Goal: Task Accomplishment & Management: Manage account settings

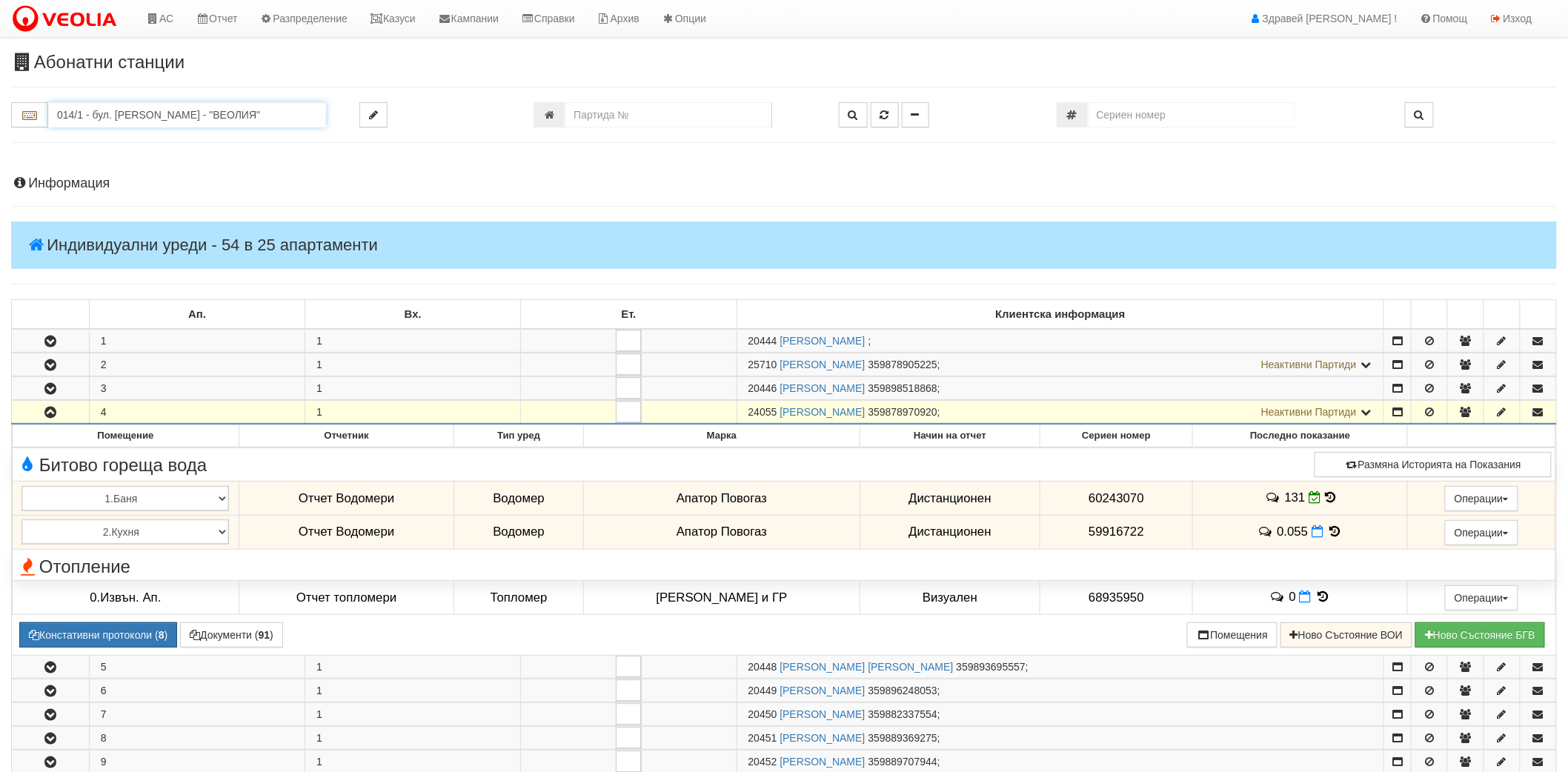
click at [210, 116] on input "014/1 - бул. Янош Хунияди - "ВЕОЛИЯ"" at bounding box center [186, 115] width 278 height 25
paste input "230/2/13"
drag, startPoint x: 210, startPoint y: 116, endPoint x: 0, endPoint y: 115, distance: 210.0
click at [0, 115] on div "230/2/13" at bounding box center [174, 115] width 349 height 25
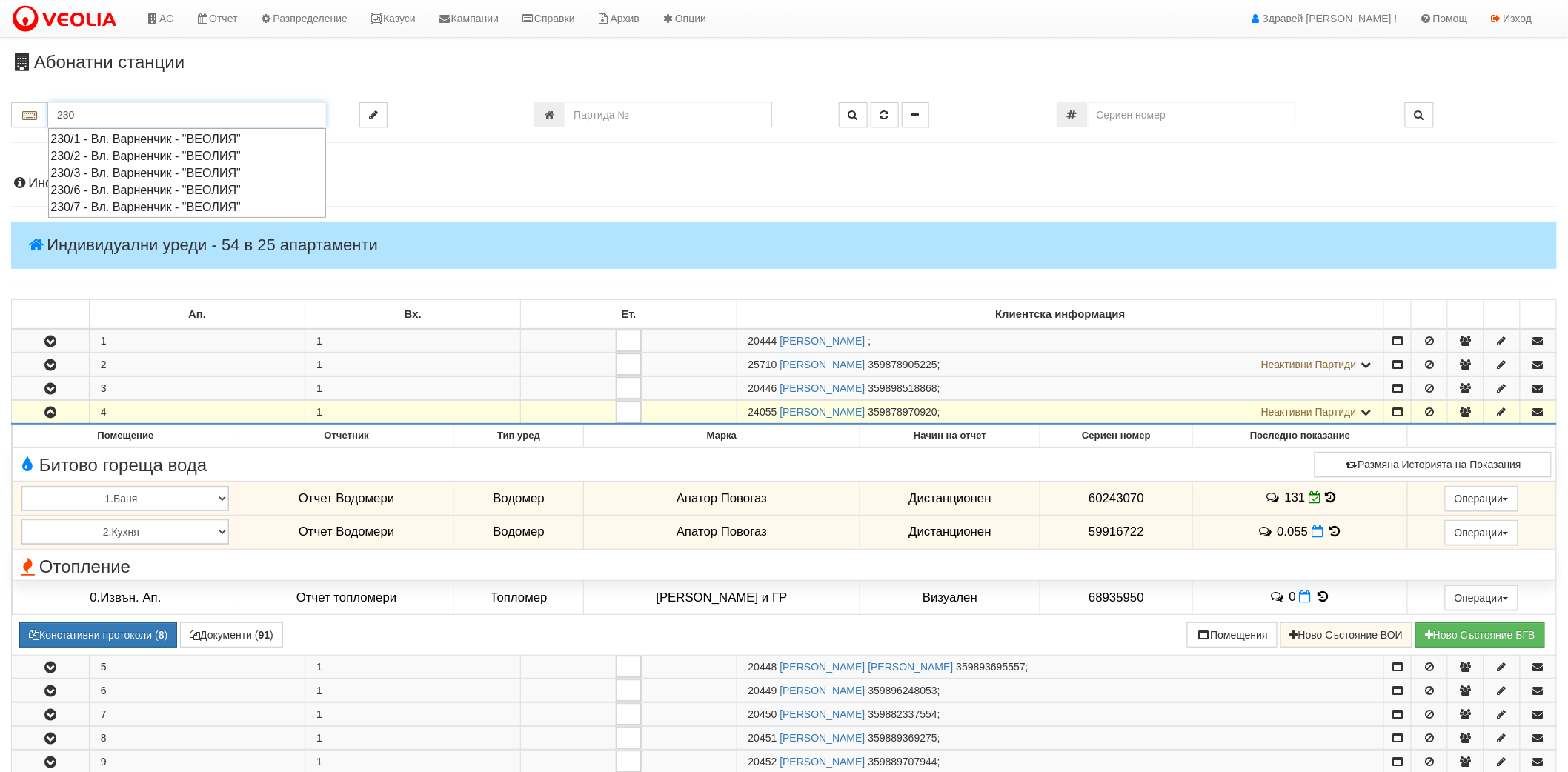
click at [104, 157] on div "230/2 - Вл. Варненчик - "ВЕОЛИЯ"" at bounding box center [187, 156] width 274 height 17
type input "230/2 - Вл. Варненчик - "ВЕОЛИЯ""
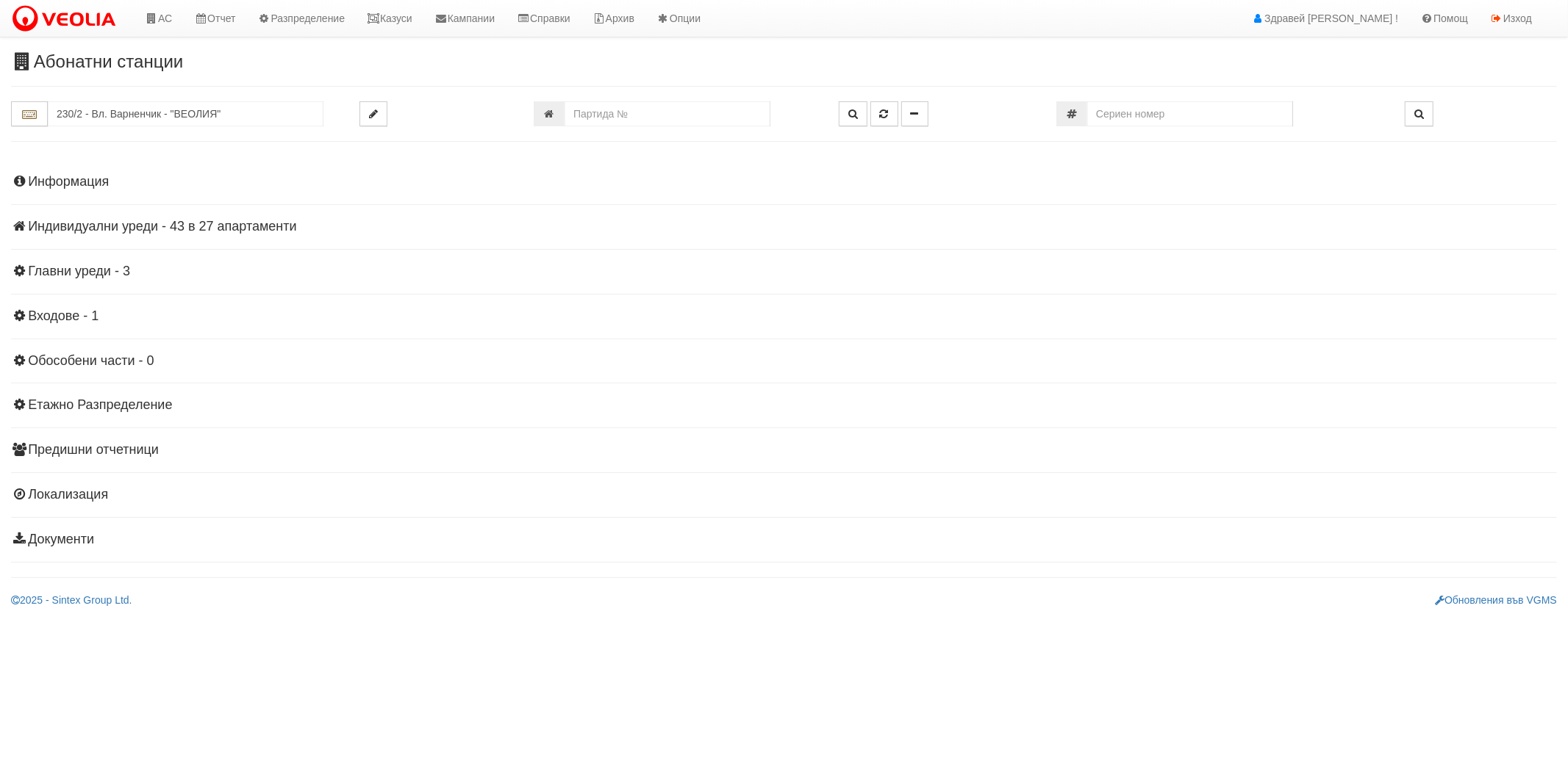
click at [113, 233] on h4 "Индивидуални уреди - 43 в 27 апартаменти" at bounding box center [784, 227] width 1546 height 14
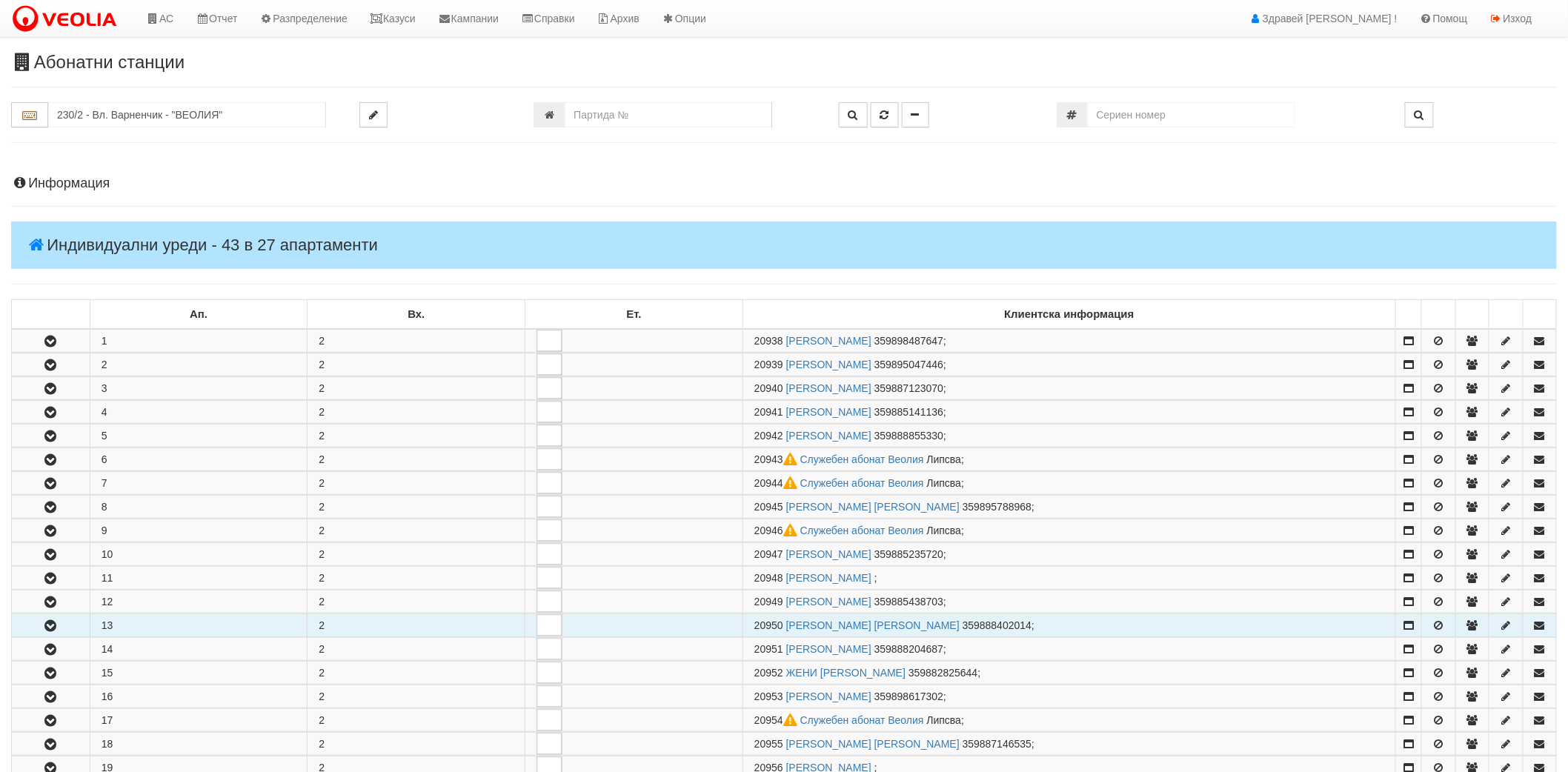
click at [47, 619] on button "button" at bounding box center [50, 625] width 77 height 23
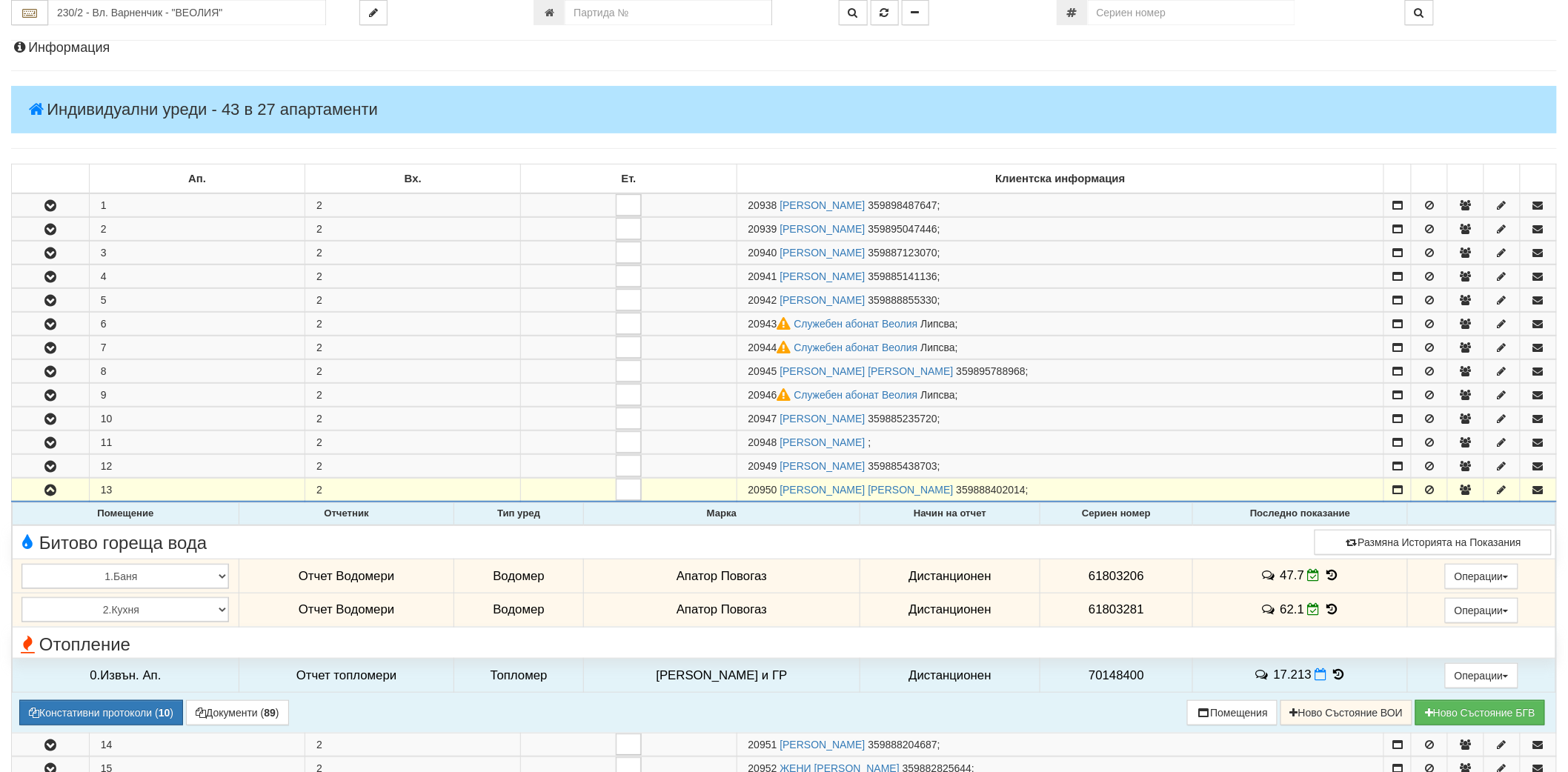
scroll to position [165, 0]
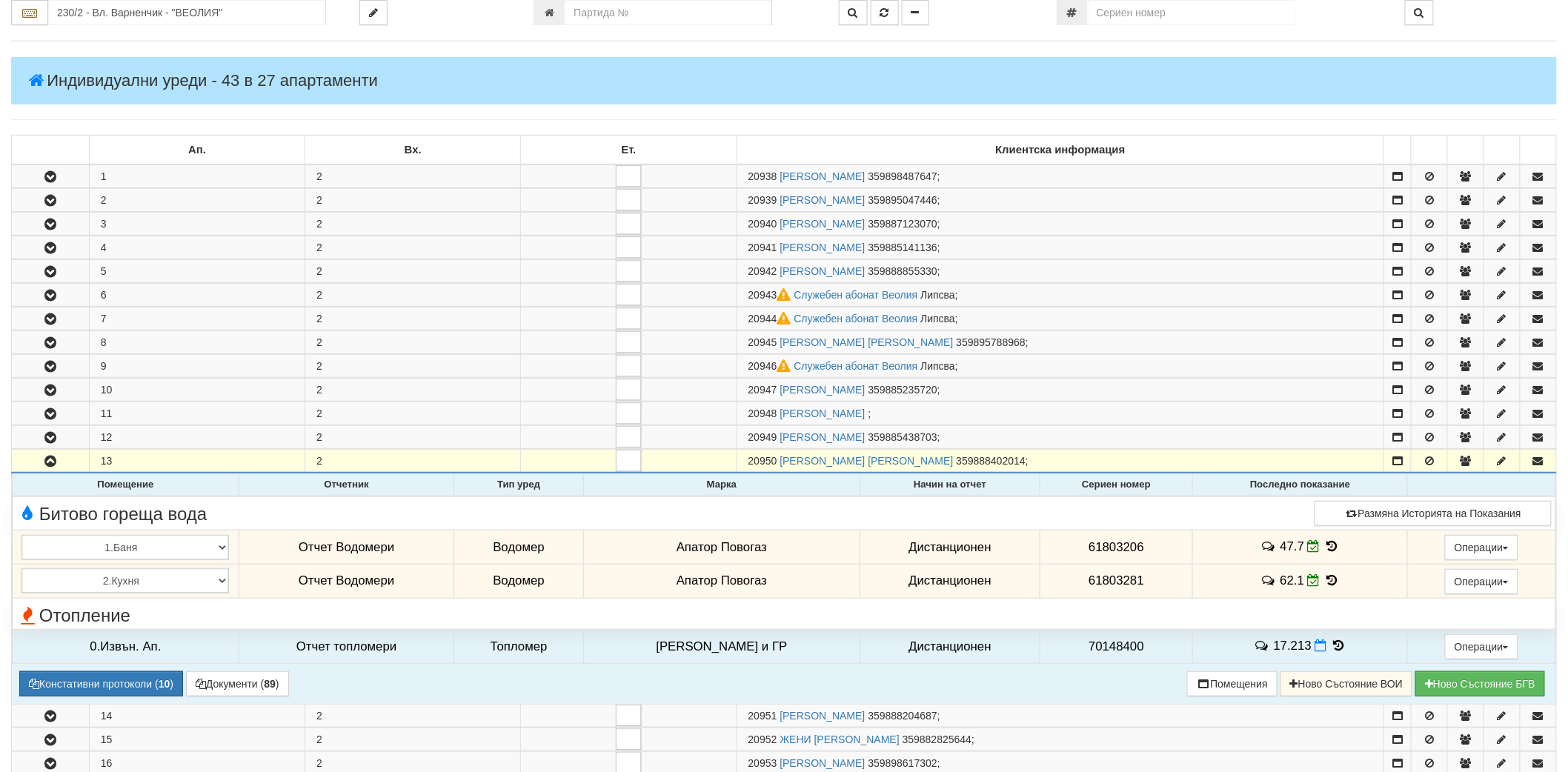
click at [1328, 546] on icon at bounding box center [1332, 547] width 16 height 13
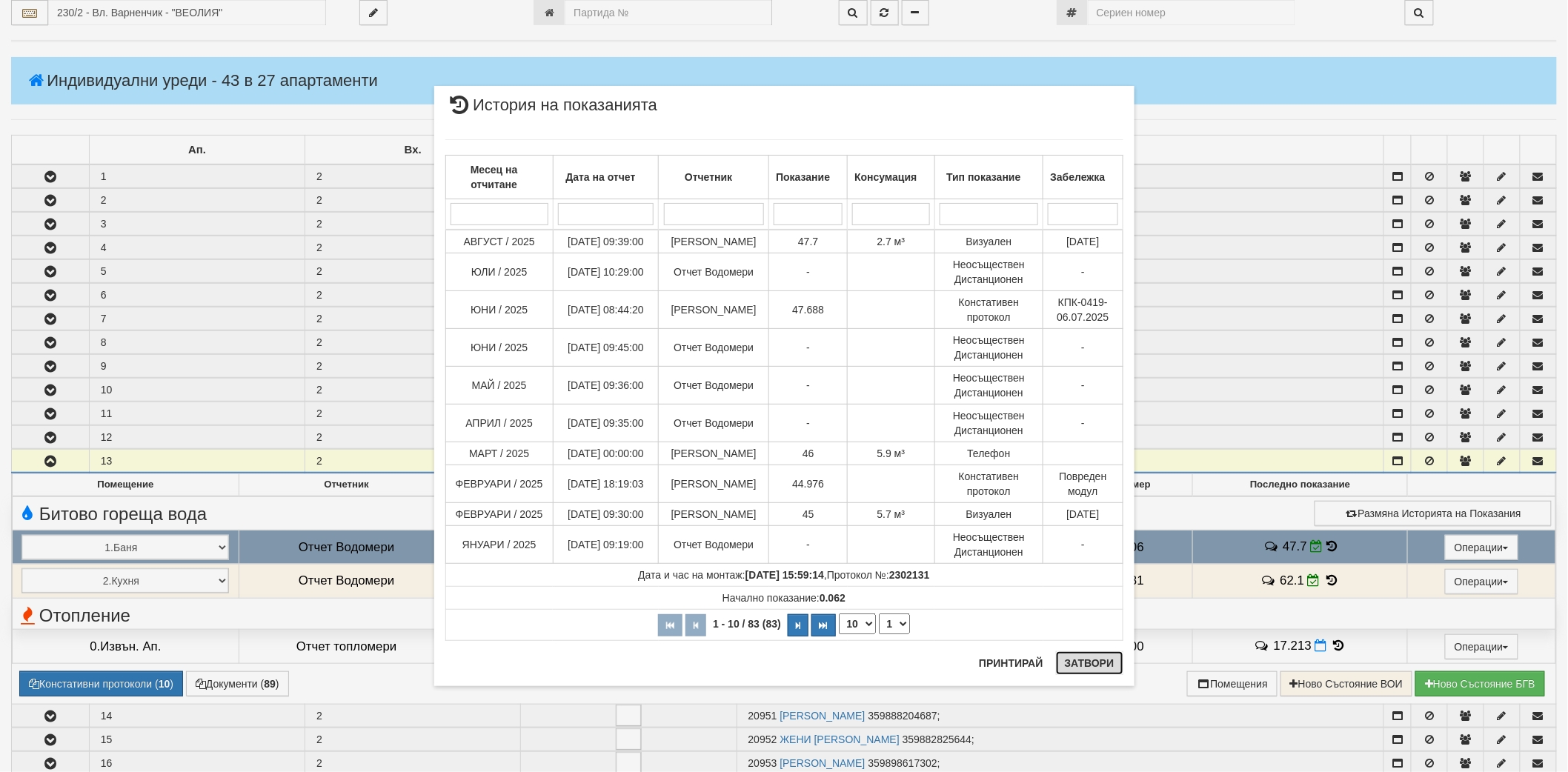
click at [1084, 669] on button "Затвори" at bounding box center [1089, 663] width 68 height 23
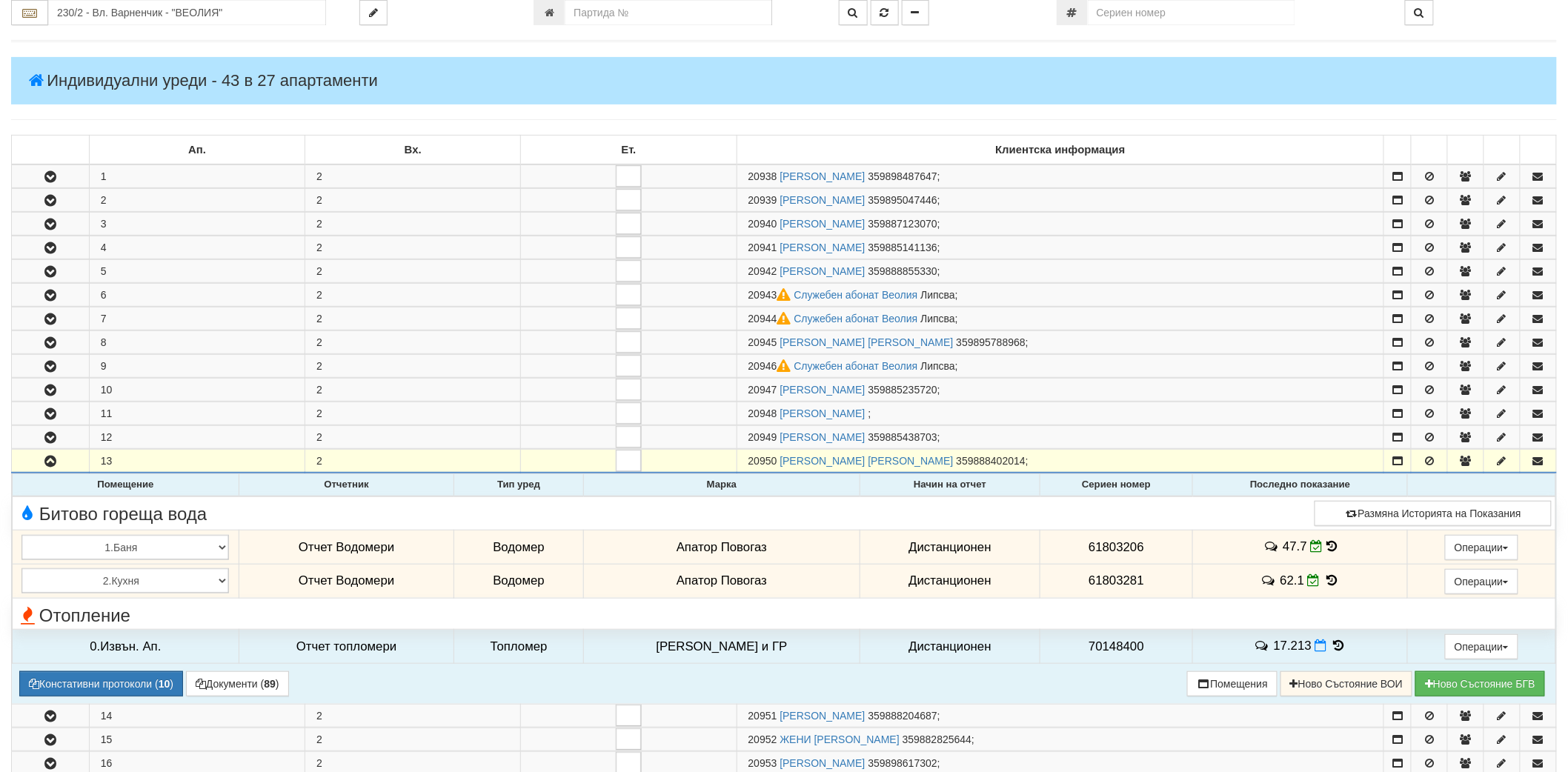
click at [1328, 576] on icon at bounding box center [1332, 581] width 16 height 13
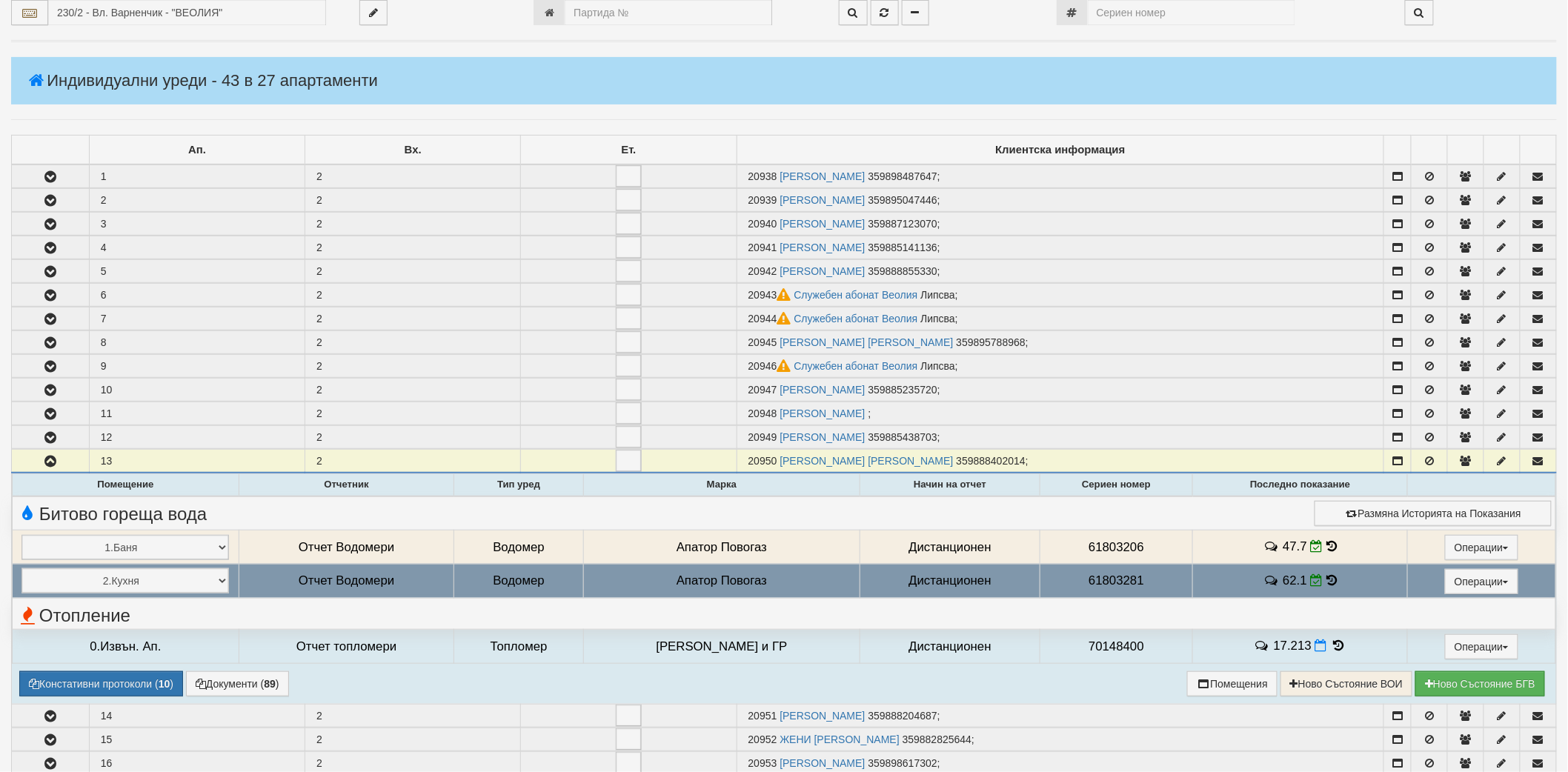
select select "1"
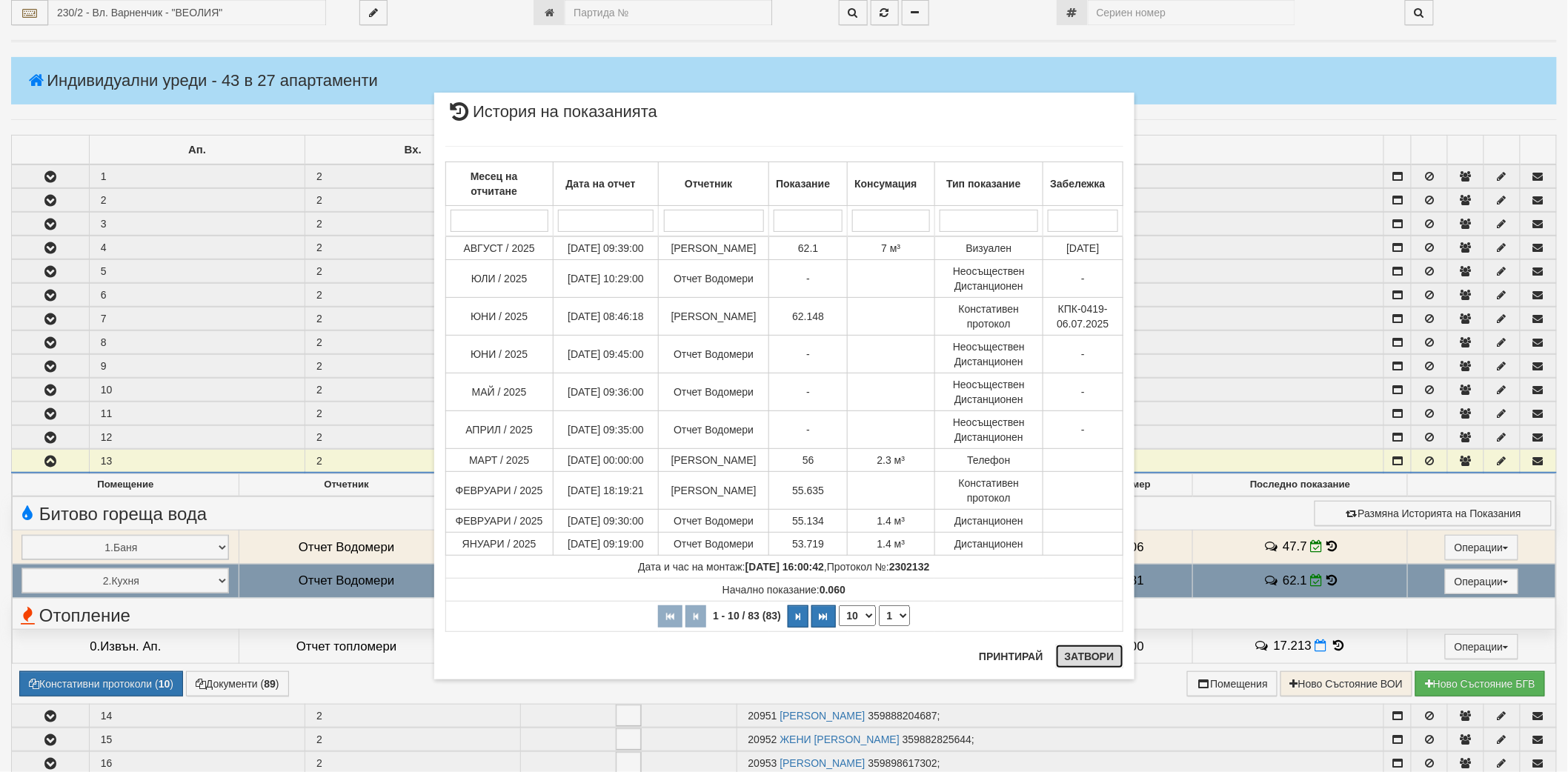
click at [1087, 655] on button "Затвори" at bounding box center [1089, 657] width 68 height 23
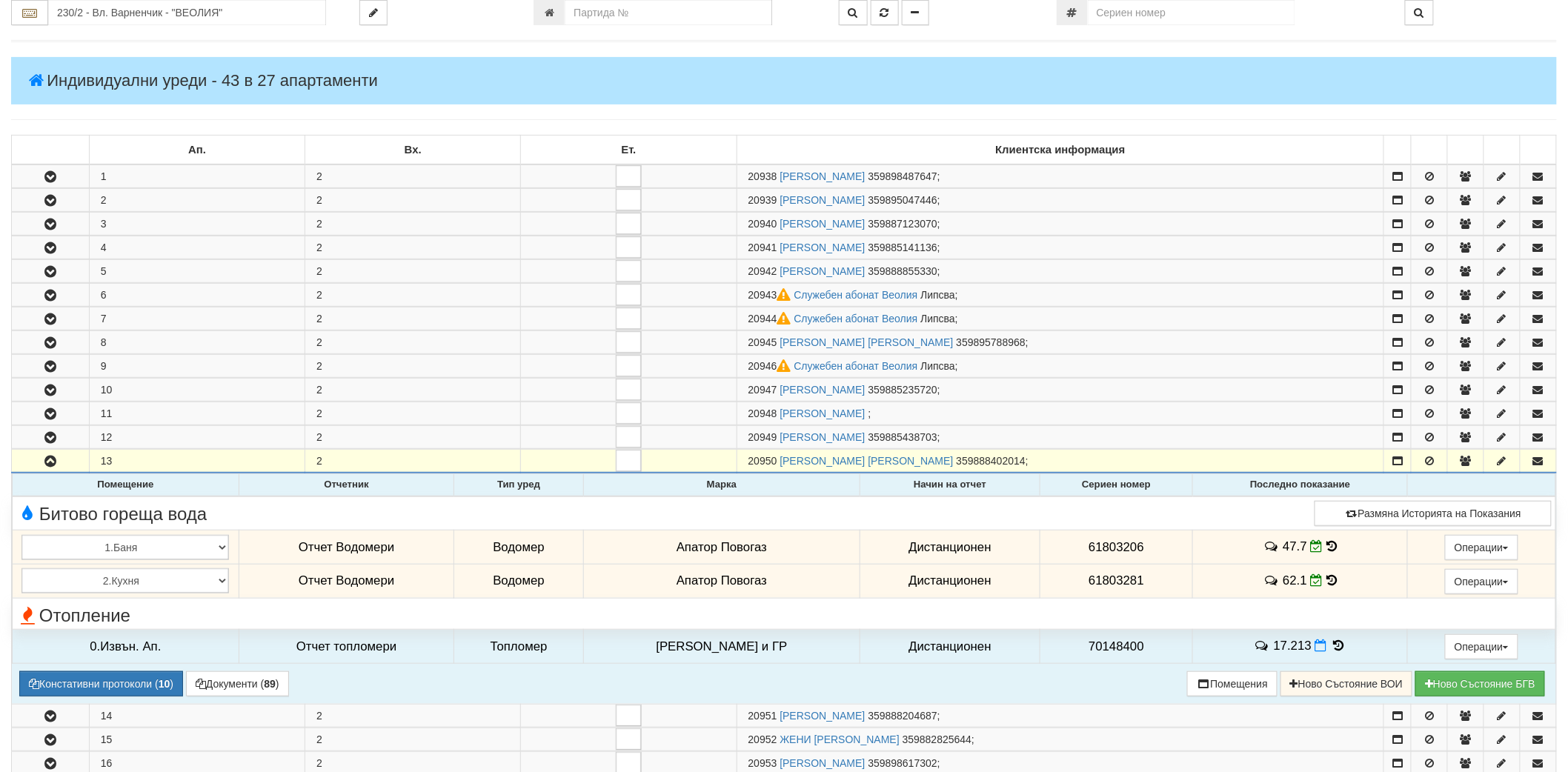
click at [1327, 549] on icon at bounding box center [1332, 547] width 11 height 13
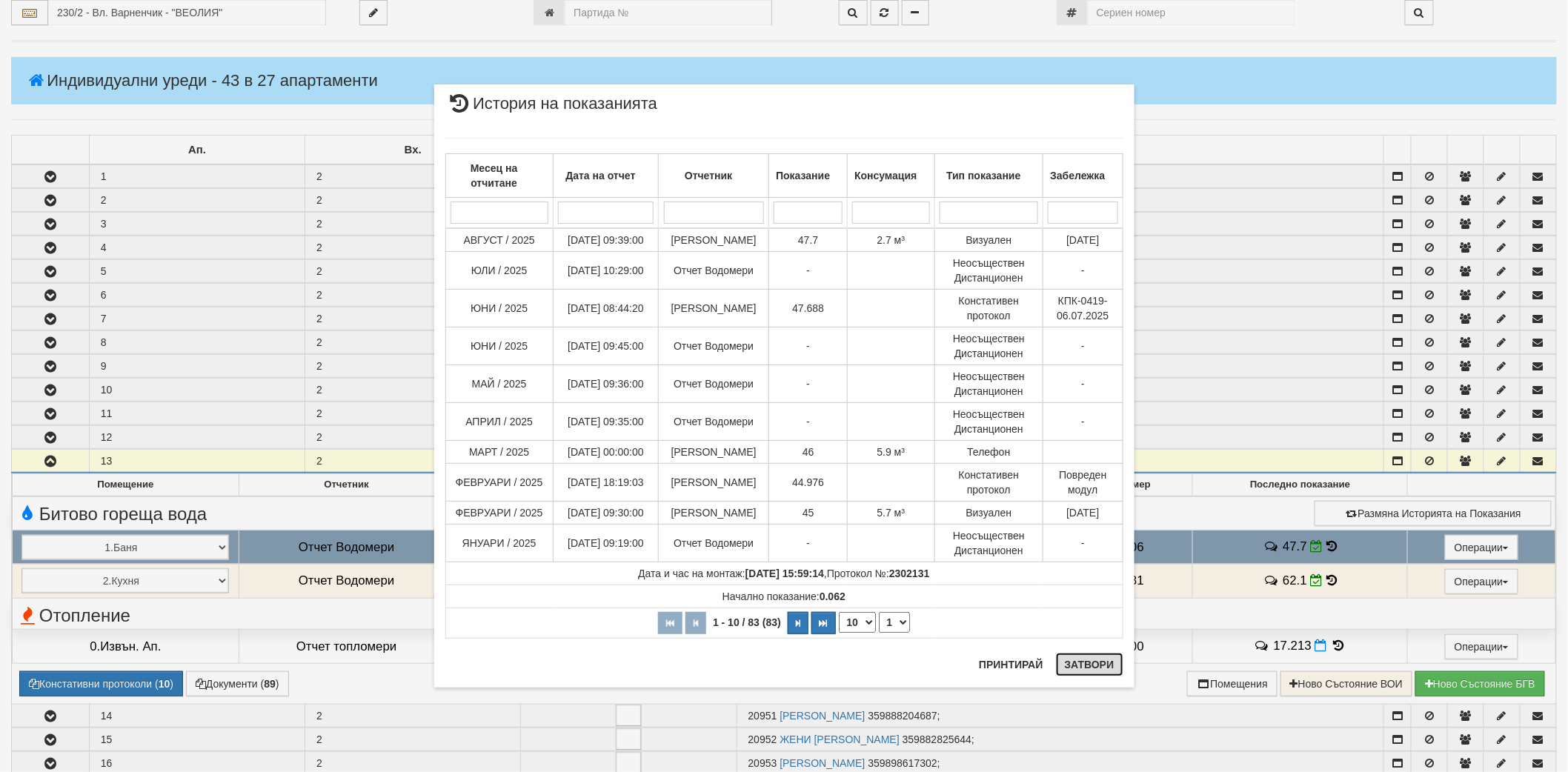
click at [1084, 664] on button "Затвори" at bounding box center [1089, 665] width 68 height 23
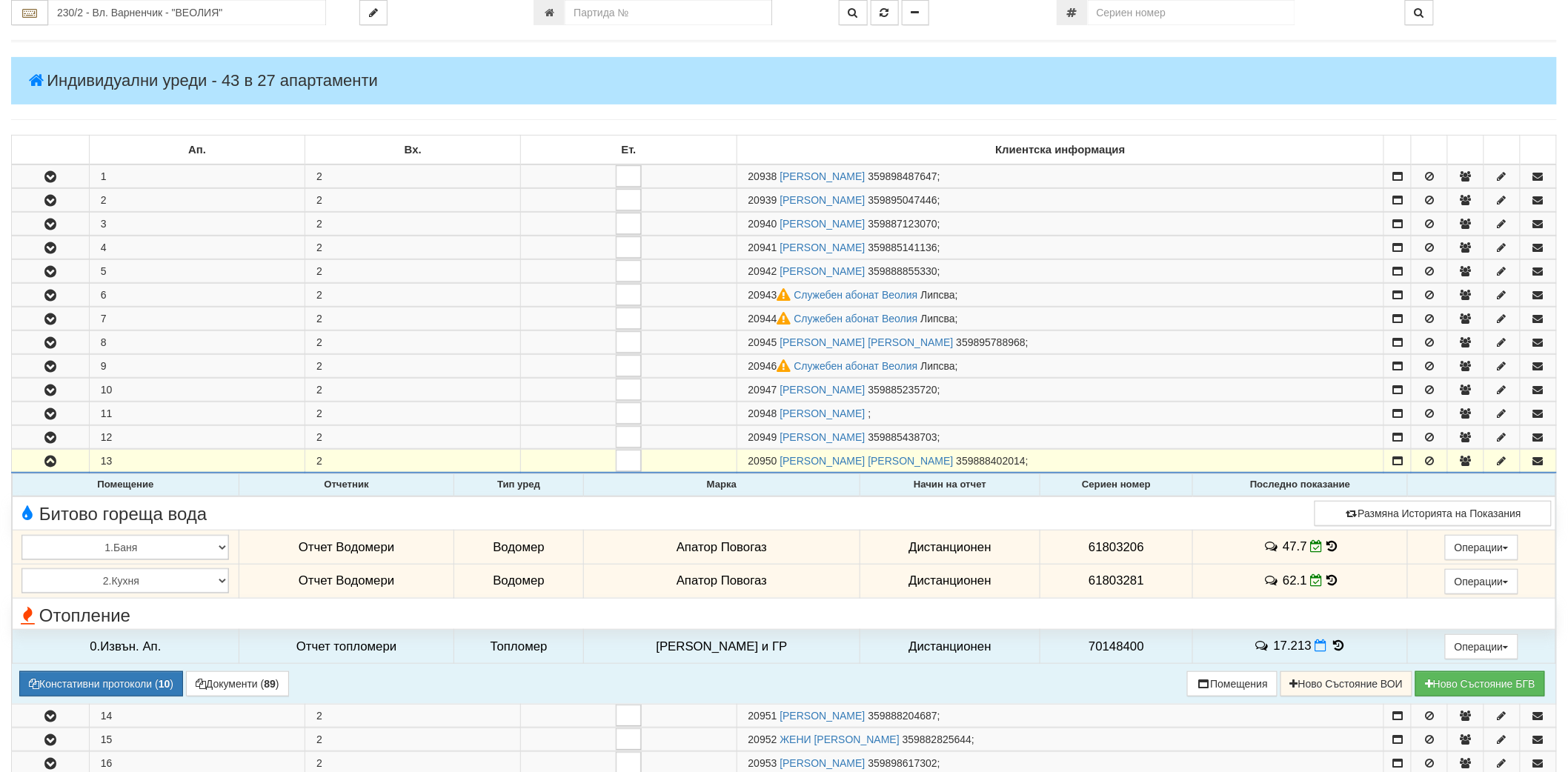
click at [1328, 553] on icon at bounding box center [1332, 547] width 11 height 13
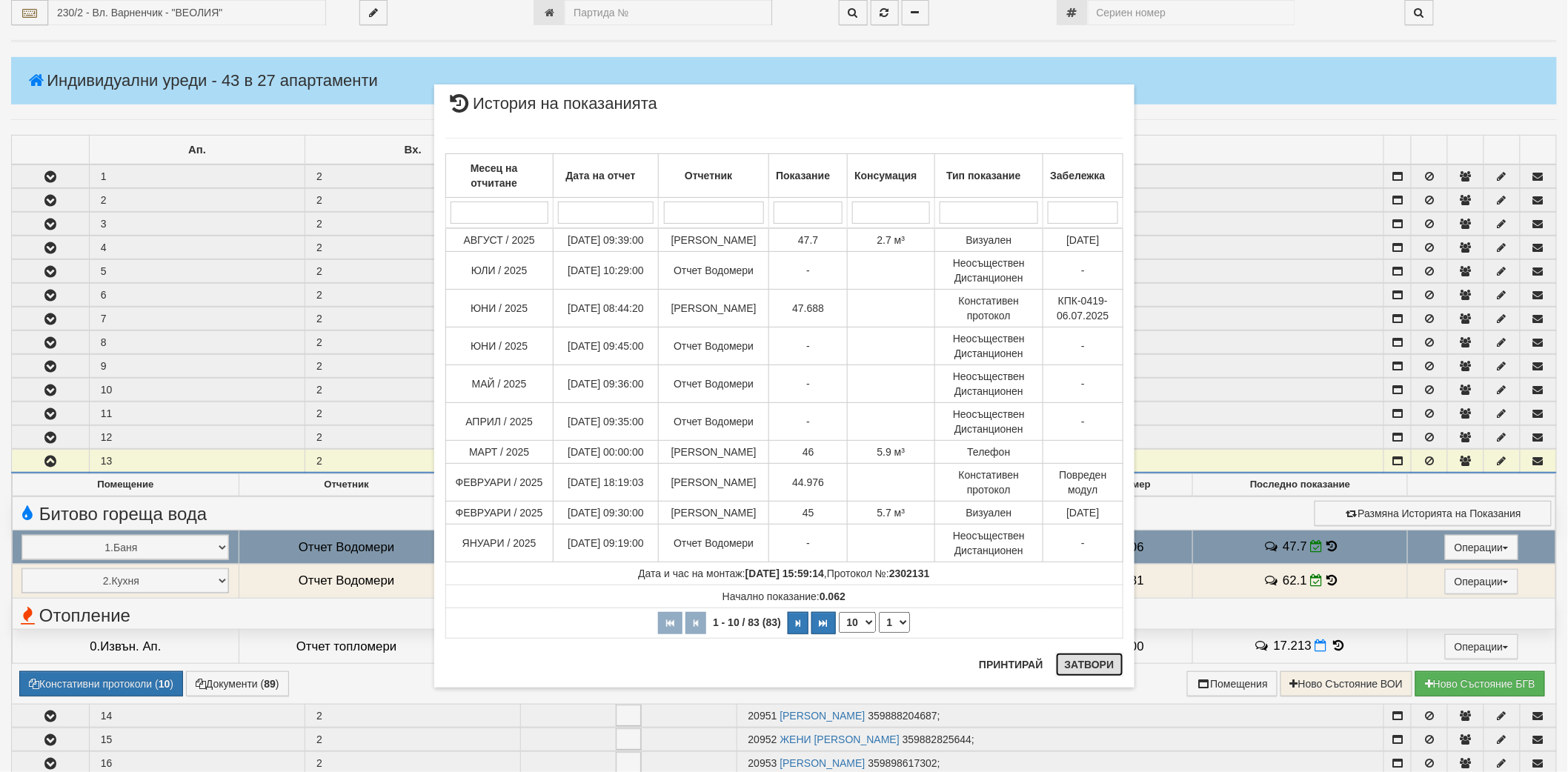
drag, startPoint x: 1113, startPoint y: 671, endPoint x: 1121, endPoint y: 669, distance: 8.2
click at [1114, 671] on button "Затвори" at bounding box center [1089, 665] width 68 height 23
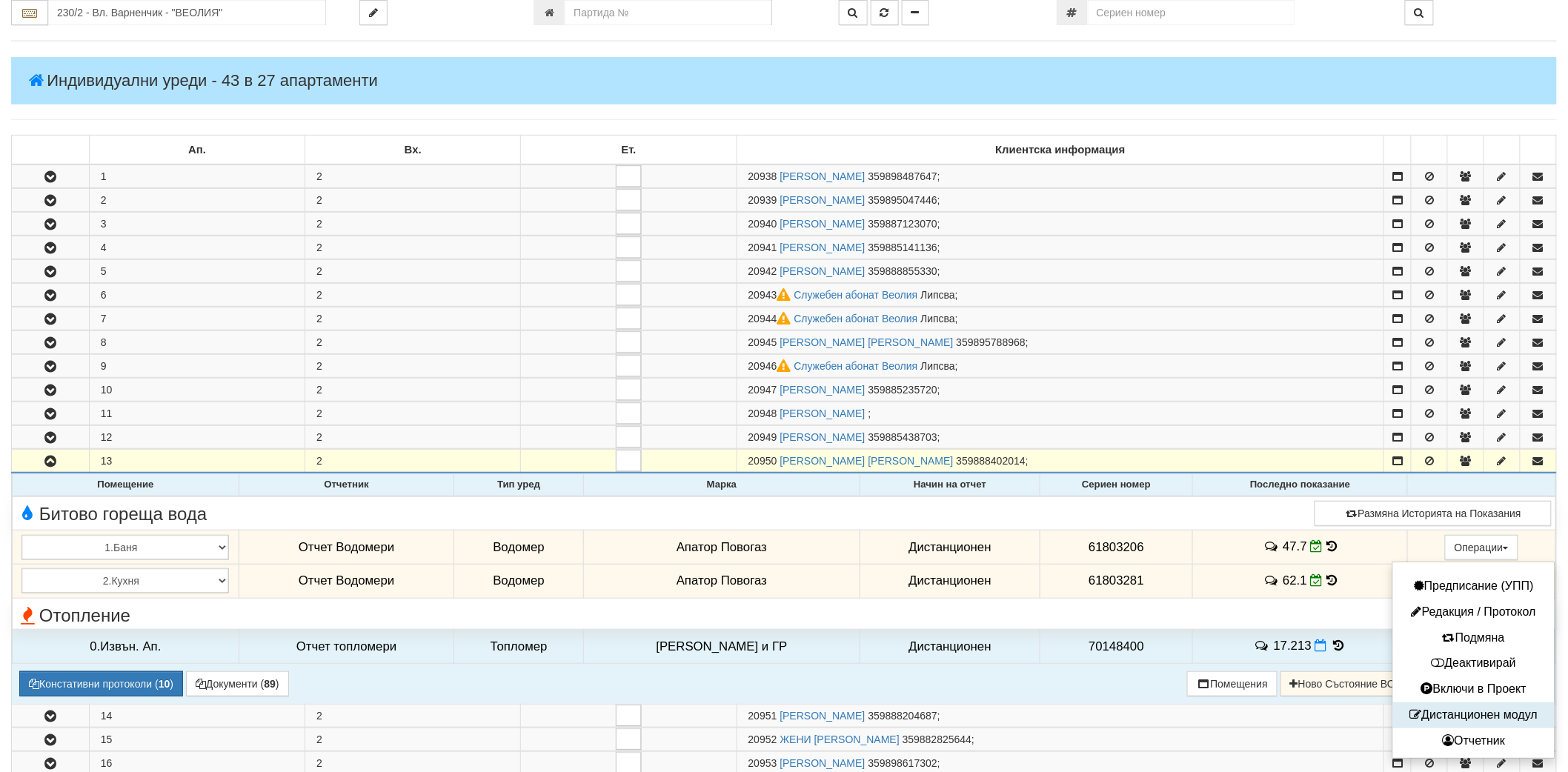
click at [1458, 716] on button "Дистанционен модул" at bounding box center [1473, 715] width 154 height 19
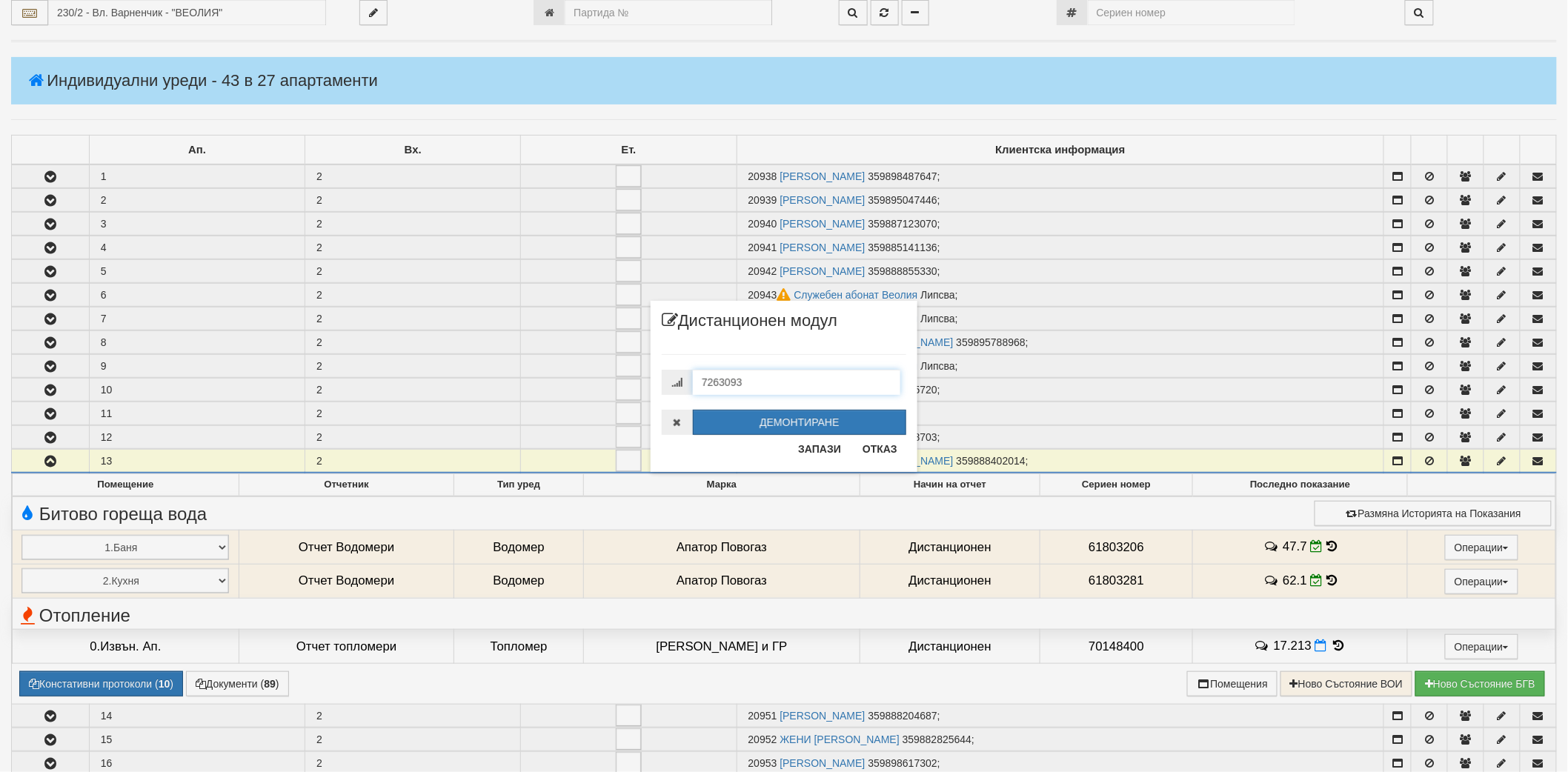
drag, startPoint x: 859, startPoint y: 384, endPoint x: 695, endPoint y: 384, distance: 164.0
click at [695, 384] on input "7263093" at bounding box center [796, 383] width 207 height 25
click at [871, 441] on button "Отказ" at bounding box center [880, 449] width 52 height 23
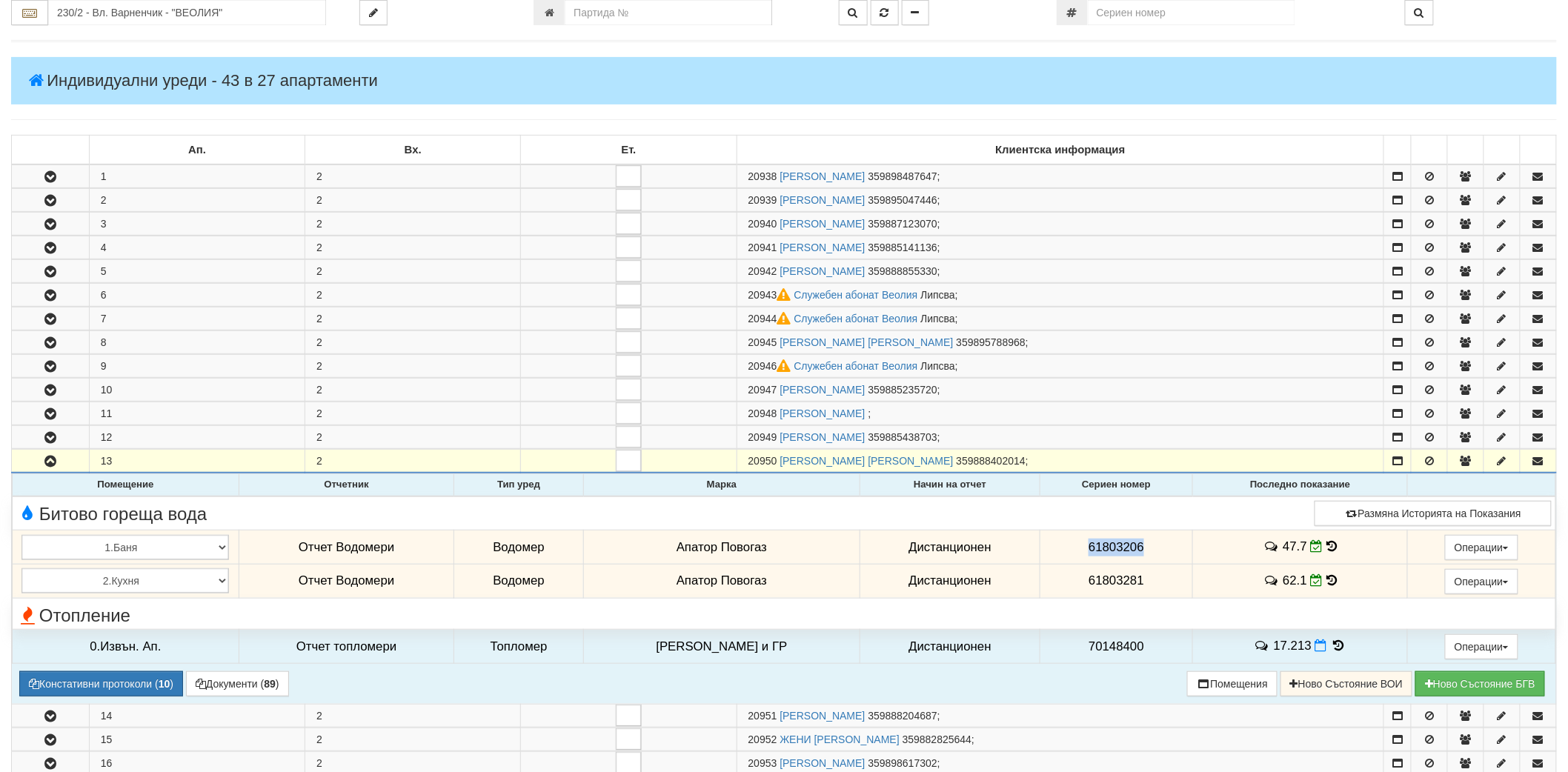
drag, startPoint x: 1062, startPoint y: 554, endPoint x: 1135, endPoint y: 546, distance: 73.4
click at [1135, 546] on td "61803206" at bounding box center [1116, 548] width 152 height 34
copy span "61803206"
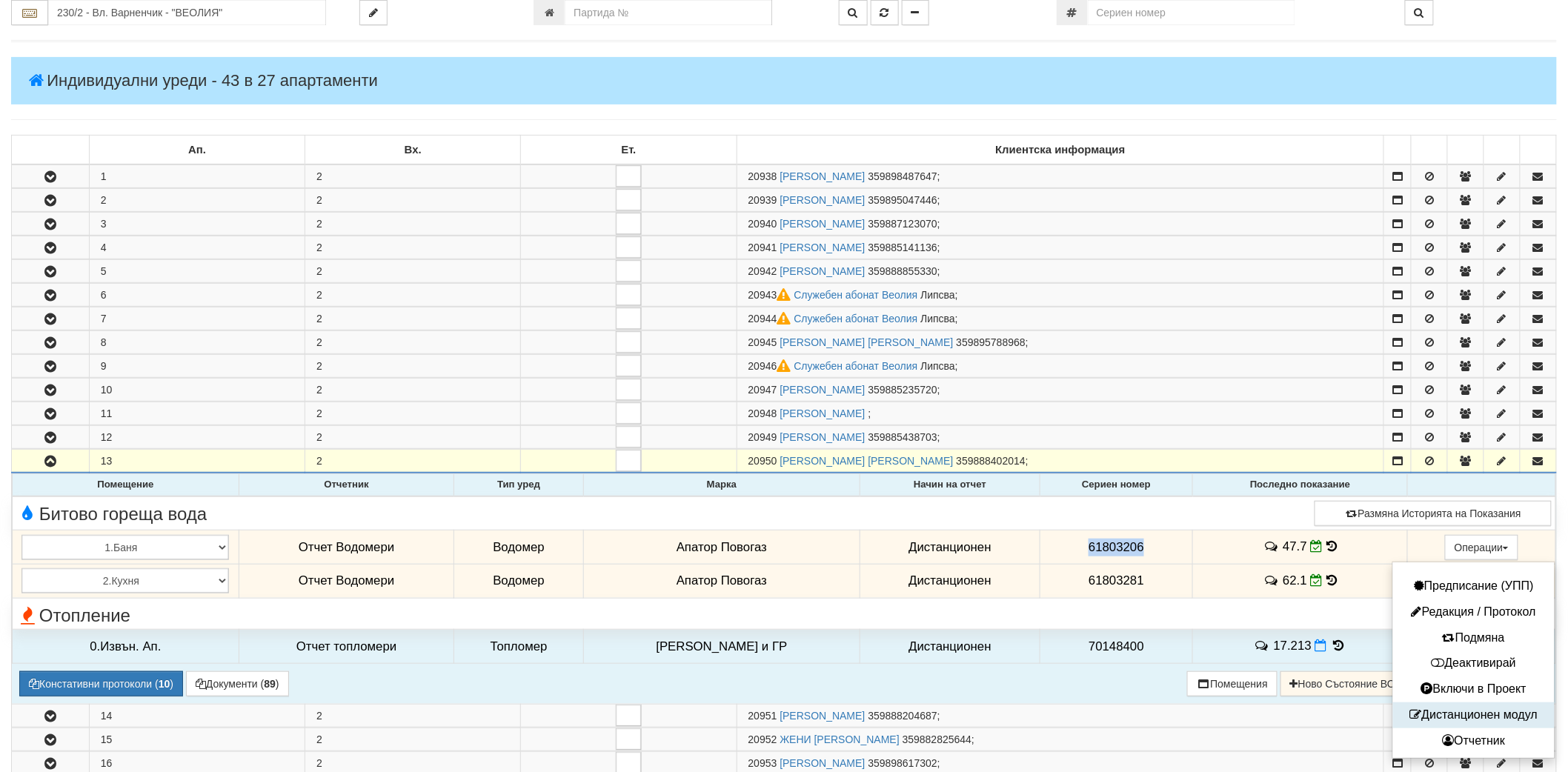
click at [1448, 710] on button "Дистанционен модул" at bounding box center [1473, 715] width 154 height 19
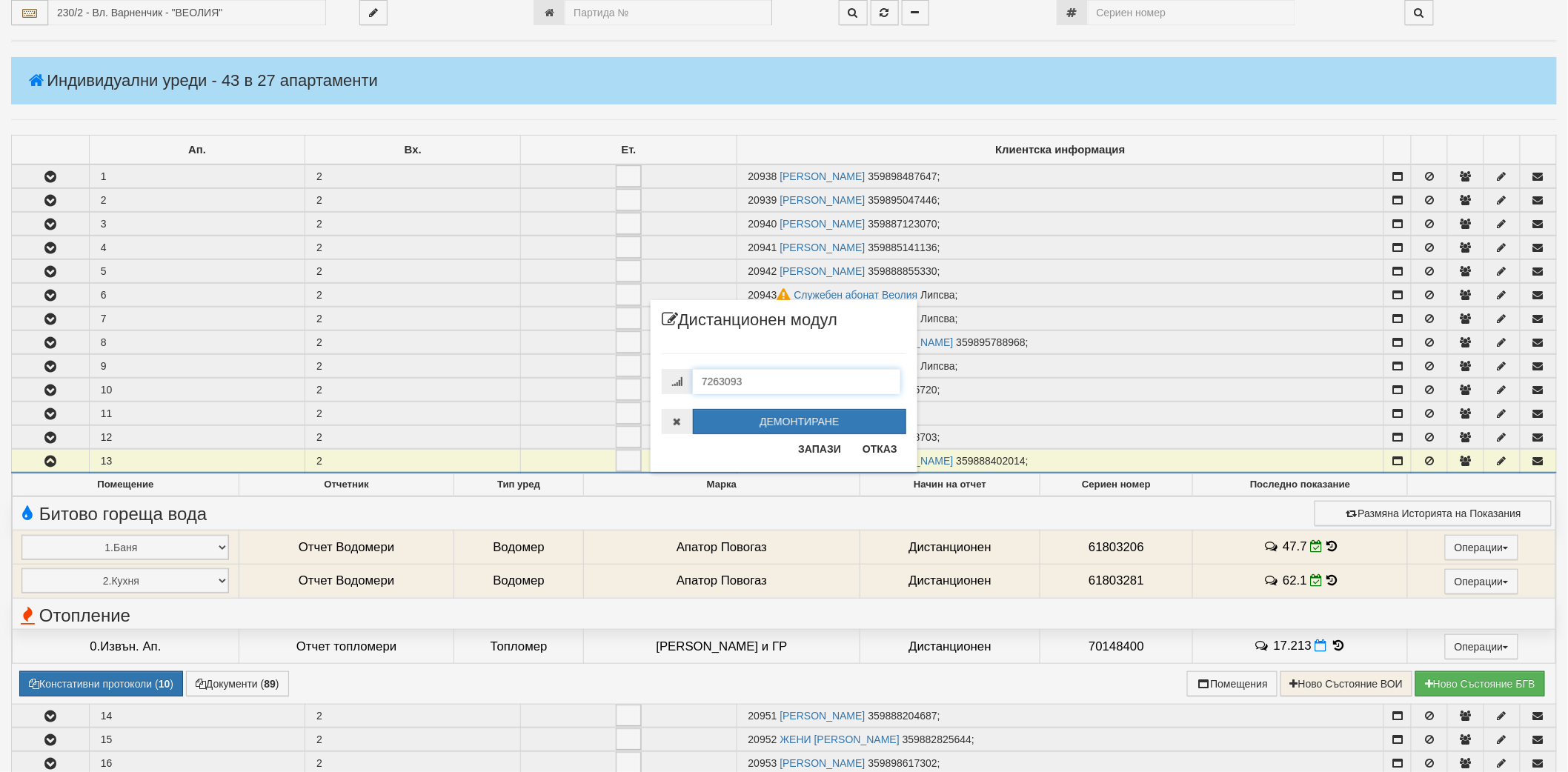
drag, startPoint x: 747, startPoint y: 380, endPoint x: 685, endPoint y: 383, distance: 62.1
click at [685, 383] on div "7263093" at bounding box center [784, 382] width 245 height 25
click at [882, 450] on button "Отказ" at bounding box center [880, 449] width 52 height 23
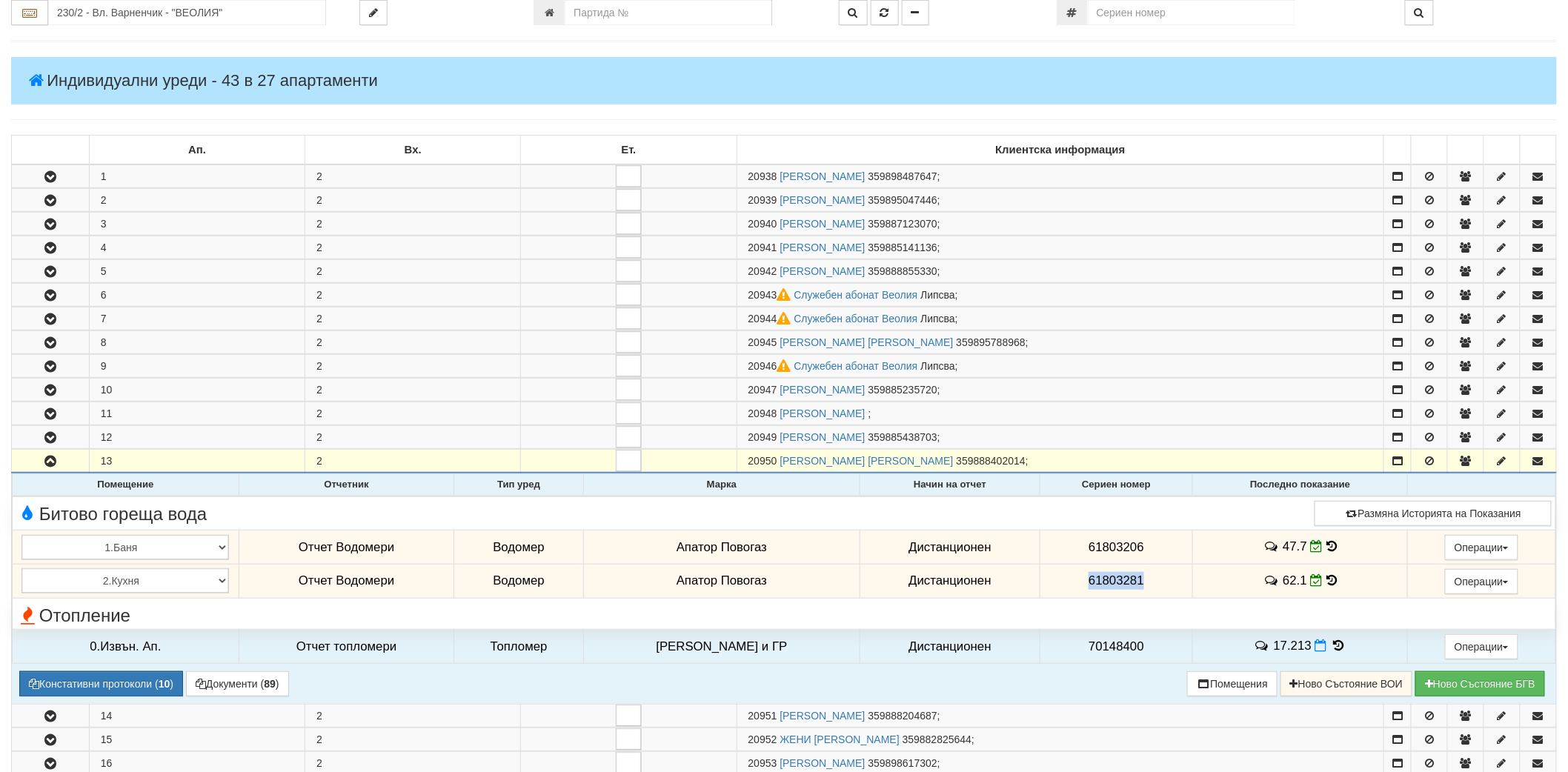
drag, startPoint x: 1076, startPoint y: 581, endPoint x: 1149, endPoint y: 582, distance: 73.0
click at [1149, 582] on td "61803281" at bounding box center [1116, 581] width 152 height 34
copy span "61803281"
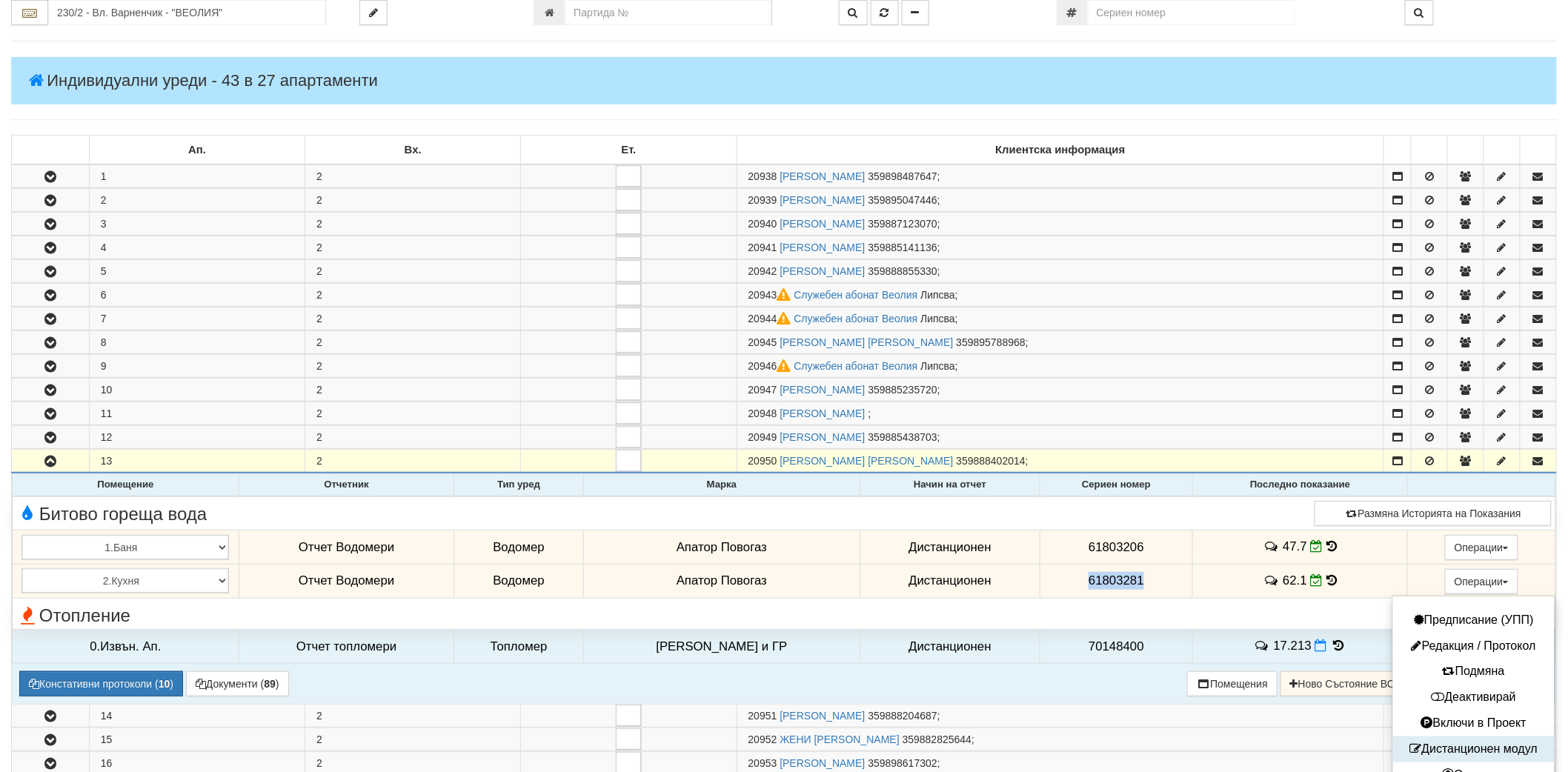
click at [1446, 746] on button "Дистанционен модул" at bounding box center [1473, 749] width 154 height 19
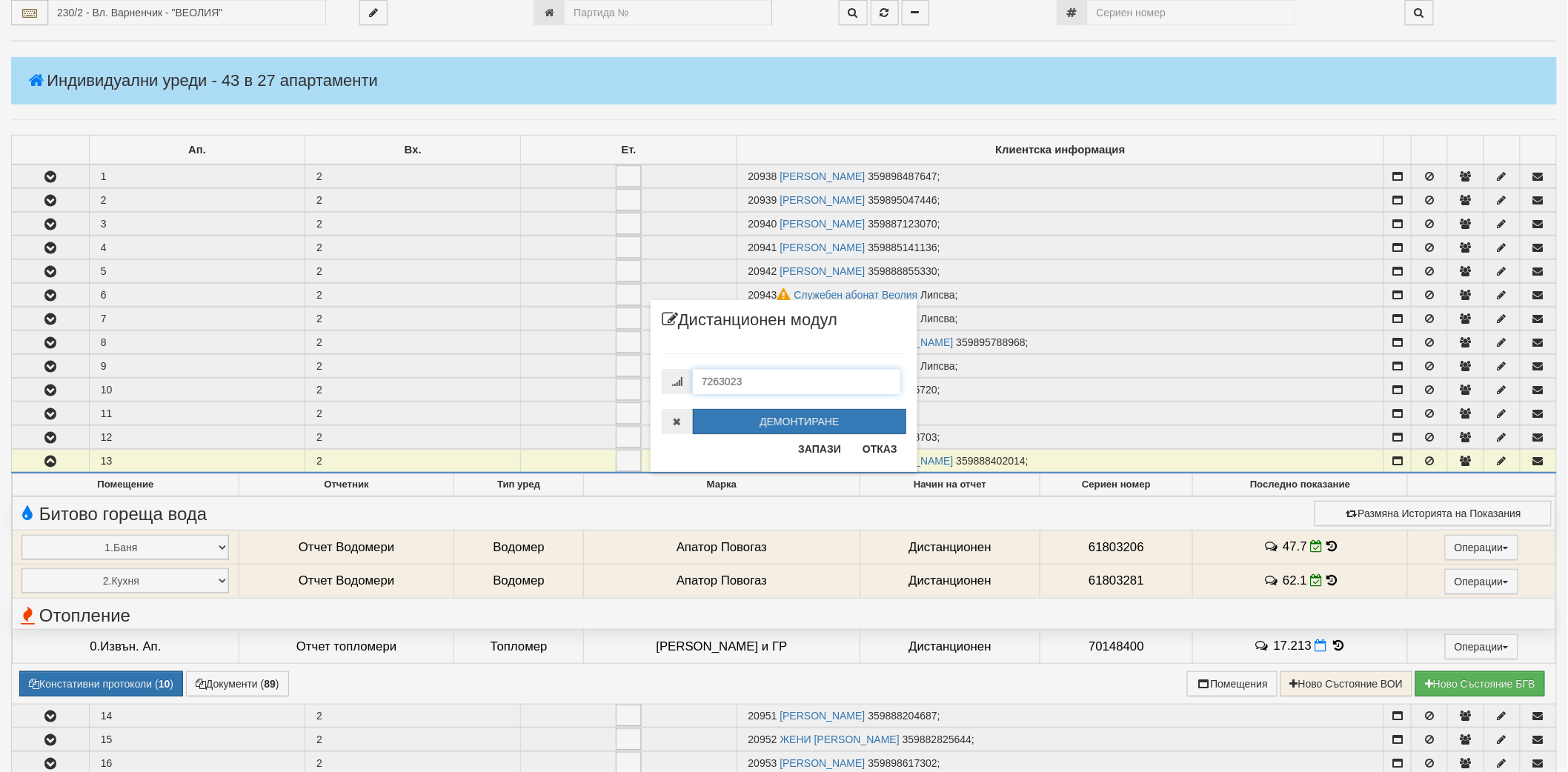
drag, startPoint x: 625, startPoint y: 377, endPoint x: 612, endPoint y: 377, distance: 13.0
click at [612, 377] on div "× Дистанционен модул 7263023 ДЕМОНТИРАНЕ Запази Отказ" at bounding box center [784, 236] width 867 height 472
click at [876, 448] on button "Отказ" at bounding box center [880, 449] width 52 height 23
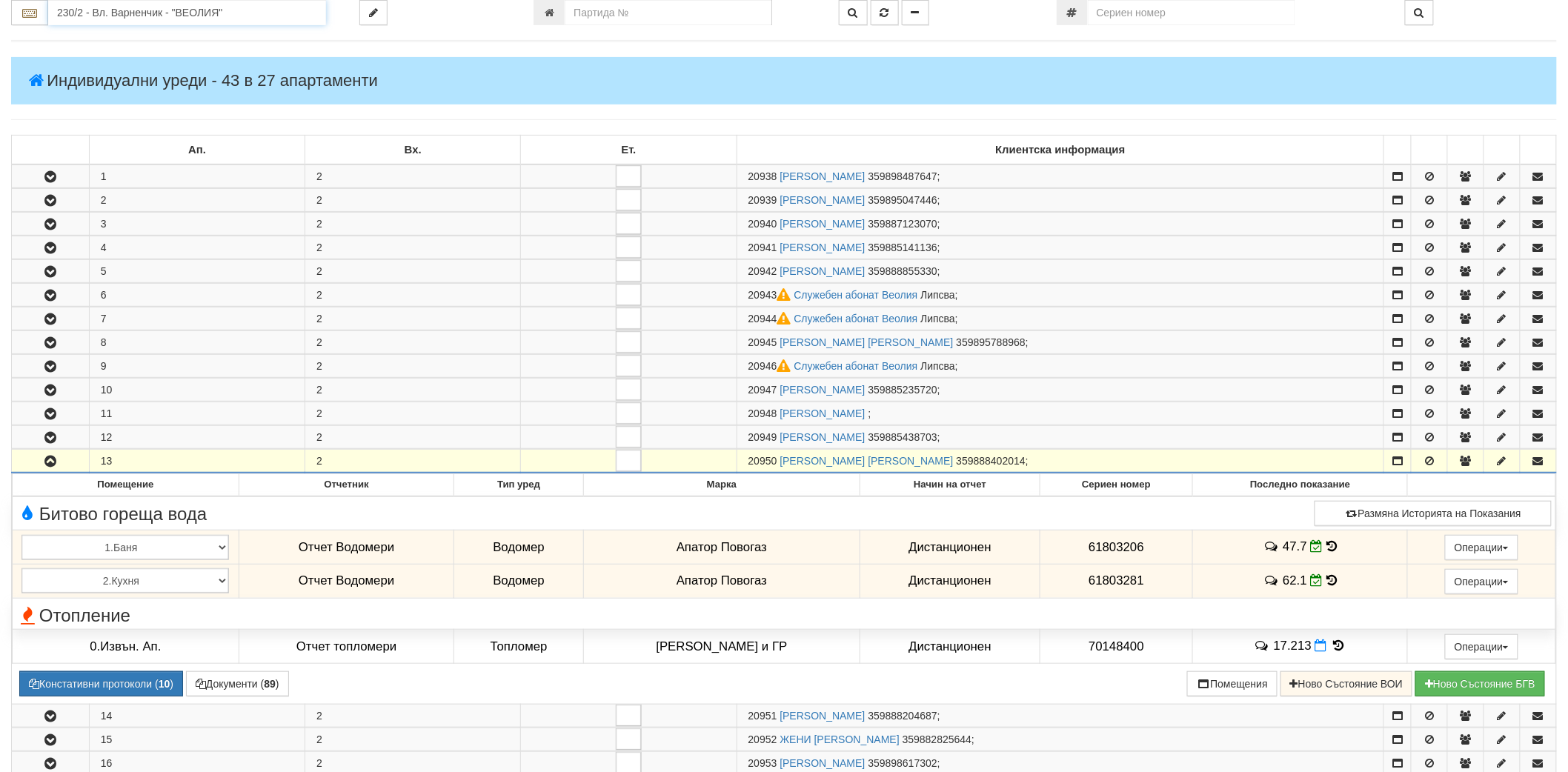
click at [98, 7] on input "230/2 - Вл. Варненчик - "ВЕОЛИЯ"" at bounding box center [186, 13] width 278 height 25
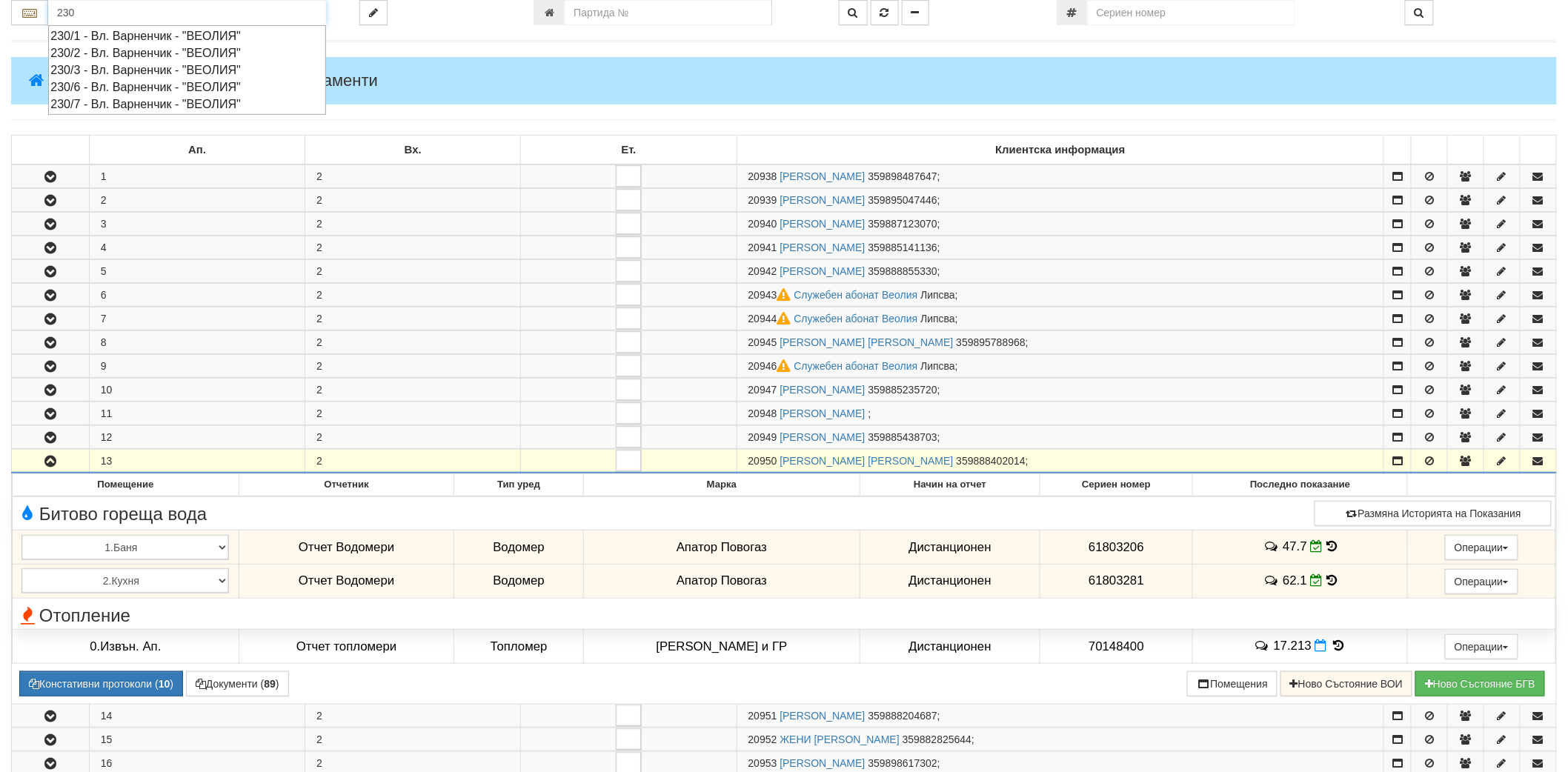
click at [105, 40] on div "230/1 - Вл. Варненчик - "ВЕОЛИЯ"" at bounding box center [187, 35] width 274 height 17
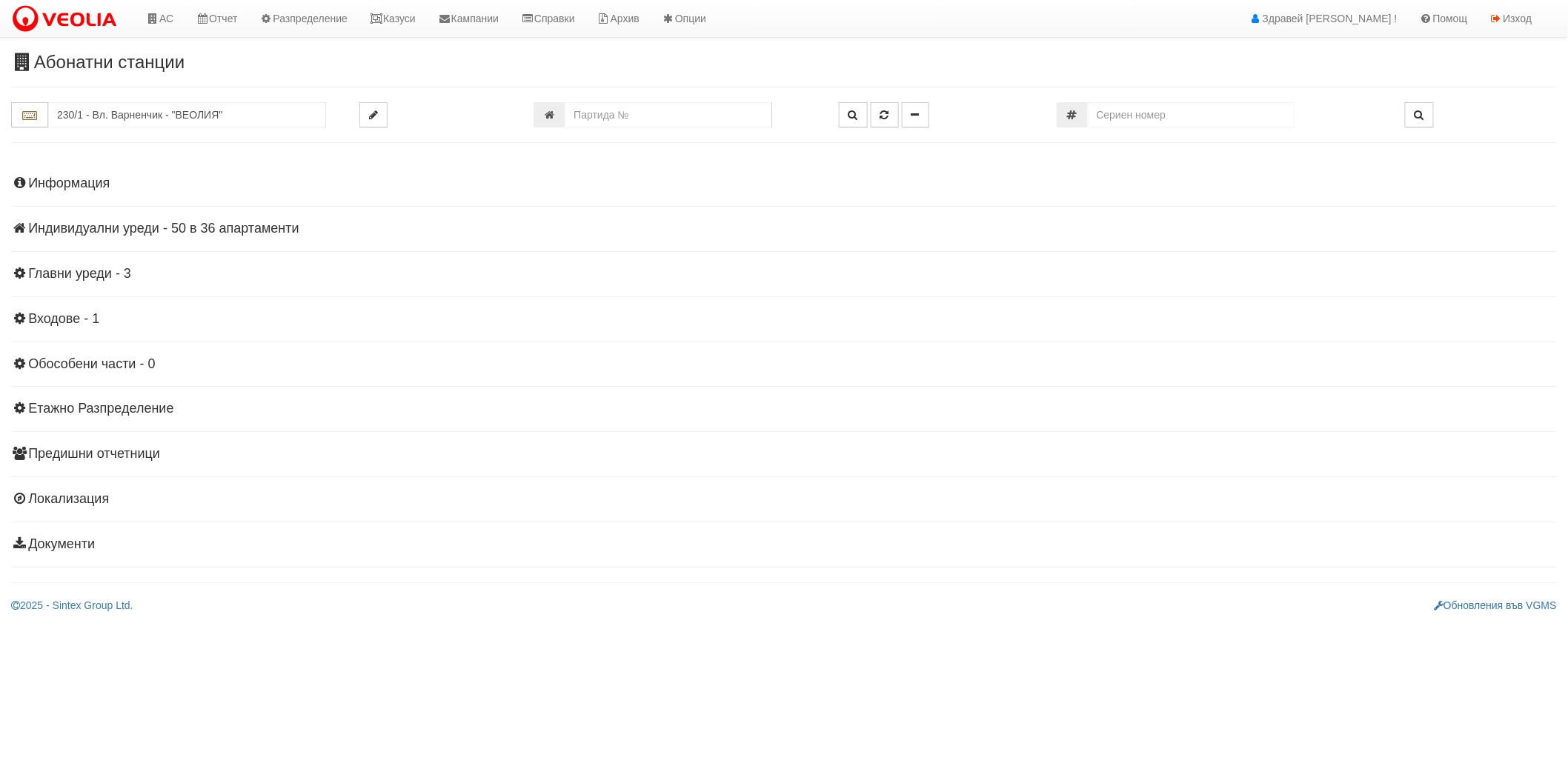
scroll to position [0, 0]
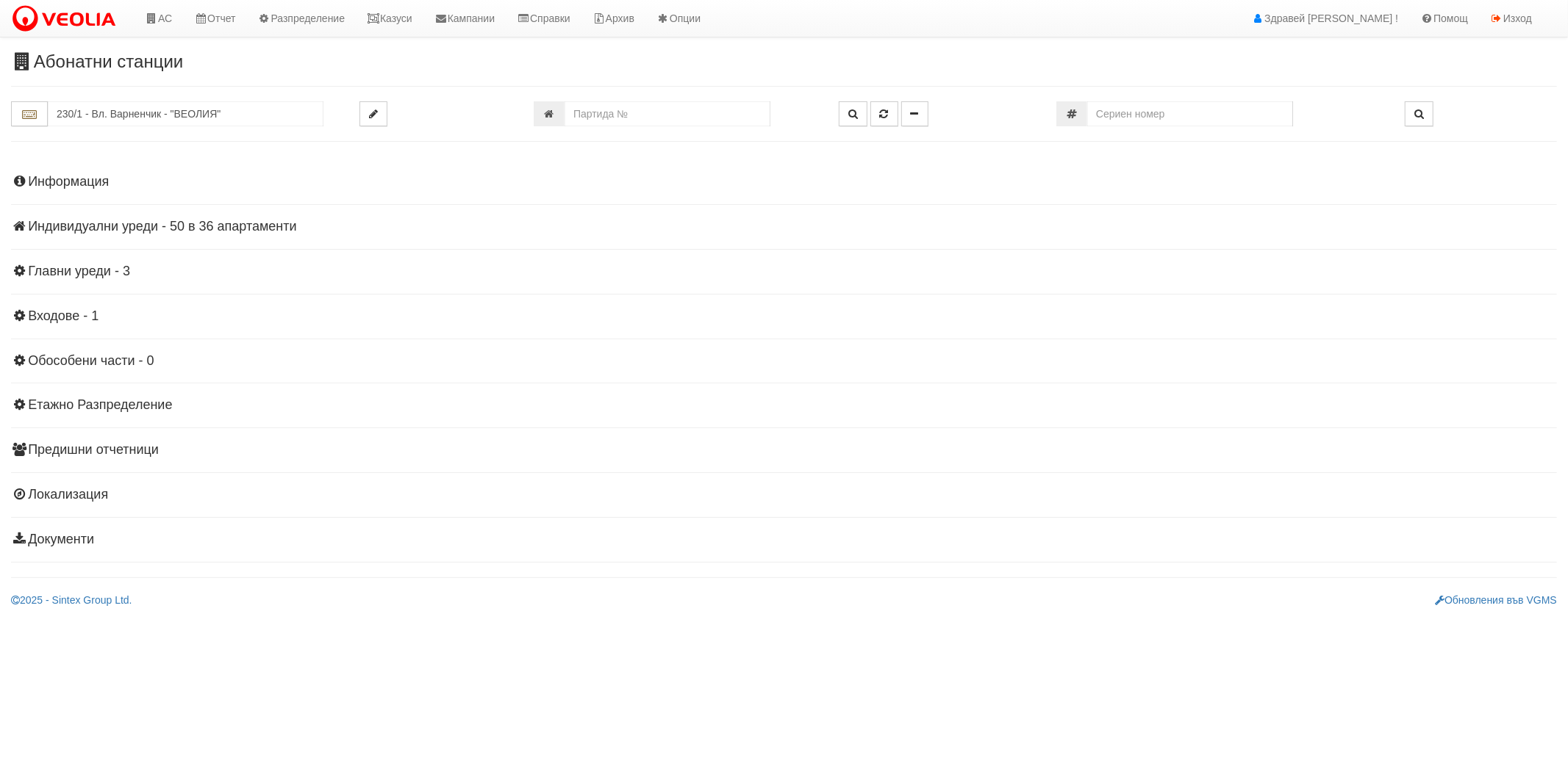
click at [122, 223] on h4 "Индивидуални уреди - 50 в 36 апартаменти" at bounding box center [784, 227] width 1546 height 14
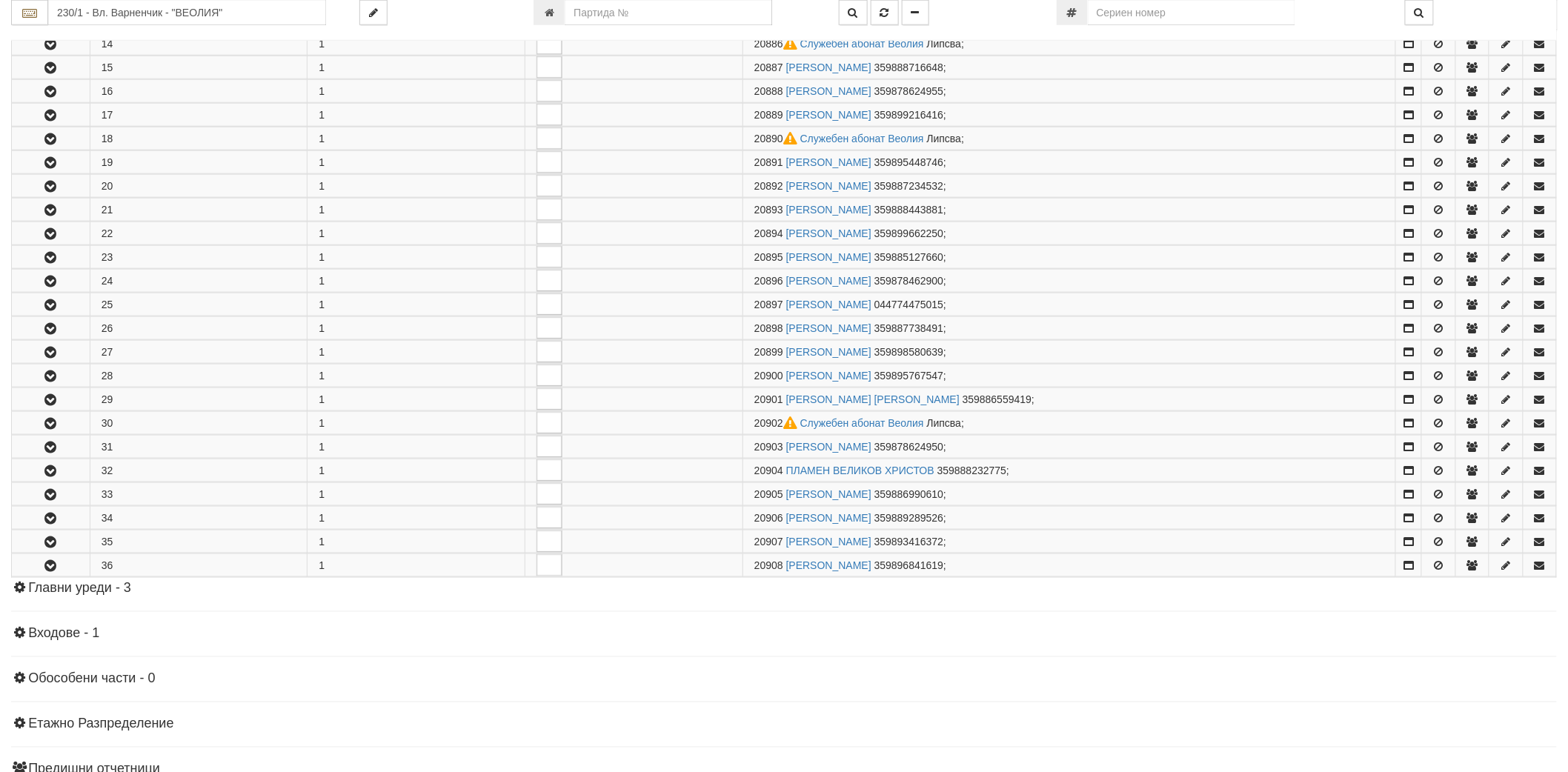
scroll to position [658, 0]
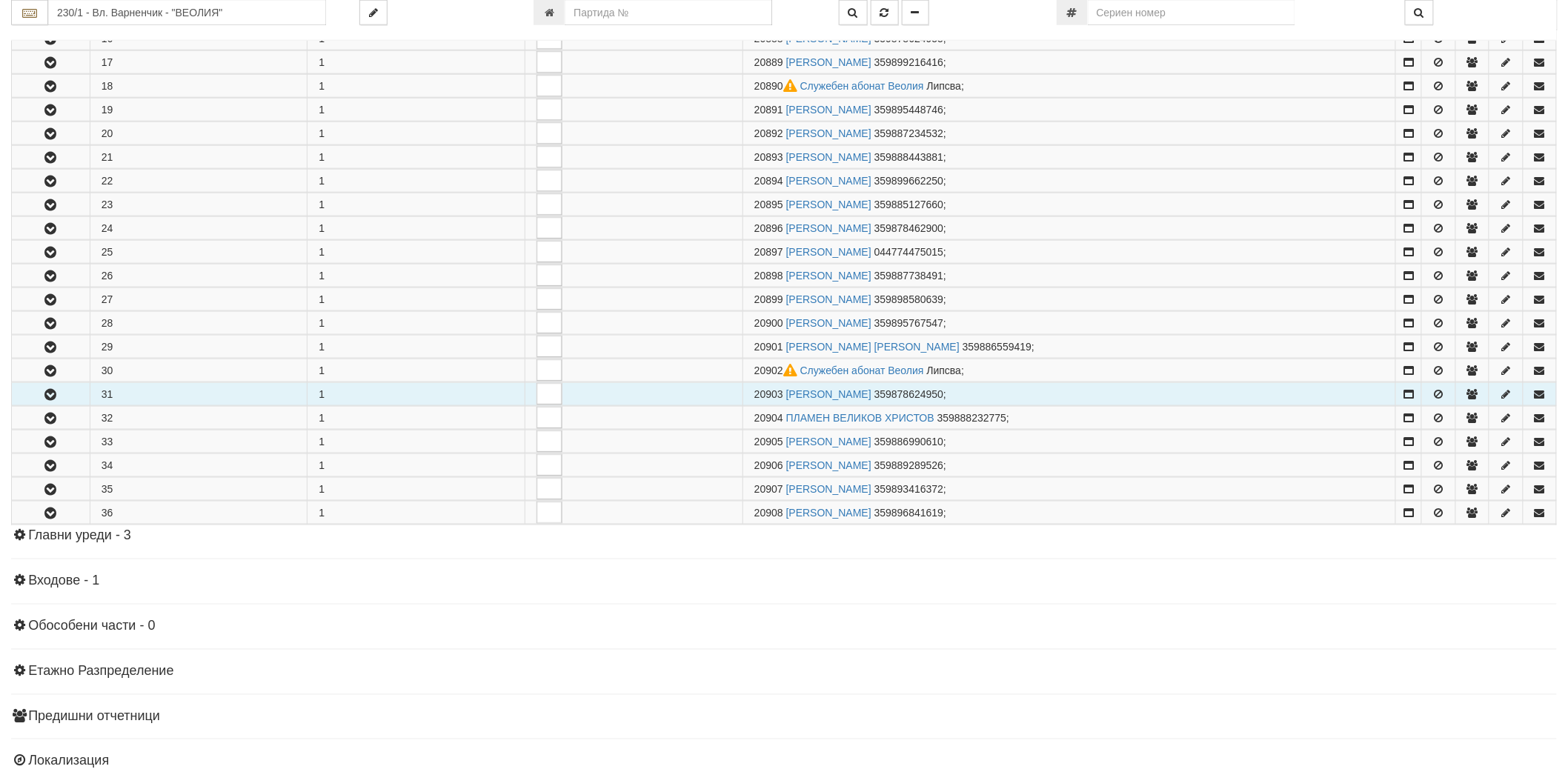
click at [30, 389] on button "button" at bounding box center [50, 394] width 77 height 23
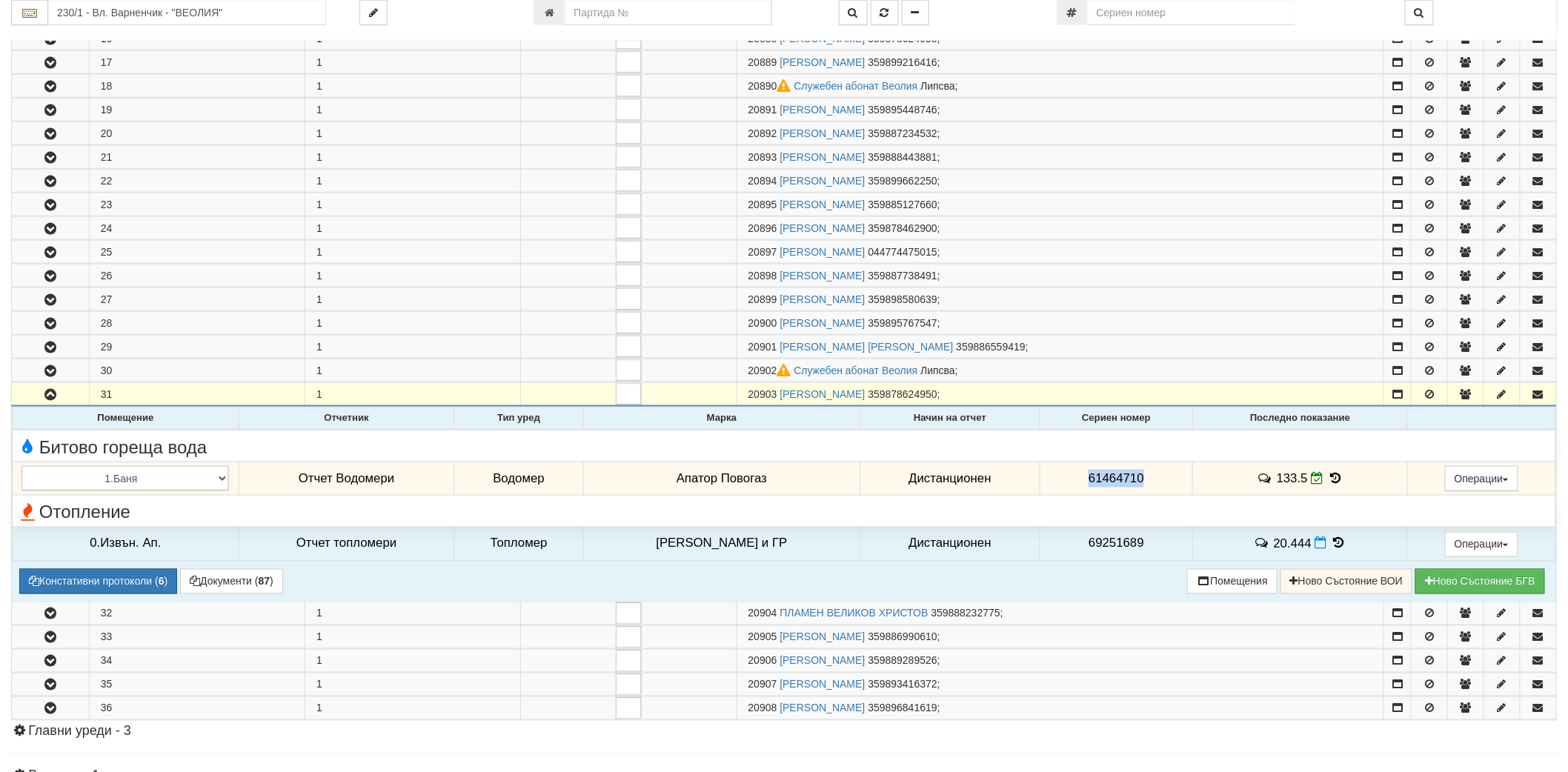
drag, startPoint x: 1100, startPoint y: 479, endPoint x: 1139, endPoint y: 485, distance: 39.5
click at [1139, 485] on td "61464710" at bounding box center [1116, 479] width 152 height 34
copy span "61464710"
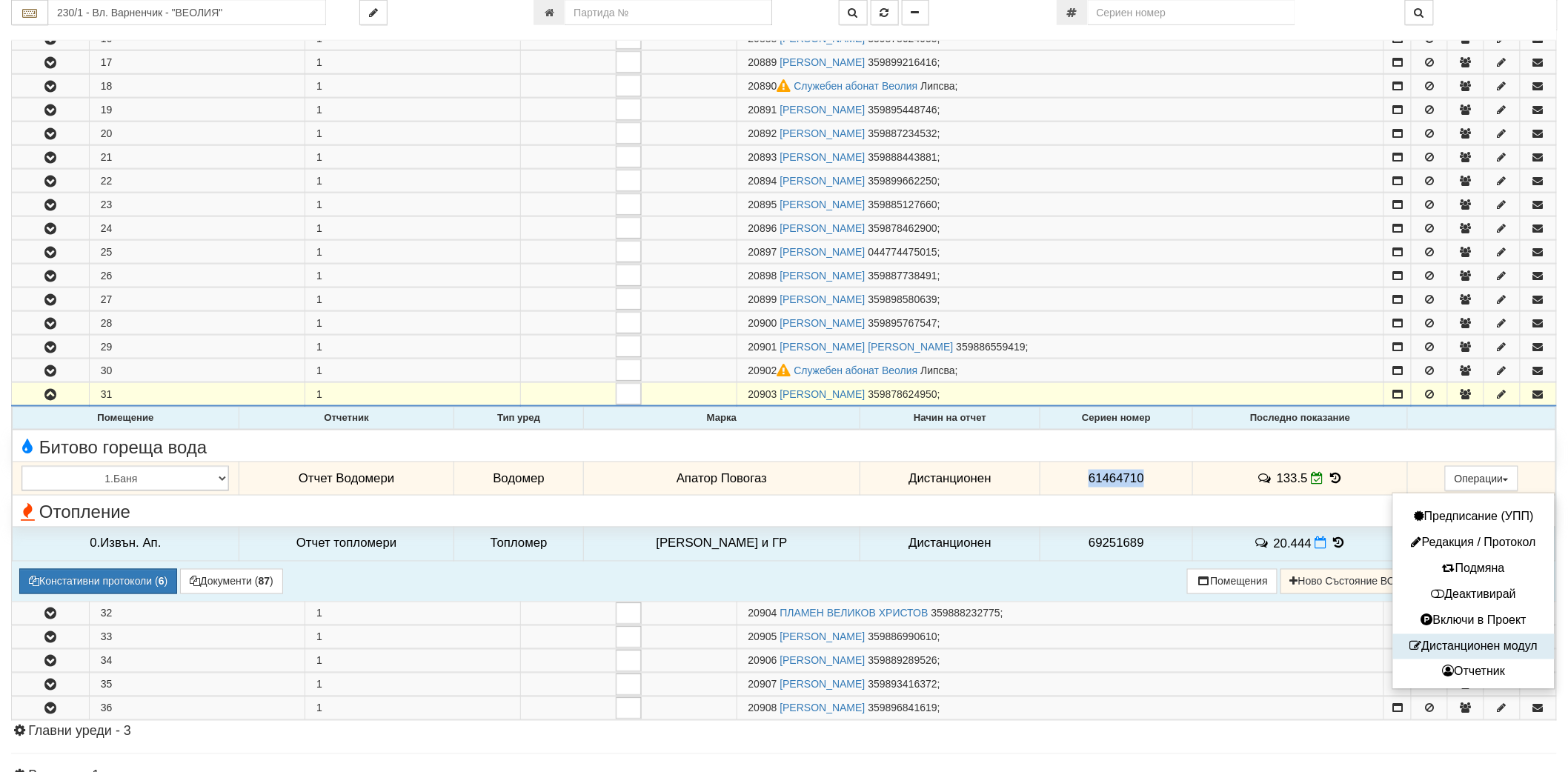
click at [1447, 650] on button "Дистанционен модул" at bounding box center [1473, 647] width 154 height 19
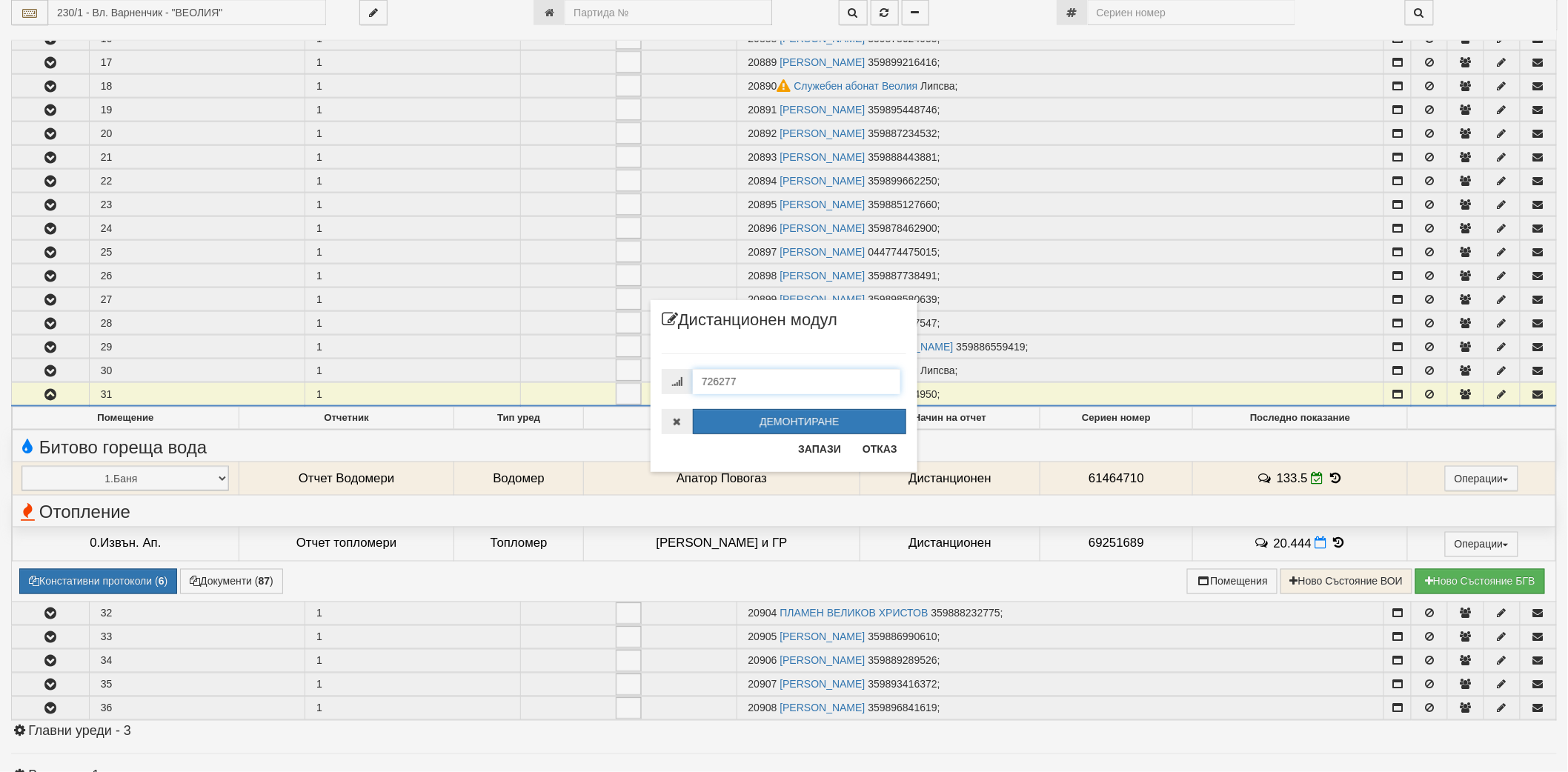
drag, startPoint x: 786, startPoint y: 374, endPoint x: 641, endPoint y: 386, distance: 145.5
click at [641, 386] on div "× Дистанционен модул 726277 ДЕМОНТИРАНЕ Запази Отказ" at bounding box center [784, 236] width 289 height 472
click at [863, 452] on button "Отказ" at bounding box center [880, 449] width 52 height 23
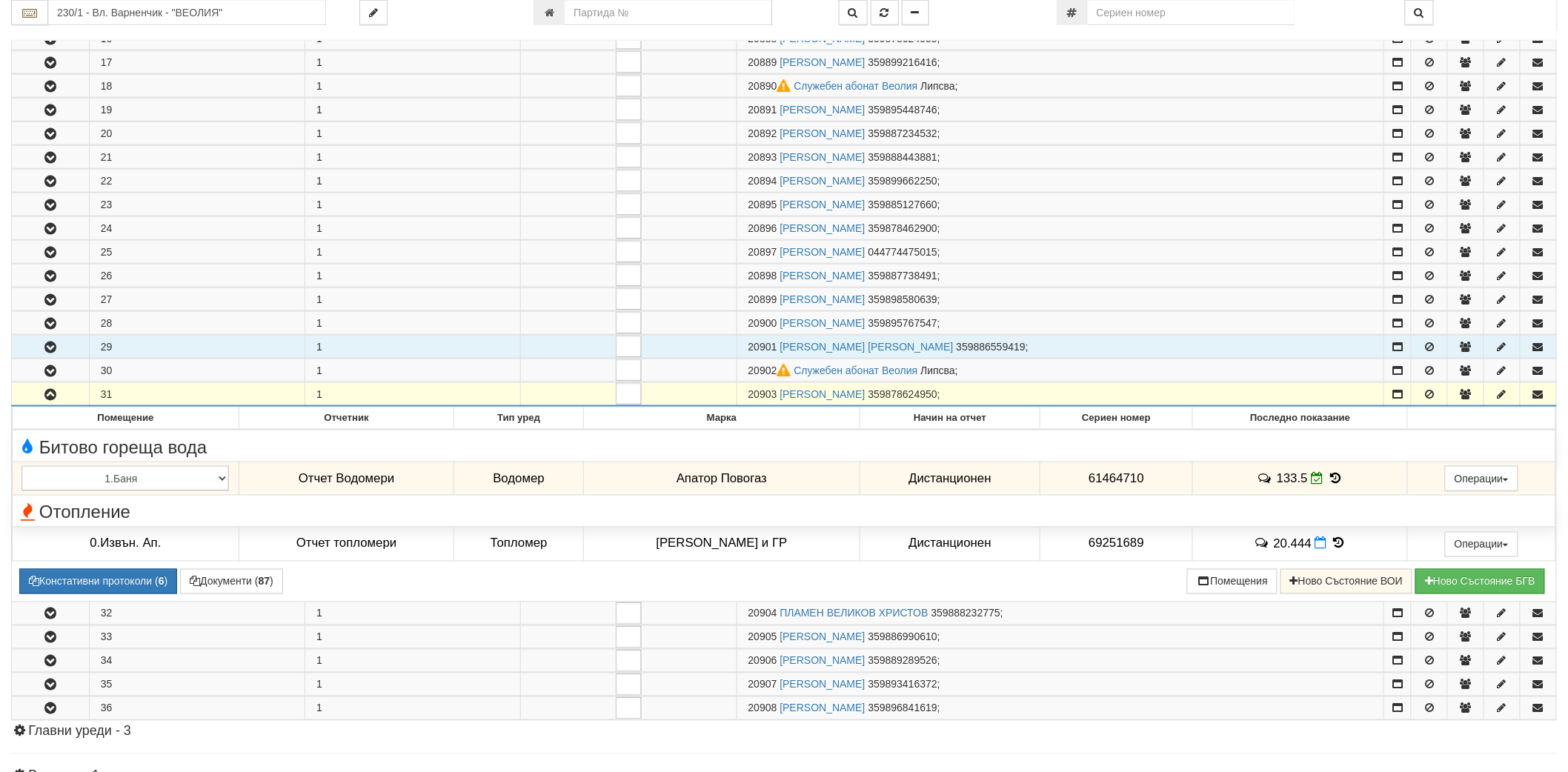
click at [55, 350] on icon "button" at bounding box center [50, 348] width 18 height 11
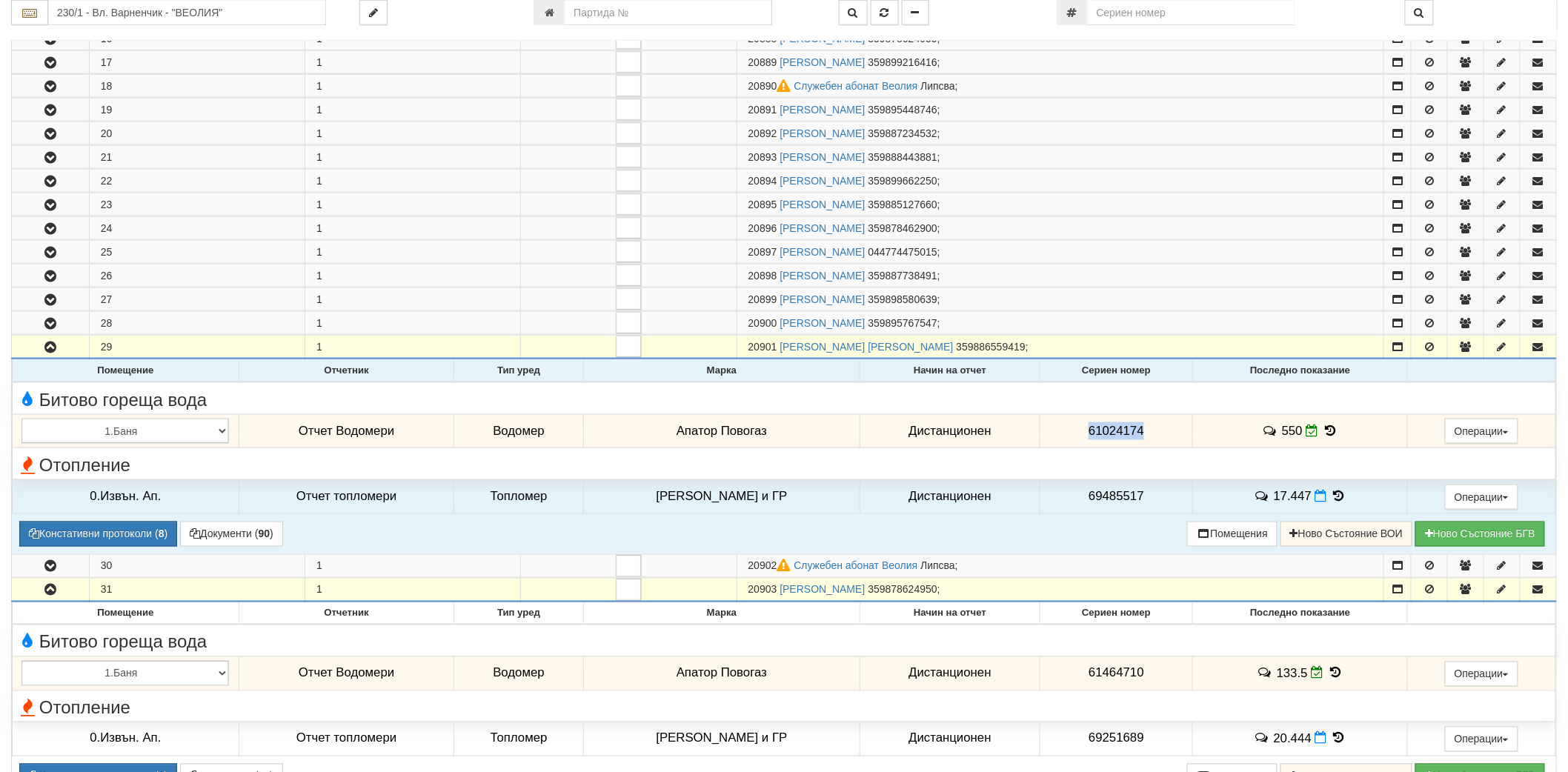
drag, startPoint x: 1074, startPoint y: 435, endPoint x: 1154, endPoint y: 431, distance: 80.1
click at [1154, 431] on td "61024174" at bounding box center [1116, 431] width 152 height 34
copy span "61024174"
click at [1313, 437] on span at bounding box center [1314, 431] width 16 height 14
click at [1323, 435] on icon at bounding box center [1330, 431] width 16 height 13
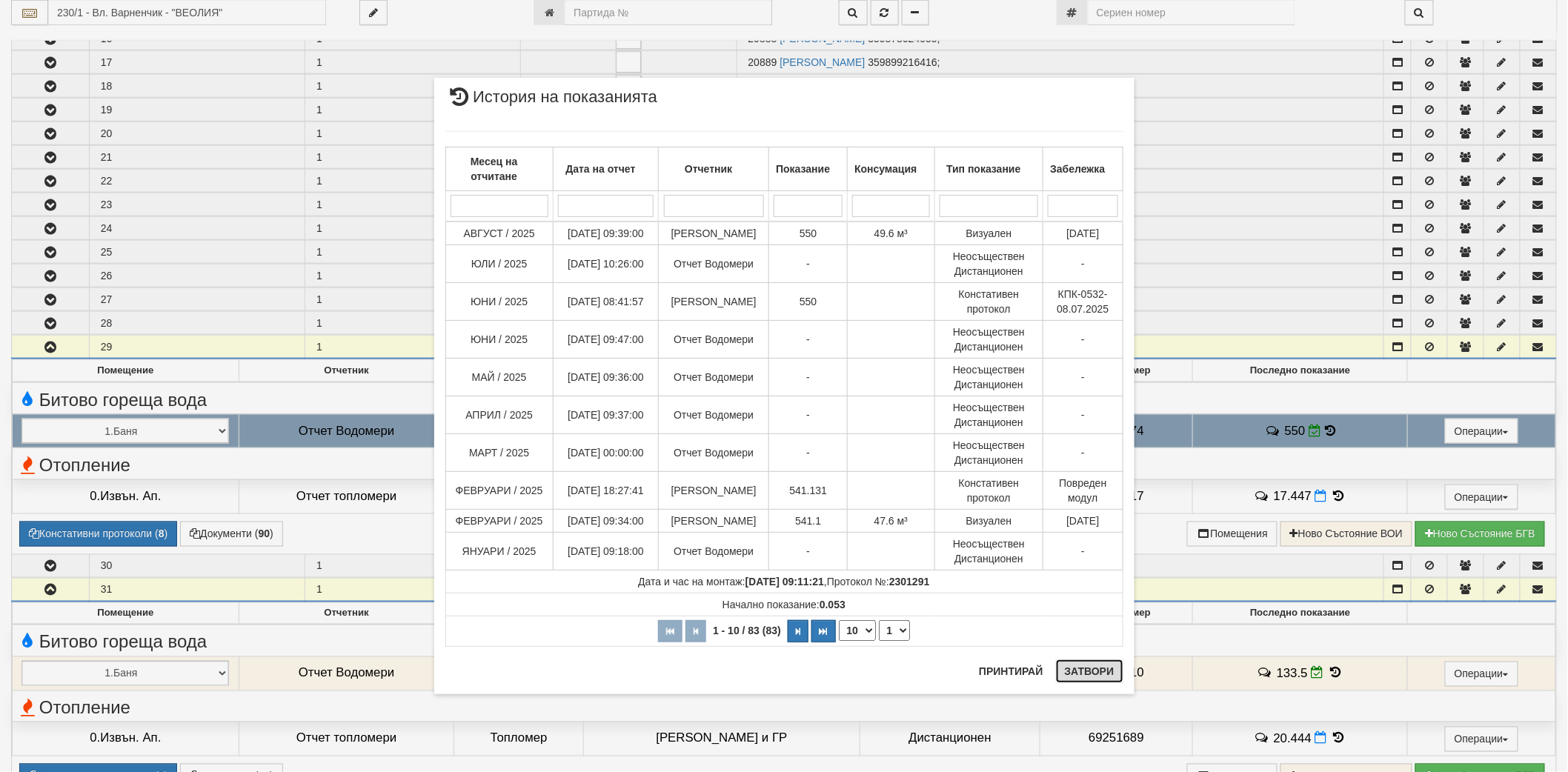
click at [1083, 680] on button "Затвори" at bounding box center [1089, 671] width 68 height 23
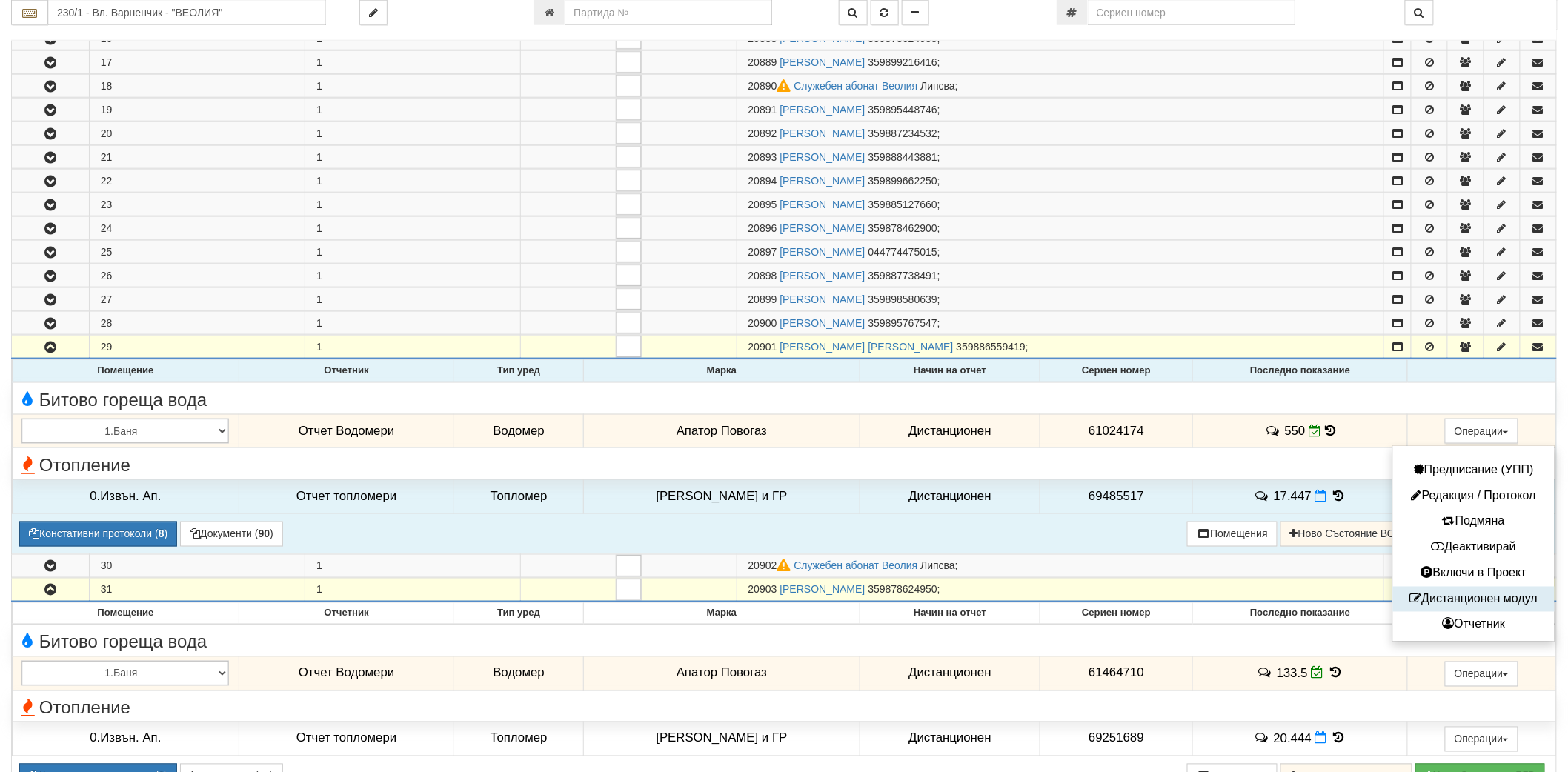
click at [1454, 604] on button "Дистанционен модул" at bounding box center [1473, 600] width 154 height 19
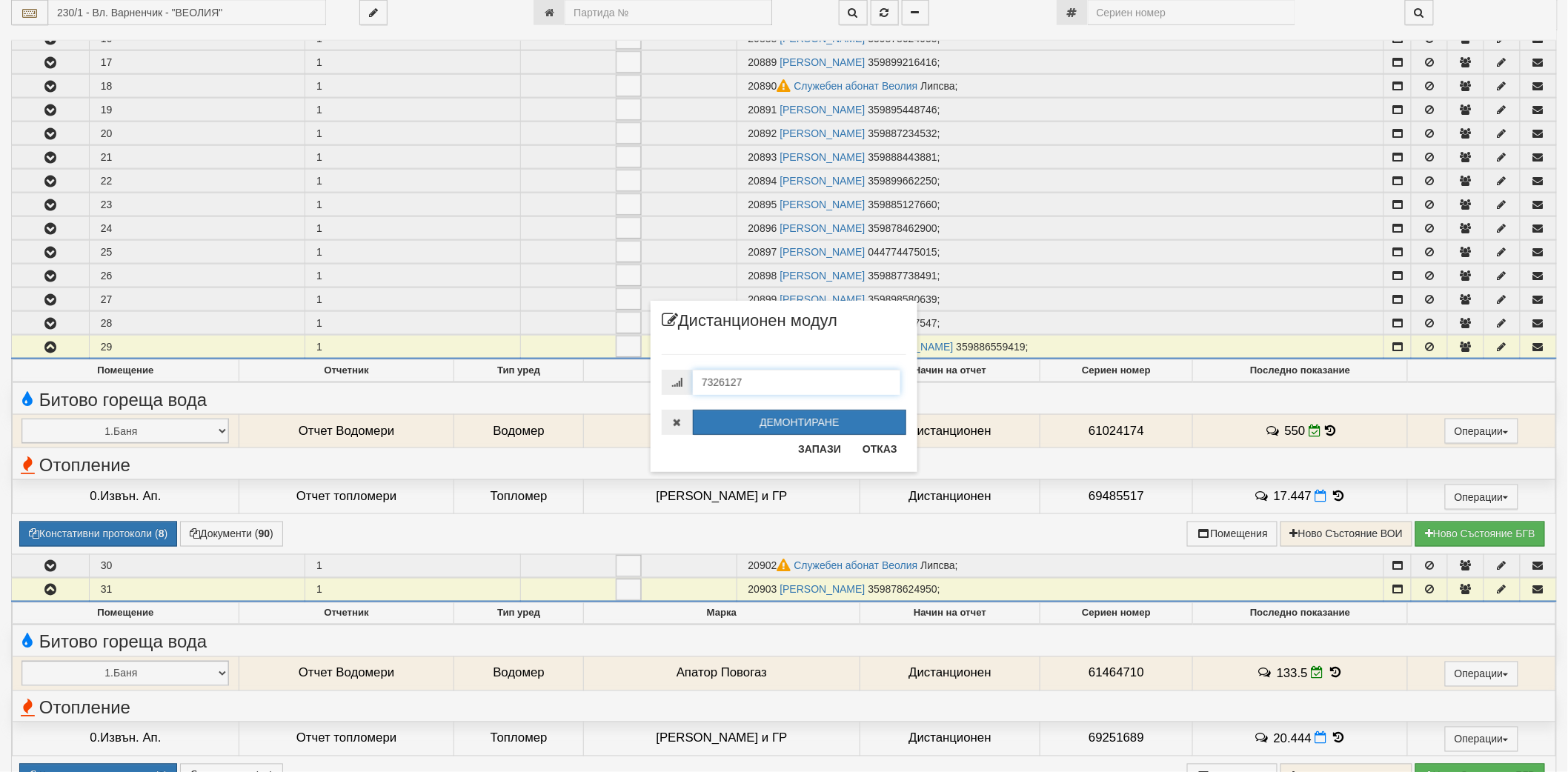
drag, startPoint x: 820, startPoint y: 386, endPoint x: 571, endPoint y: 379, distance: 249.1
click at [571, 379] on div "× Дистанционен модул 7326127 ДЕМОНТИРАНЕ Запази Отказ" at bounding box center [784, 236] width 867 height 472
click at [884, 443] on button "Отказ" at bounding box center [880, 449] width 52 height 23
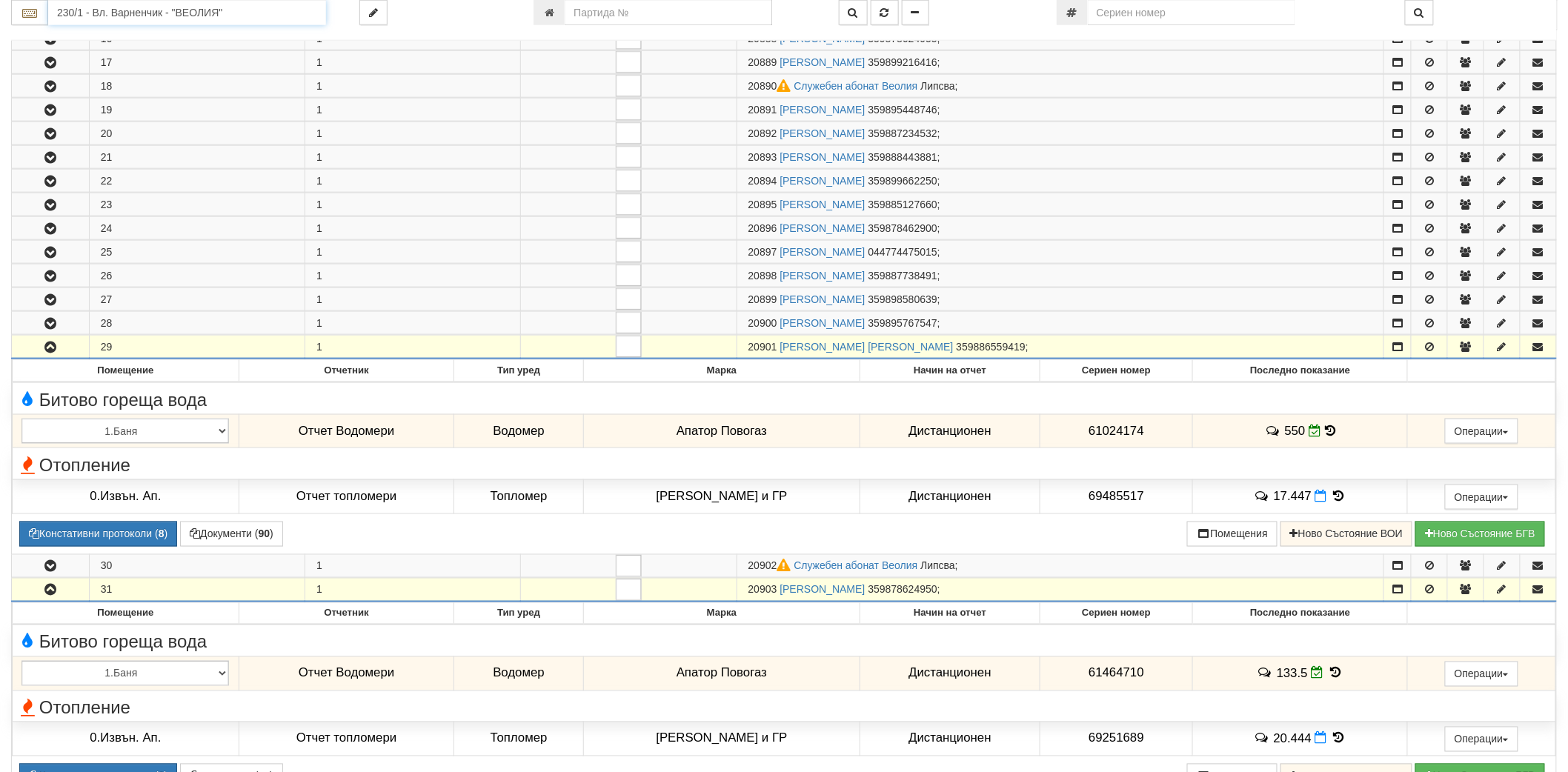
click at [217, 14] on input "230/1 - Вл. Варненчик - "ВЕОЛИЯ"" at bounding box center [186, 13] width 278 height 25
click at [141, 69] on div "208/3,4 - Вл. Варненчик - "ВЕОЛИЯ"" at bounding box center [187, 70] width 274 height 17
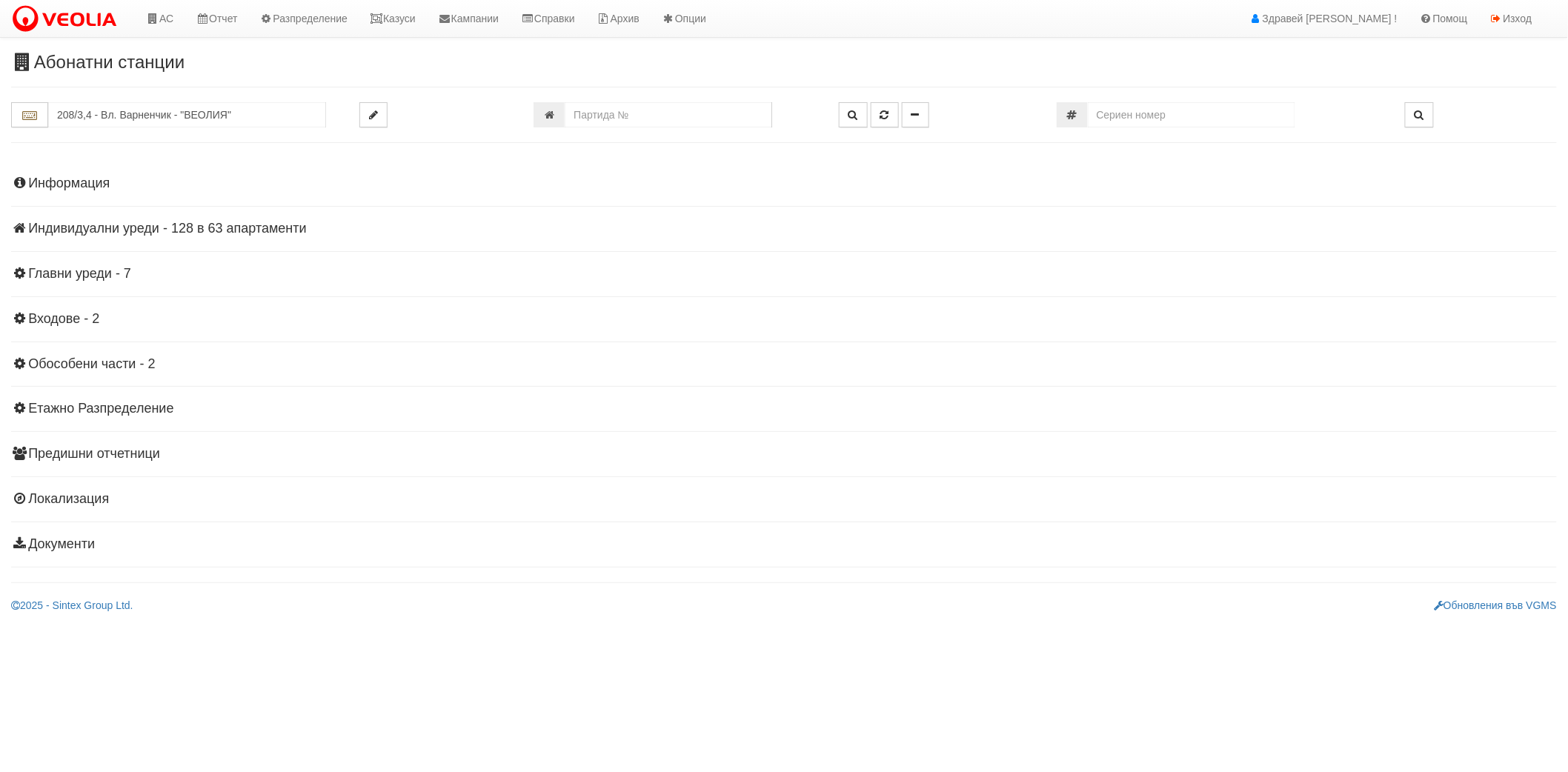
scroll to position [0, 0]
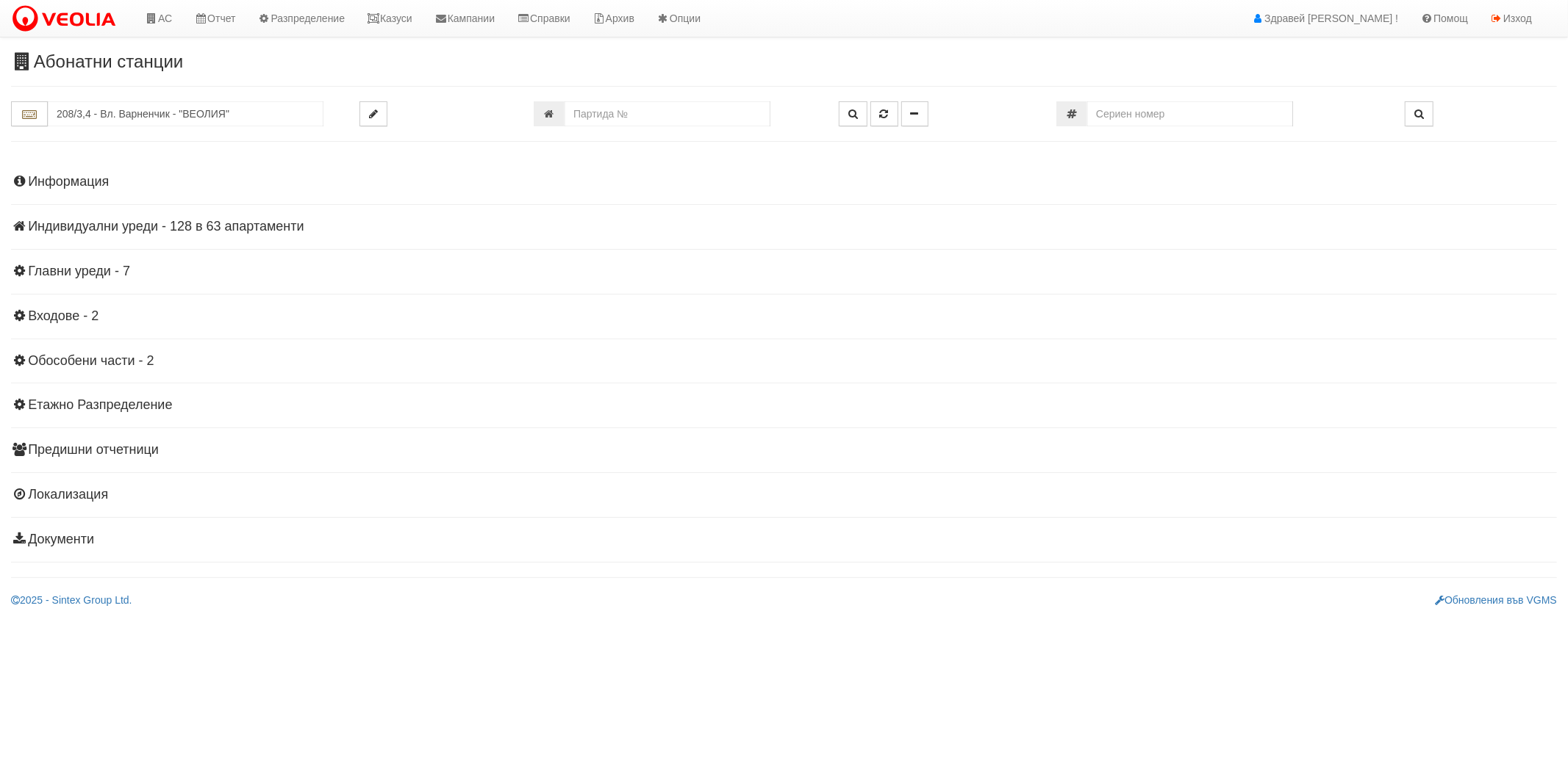
click at [231, 230] on h4 "Индивидуални уреди - 128 в 63 апартаменти" at bounding box center [784, 227] width 1546 height 14
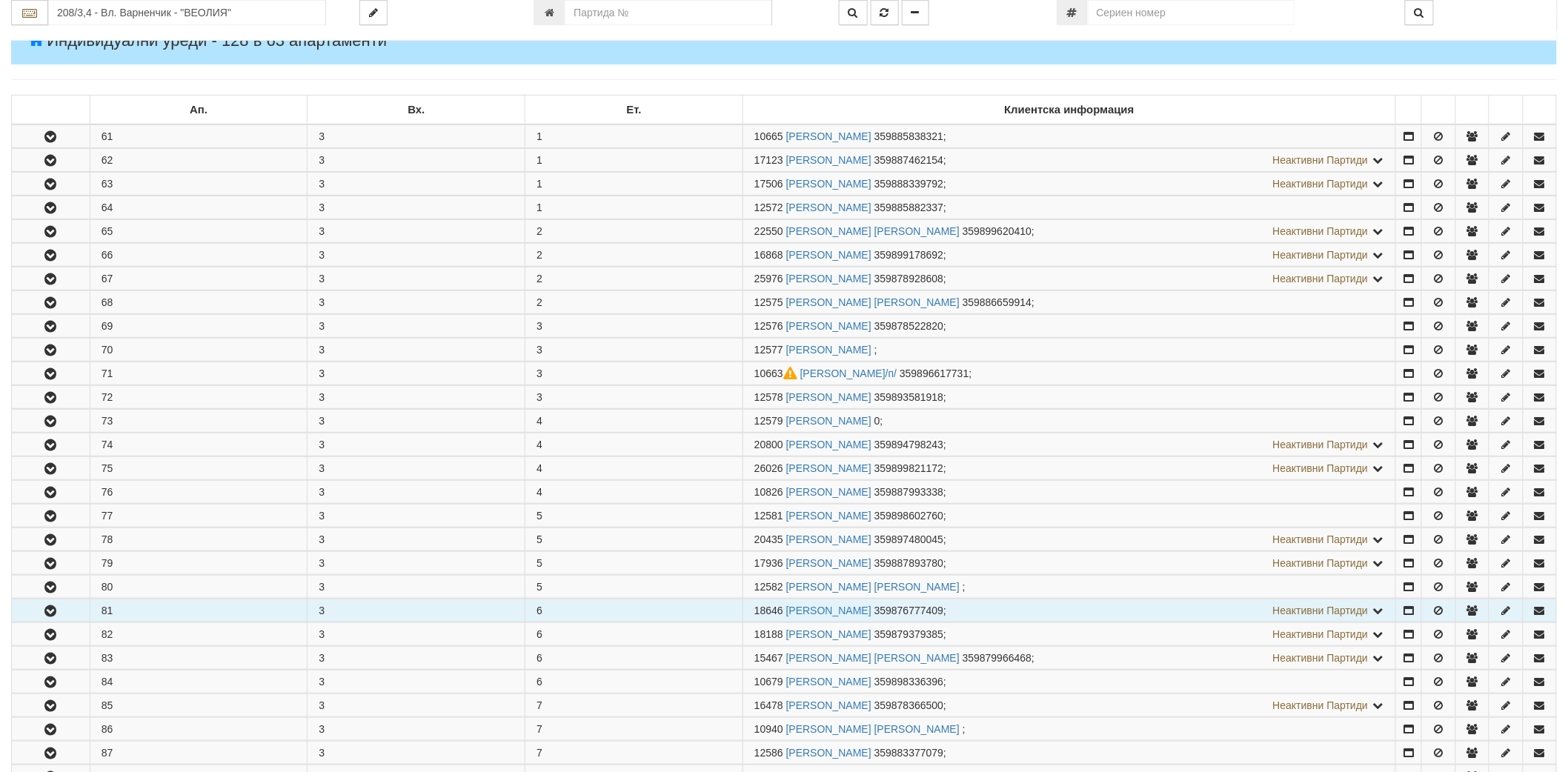
scroll to position [329, 0]
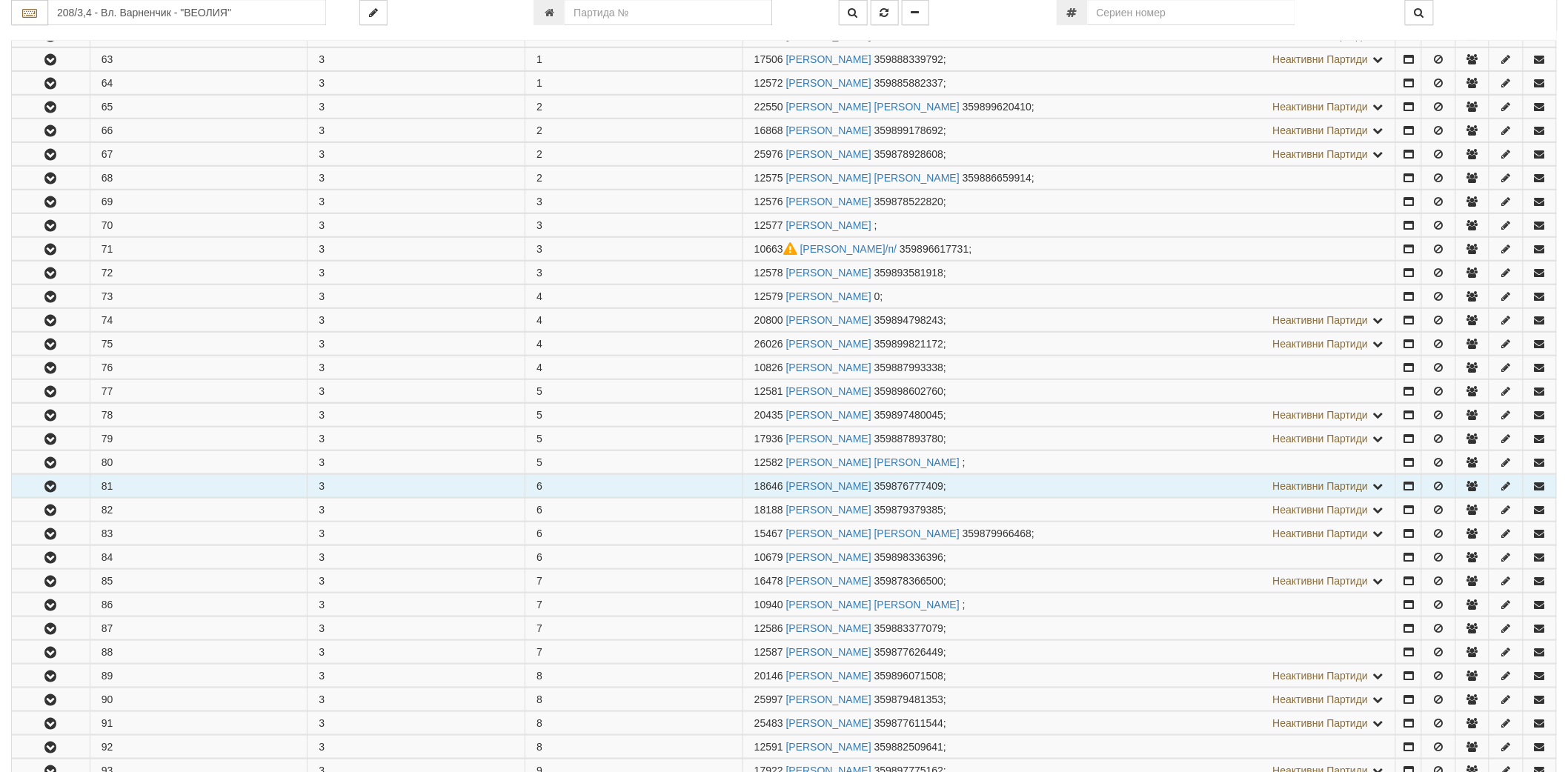
click at [53, 492] on icon "button" at bounding box center [50, 487] width 18 height 11
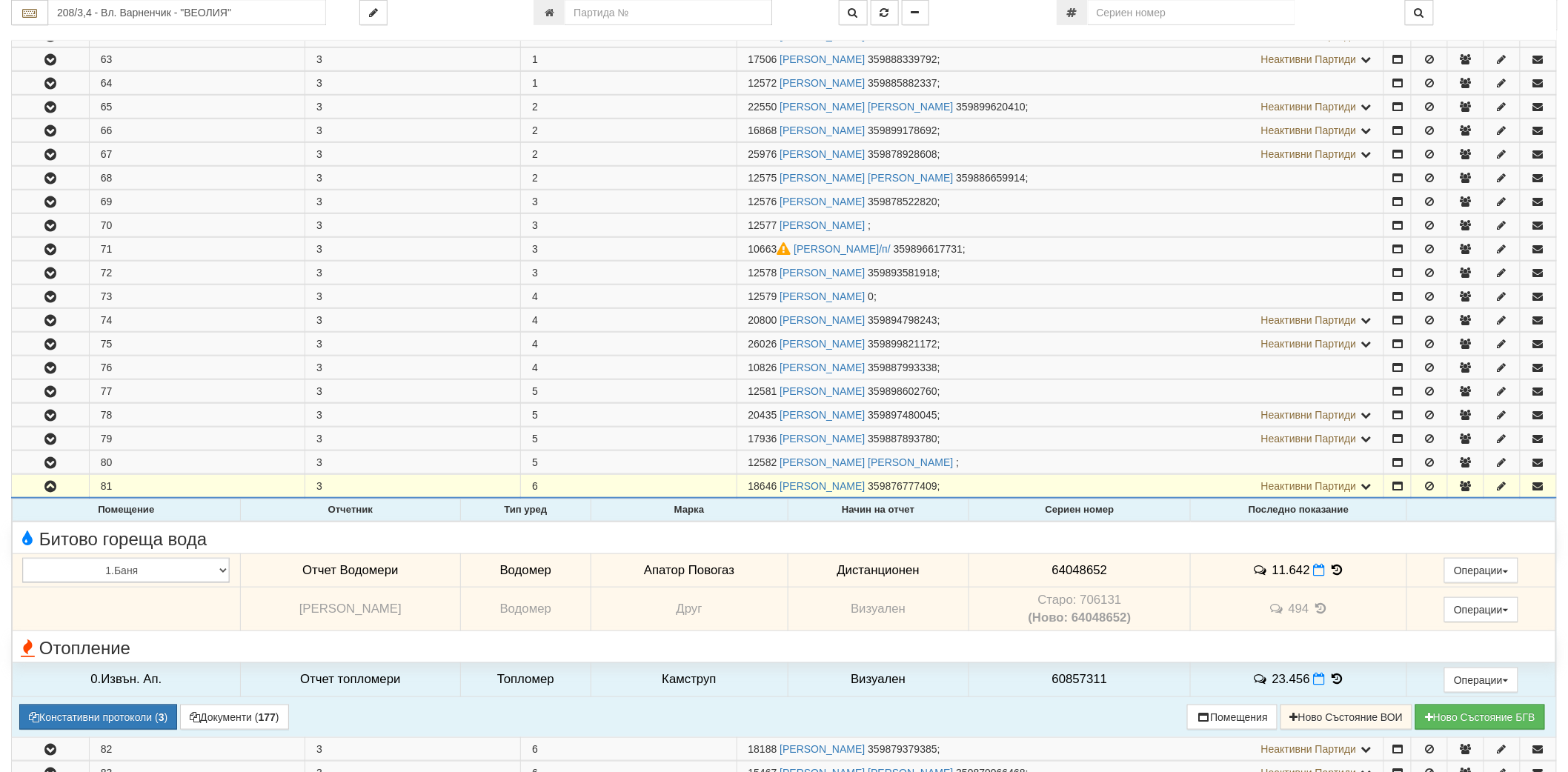
click at [1336, 572] on icon at bounding box center [1337, 570] width 16 height 13
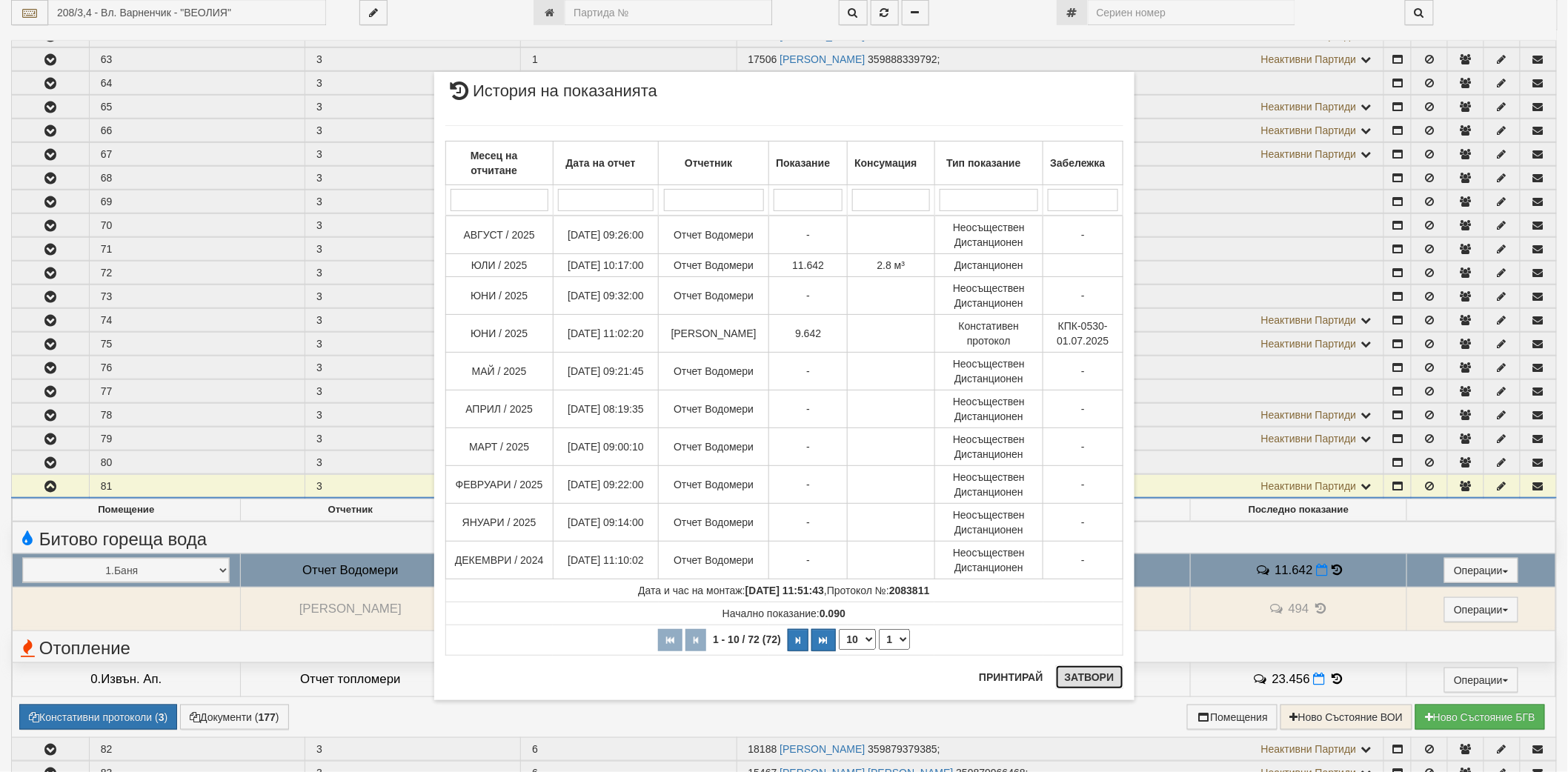
drag, startPoint x: 1094, startPoint y: 685, endPoint x: 1102, endPoint y: 588, distance: 97.3
click at [1102, 588] on div "× История на показанията Месец на отчитане Дата на отчет Отчетник Показание Кон…" at bounding box center [784, 386] width 700 height 630
click at [1083, 675] on button "Затвори" at bounding box center [1089, 677] width 68 height 23
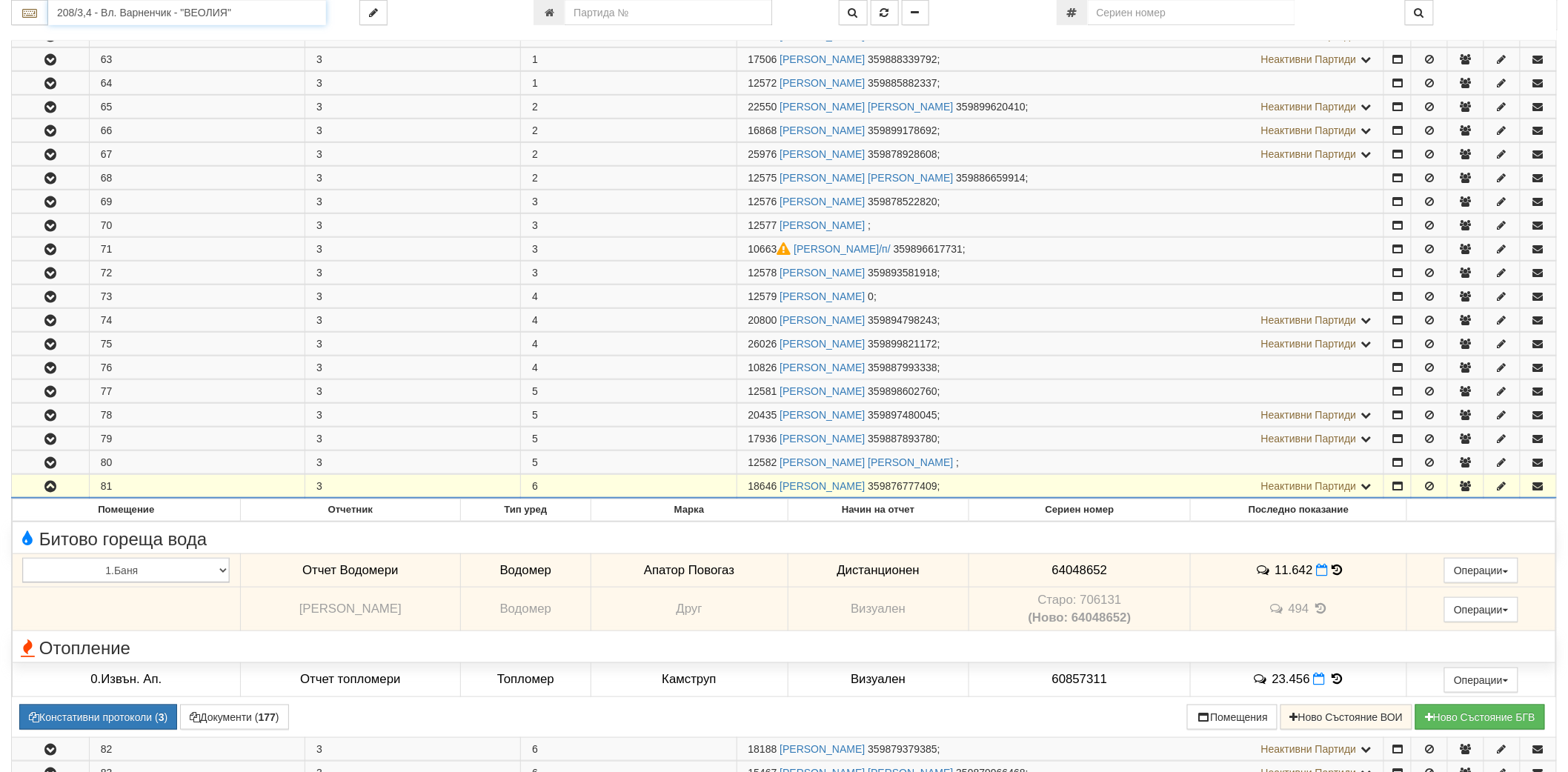
click at [181, 15] on input "208/3,4 - Вл. Варненчик - "ВЕОЛИЯ"" at bounding box center [186, 13] width 278 height 25
click at [131, 39] on div "014/1 - бул. Янош Хунияди - "ВЕОЛИЯ"" at bounding box center [187, 35] width 274 height 17
type input "014/1 - бул. Янош Хунияди - "ВЕОЛИЯ""
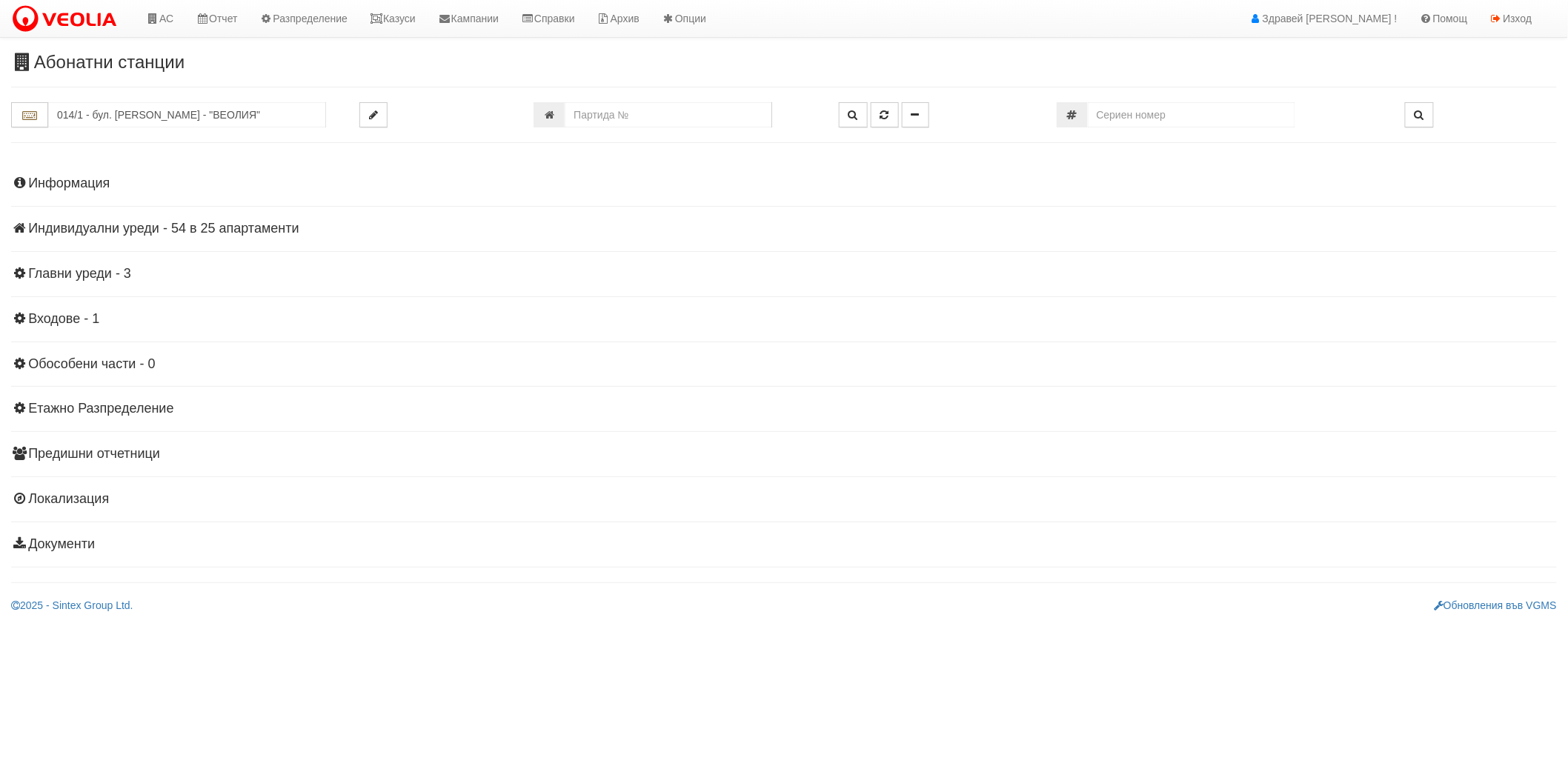
scroll to position [0, 0]
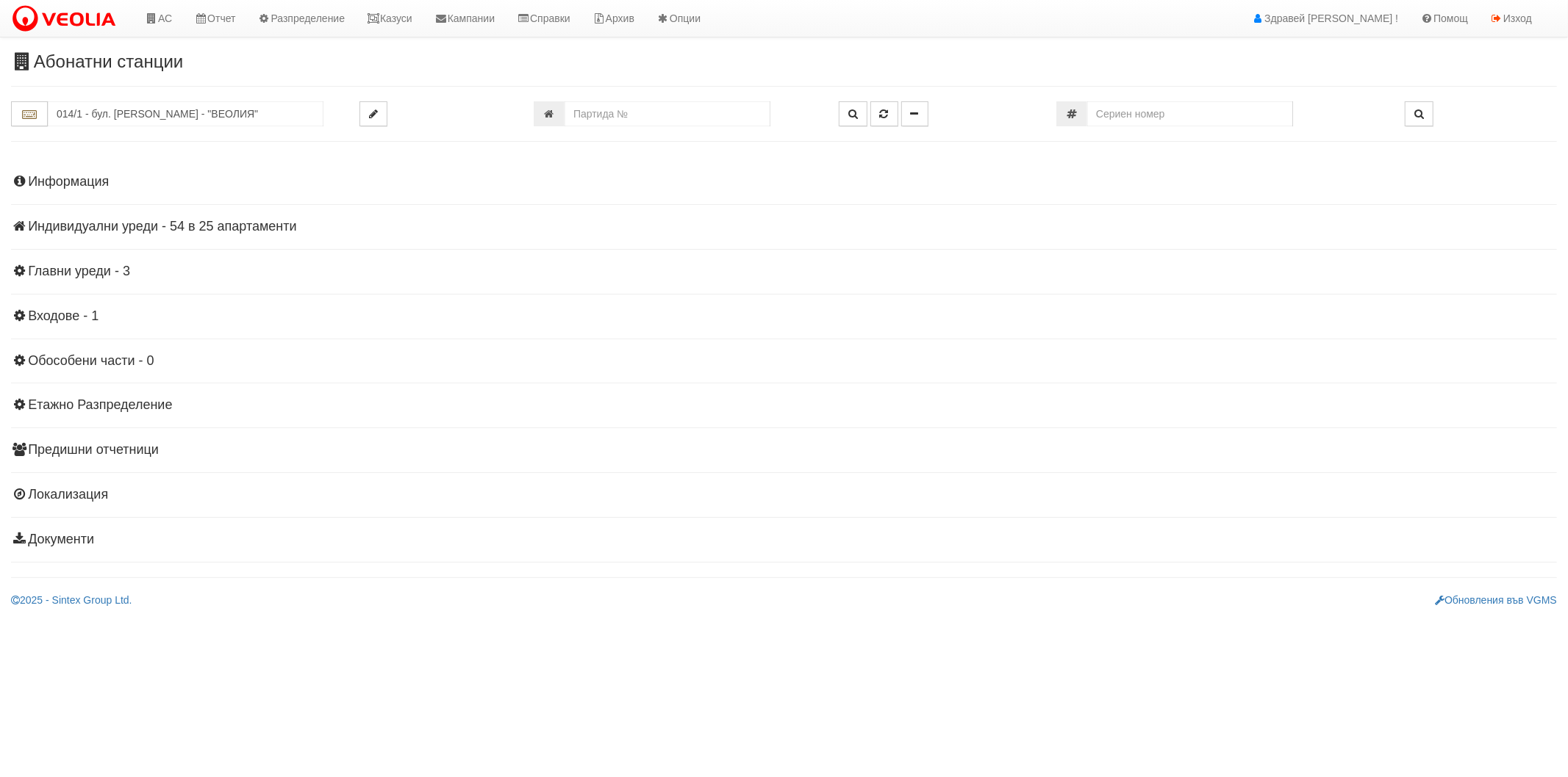
click at [107, 226] on h4 "Индивидуални уреди - 54 в 25 апартаменти" at bounding box center [784, 227] width 1546 height 14
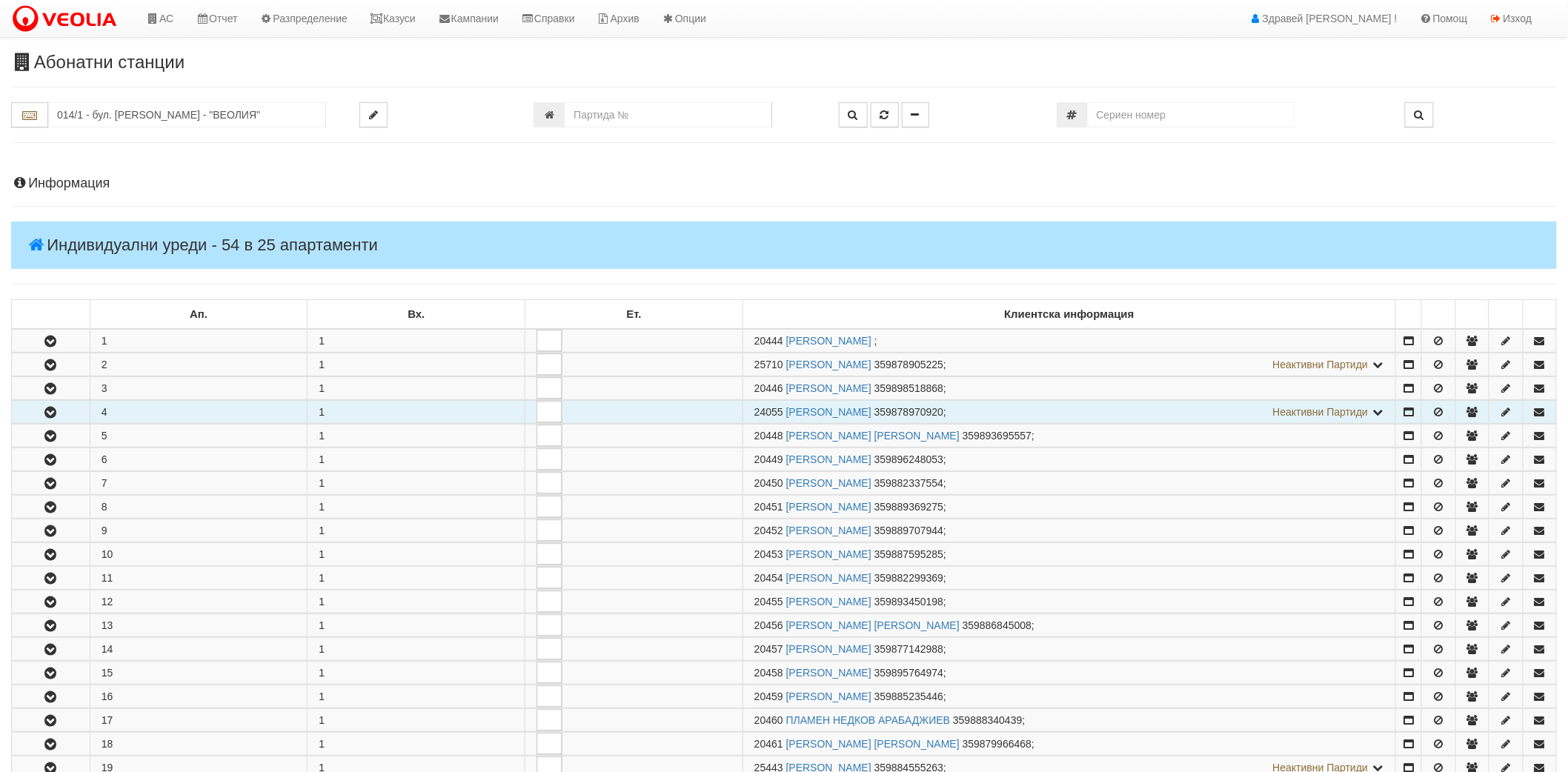
click at [60, 411] on button "button" at bounding box center [50, 412] width 77 height 23
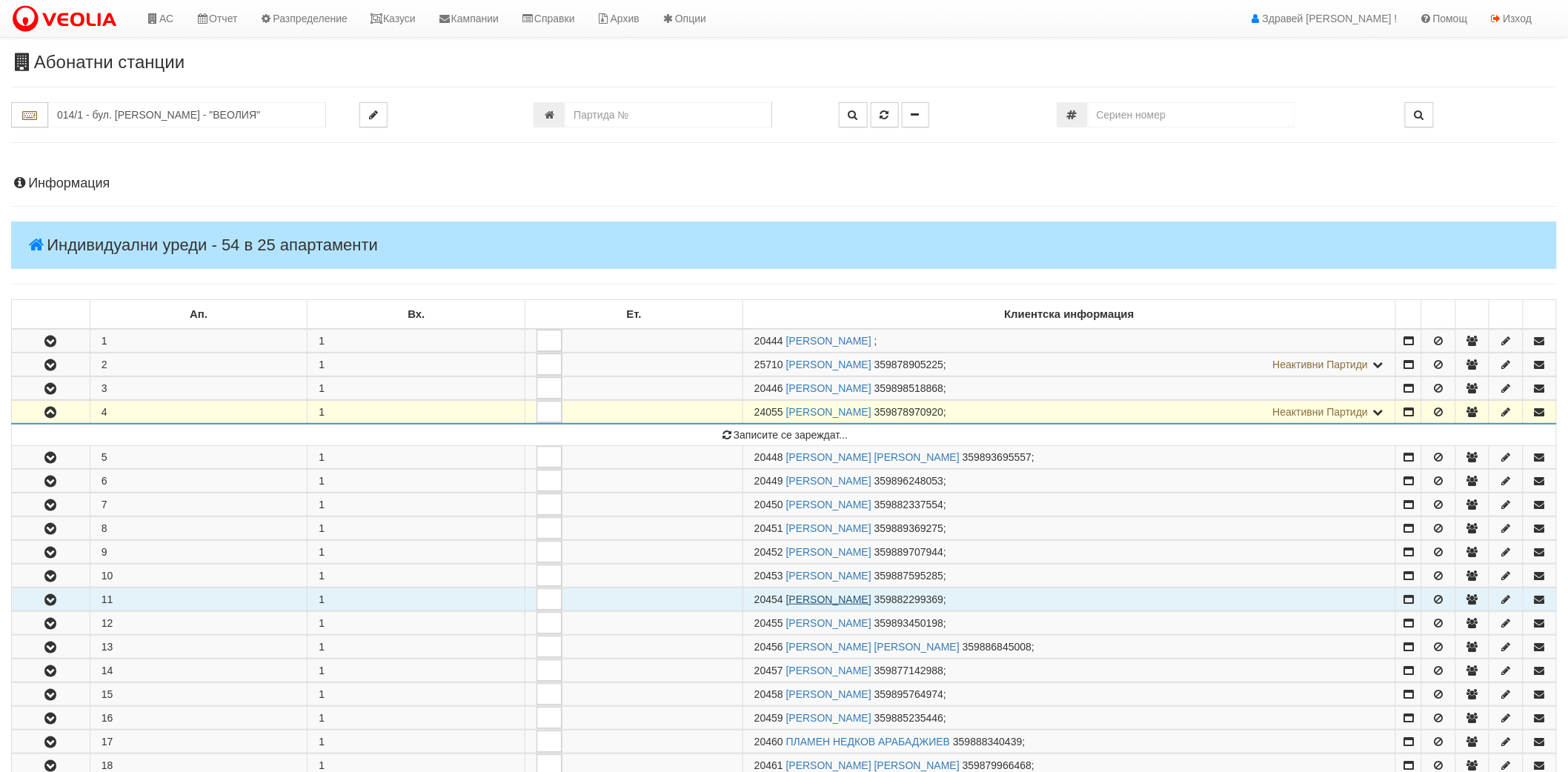
scroll to position [165, 0]
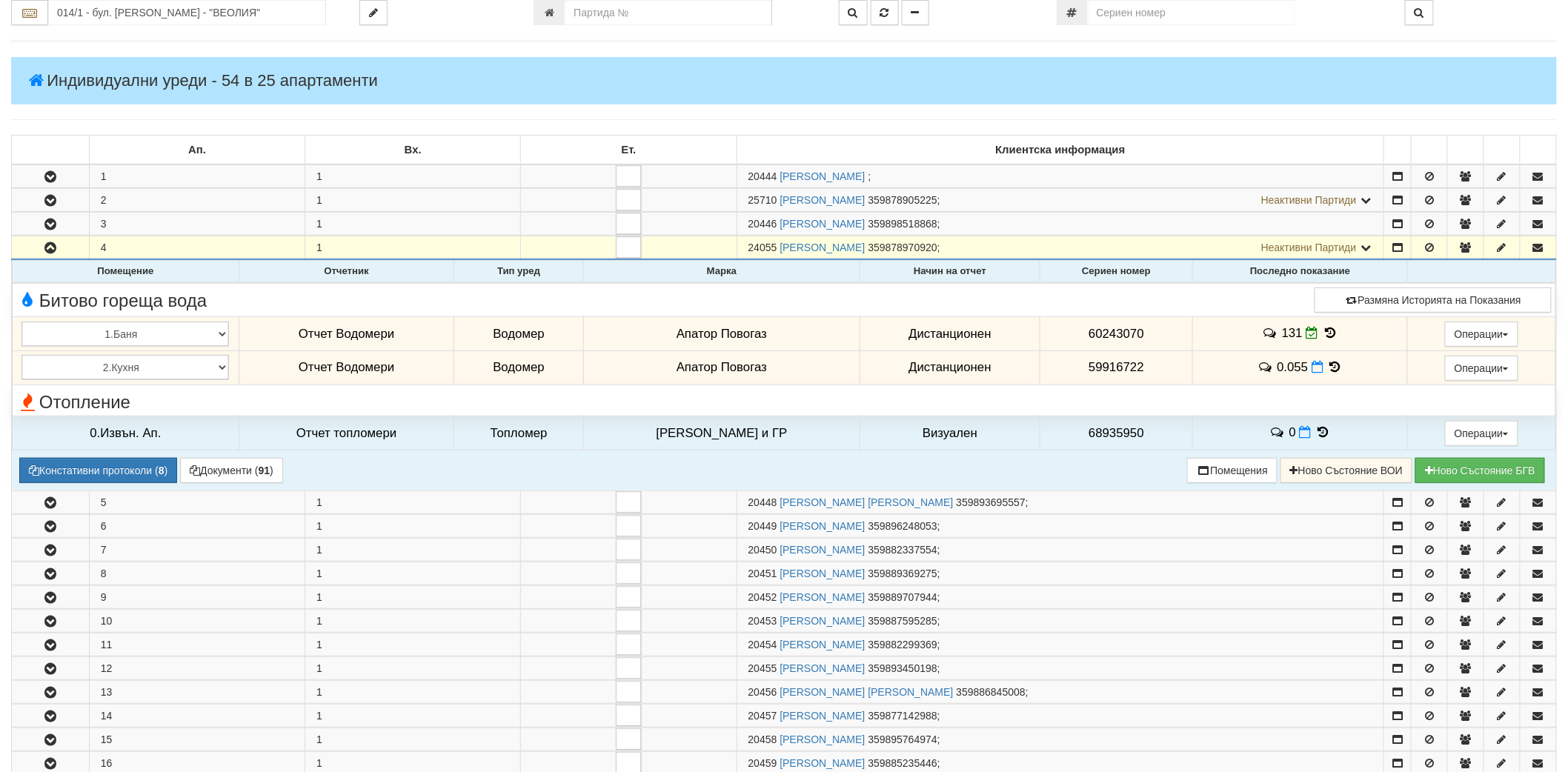
click at [983, 328] on tr "1.Баня 2.Кухня 3.Тоалетна 4.Всекидневна 5.Спалня 1 6.Спалня 2 7.Коридор 8.Терас…" at bounding box center [784, 334] width 1544 height 34
copy tr "Дистанционен 60243070"
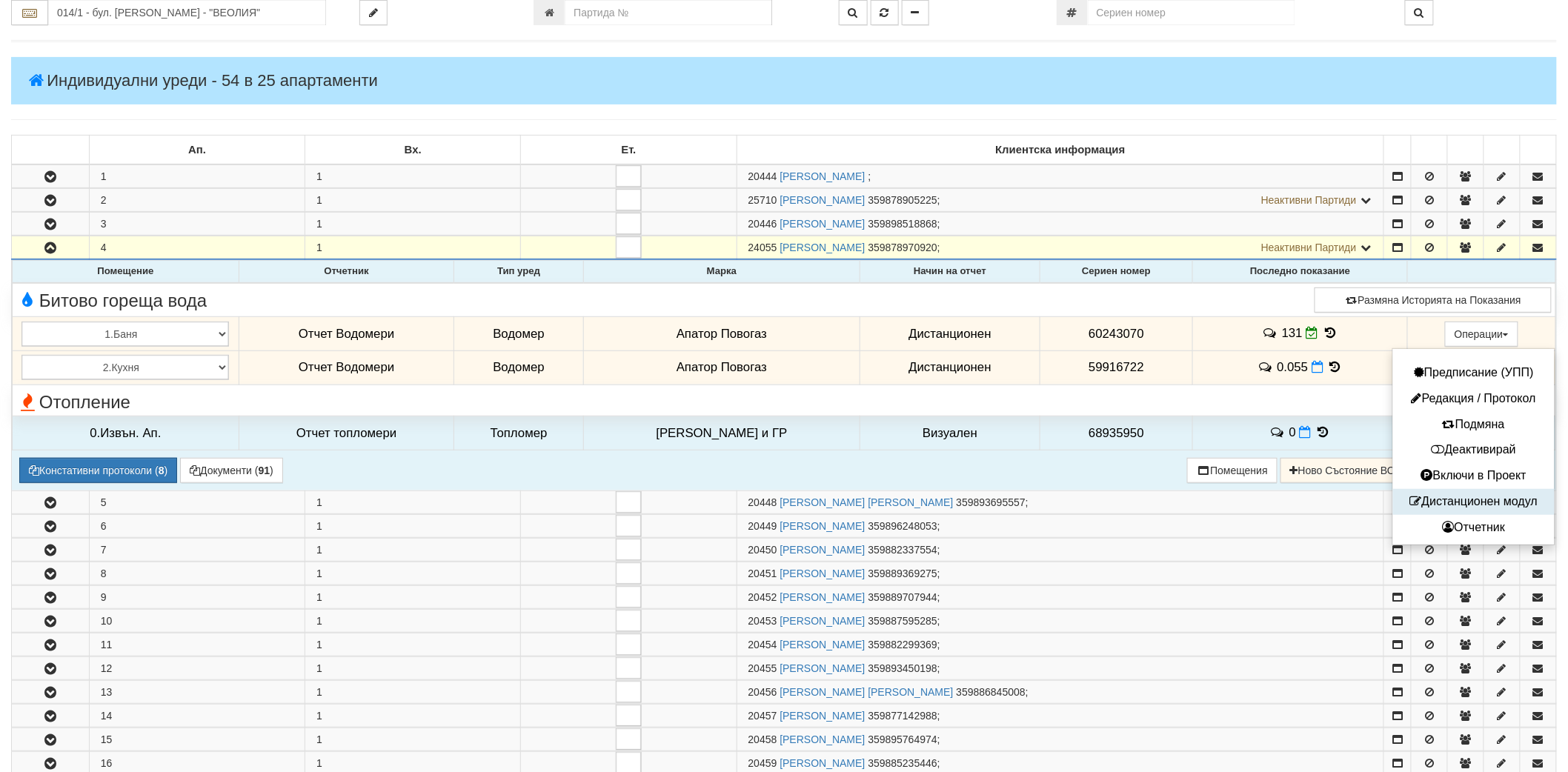
click at [1442, 500] on button "Дистанционен модул" at bounding box center [1473, 502] width 154 height 19
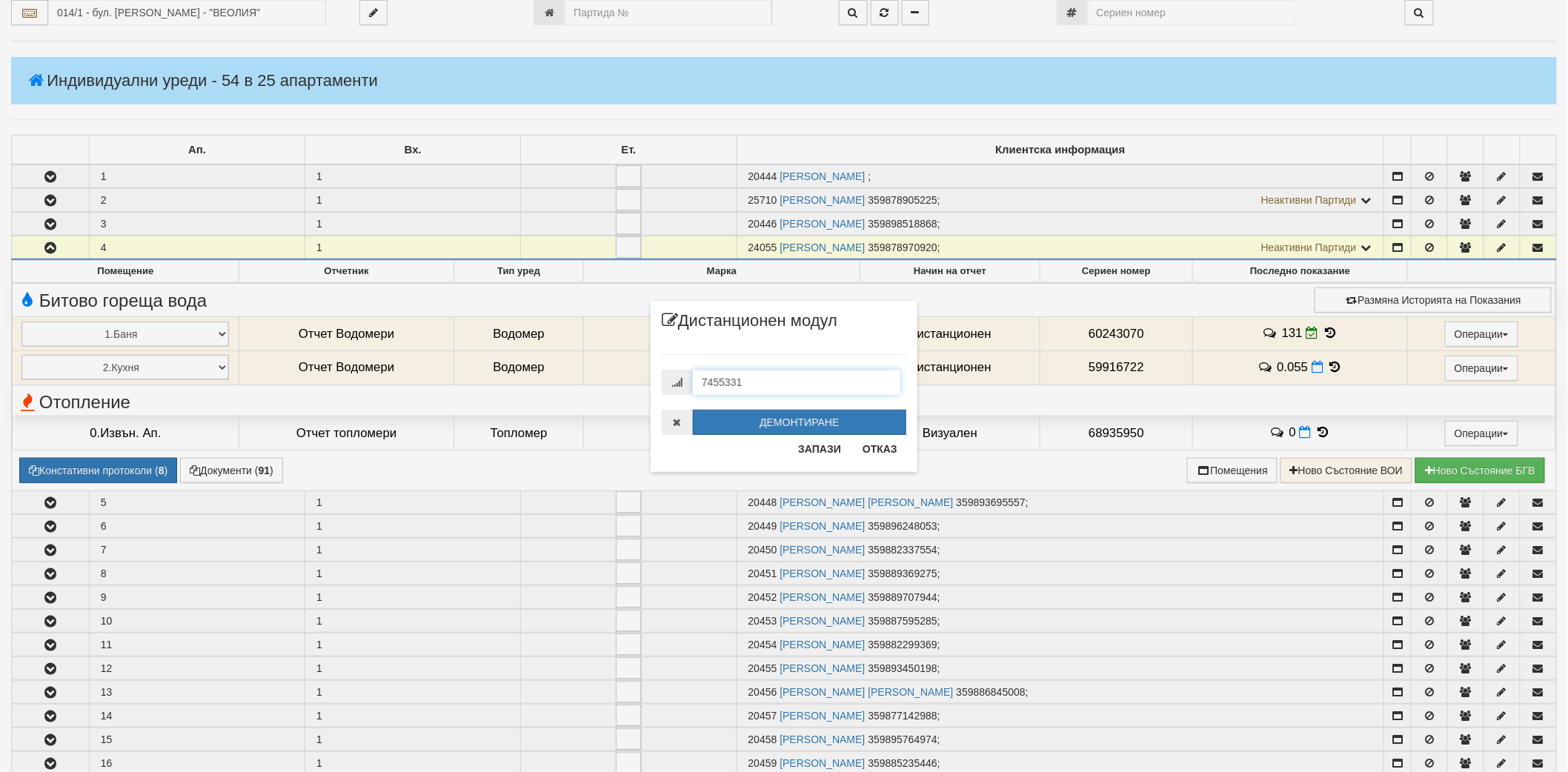
drag, startPoint x: 659, startPoint y: 376, endPoint x: 630, endPoint y: 376, distance: 29.0
click at [632, 376] on div "× Дистанционен модул 7455331 ДЕМОНТИРАНЕ Запази Отказ" at bounding box center [784, 236] width 867 height 472
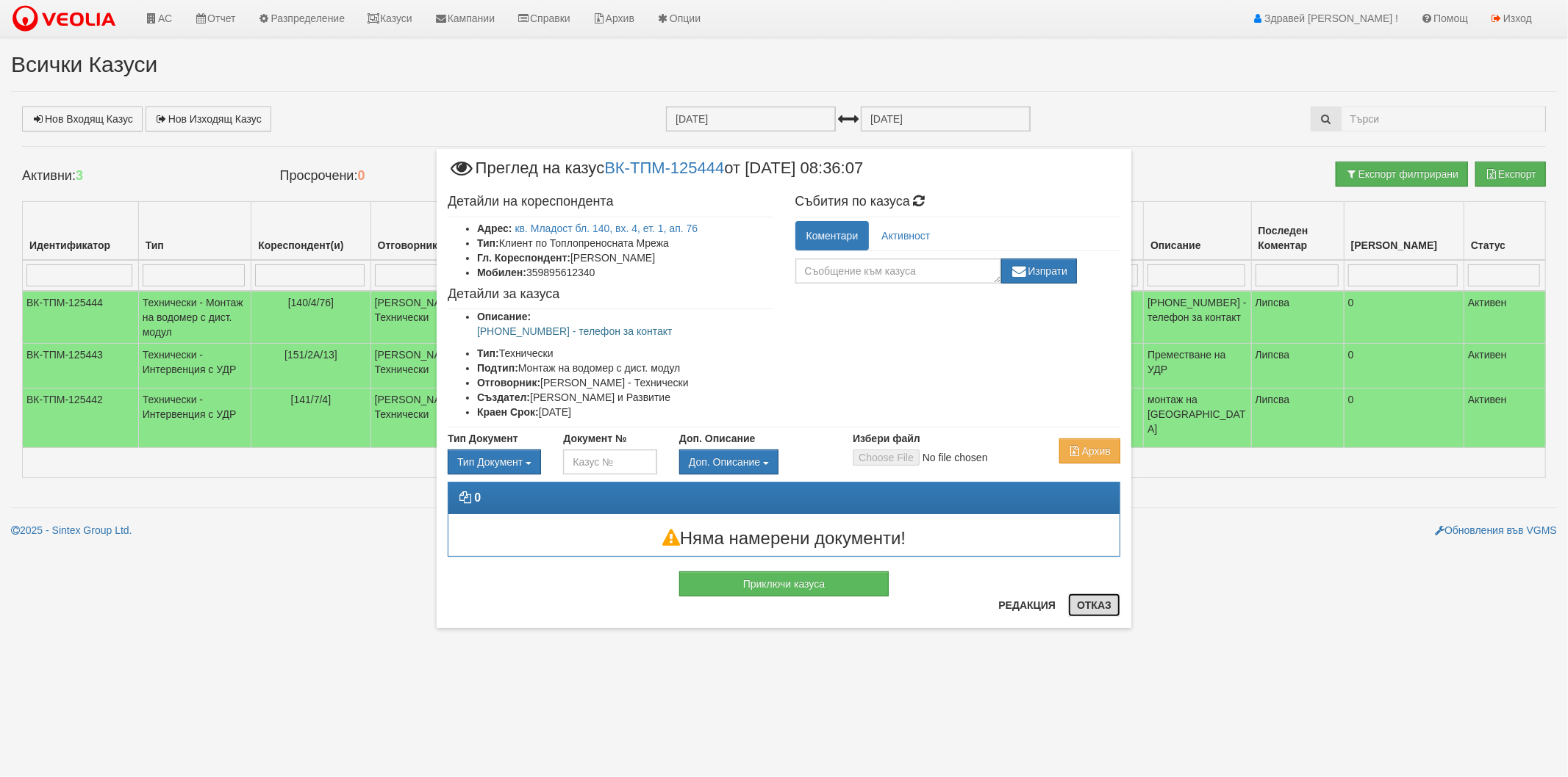
click at [1069, 606] on button "Отказ" at bounding box center [1094, 606] width 52 height 23
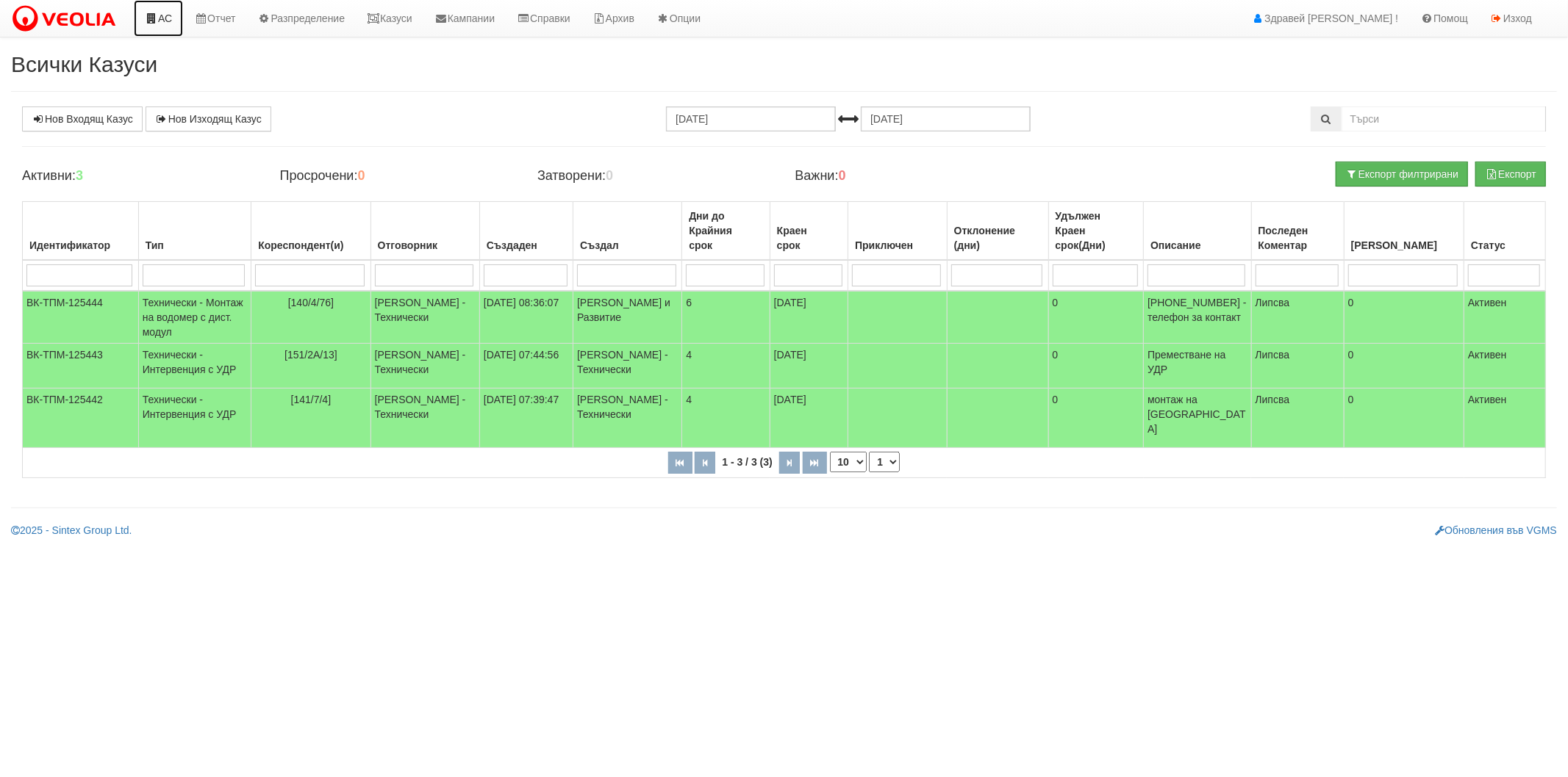
click at [152, 23] on icon at bounding box center [151, 19] width 13 height 11
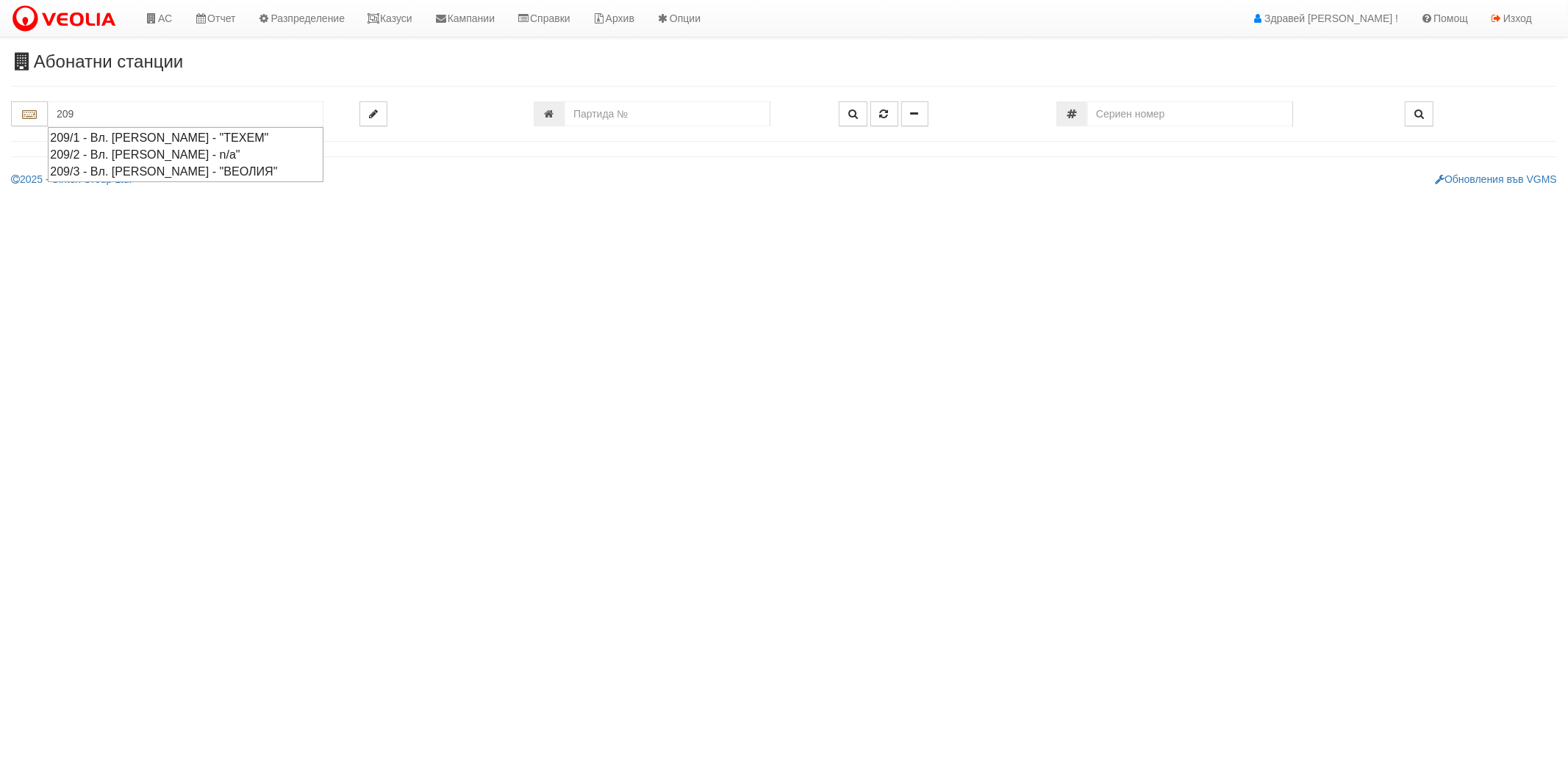
click at [122, 171] on div "209/3 - Вл. Варненчик - "ВЕОЛИЯ"" at bounding box center [186, 171] width 272 height 17
type input "209/3 - Вл. Варненчик - "ВЕОЛИЯ""
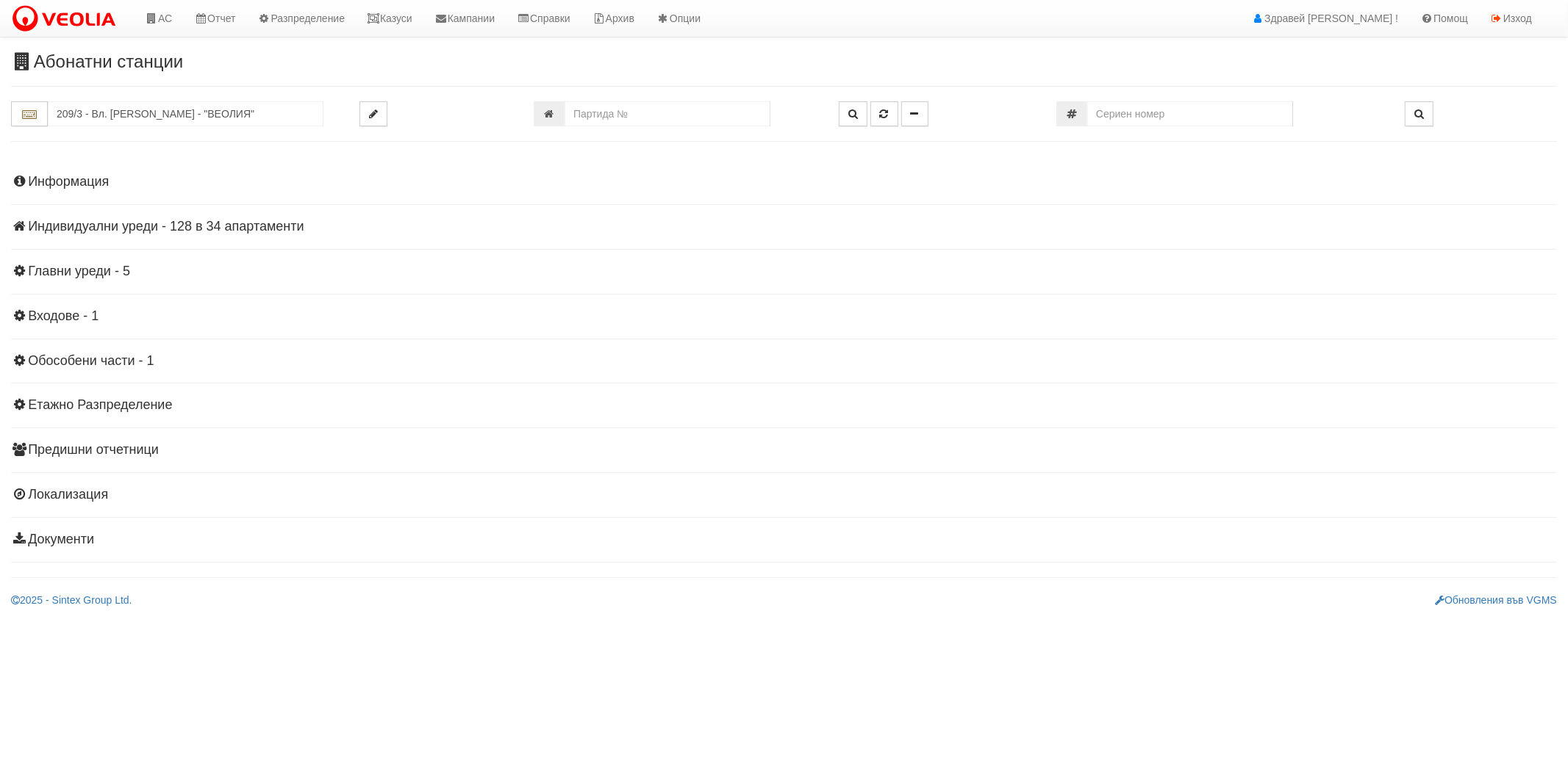
click at [138, 234] on h4 "Индивидуални уреди - 128 в 34 апартаменти" at bounding box center [784, 227] width 1546 height 14
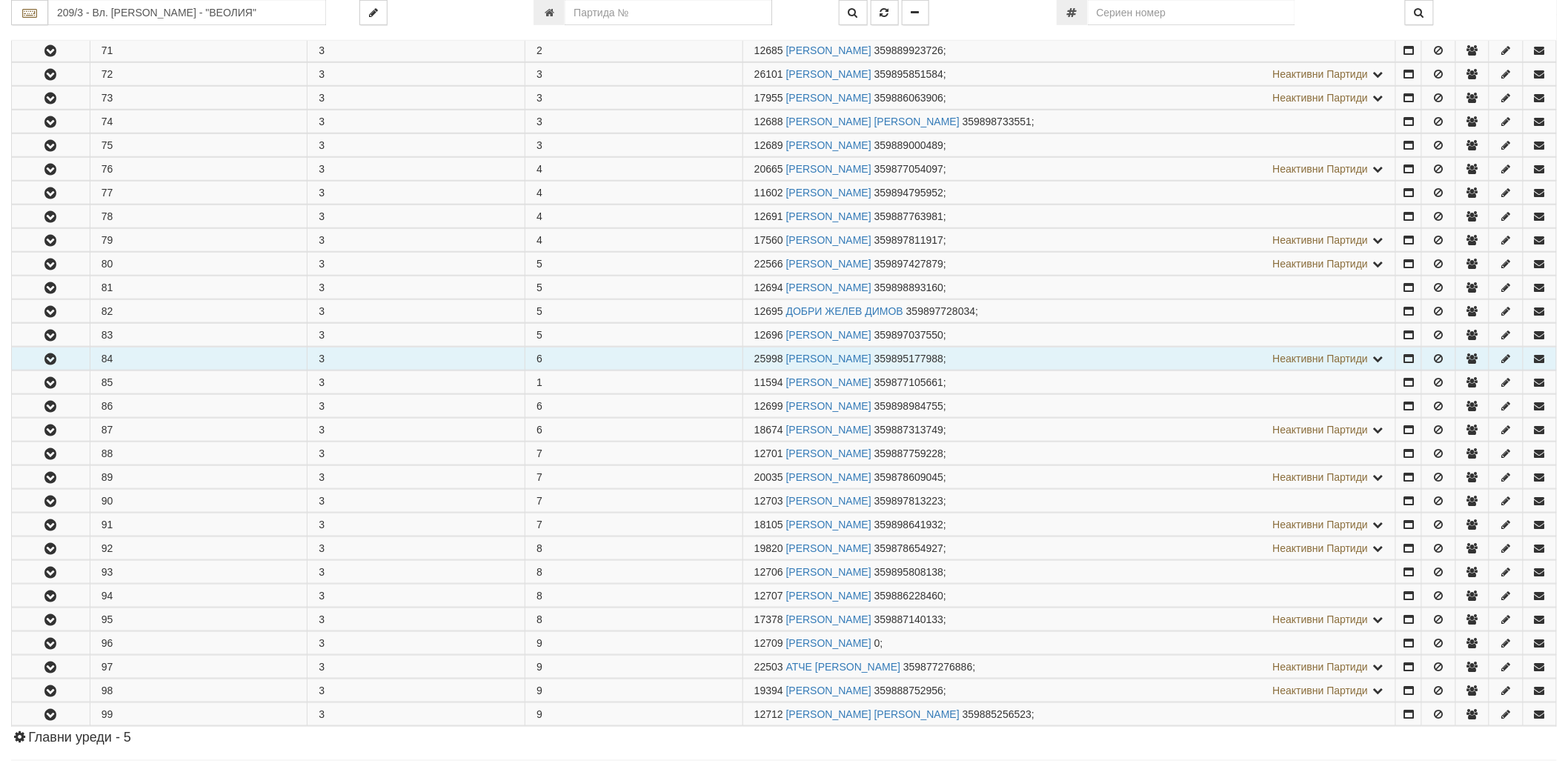
scroll to position [412, 0]
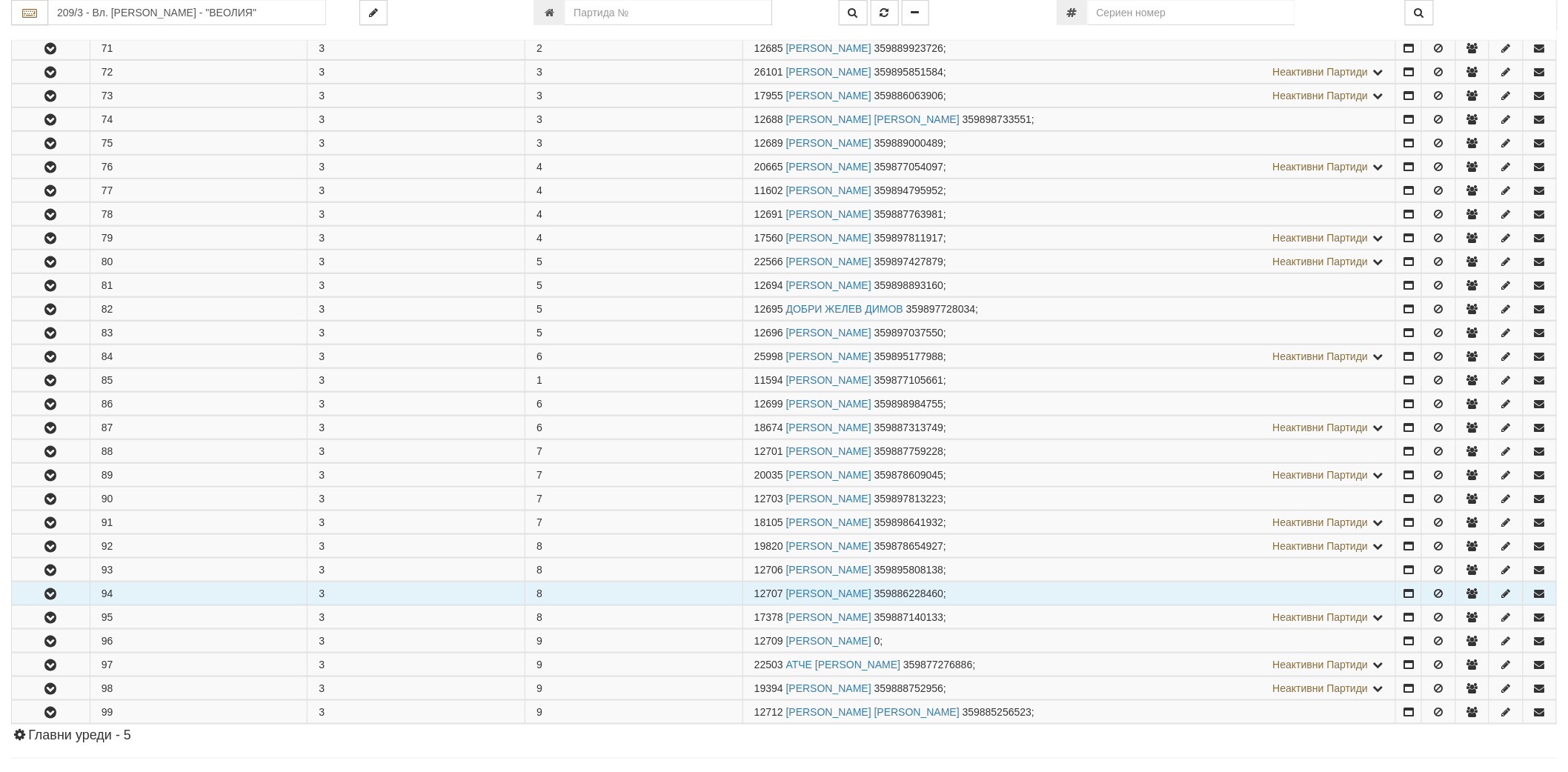
click at [50, 595] on icon "button" at bounding box center [50, 595] width 18 height 11
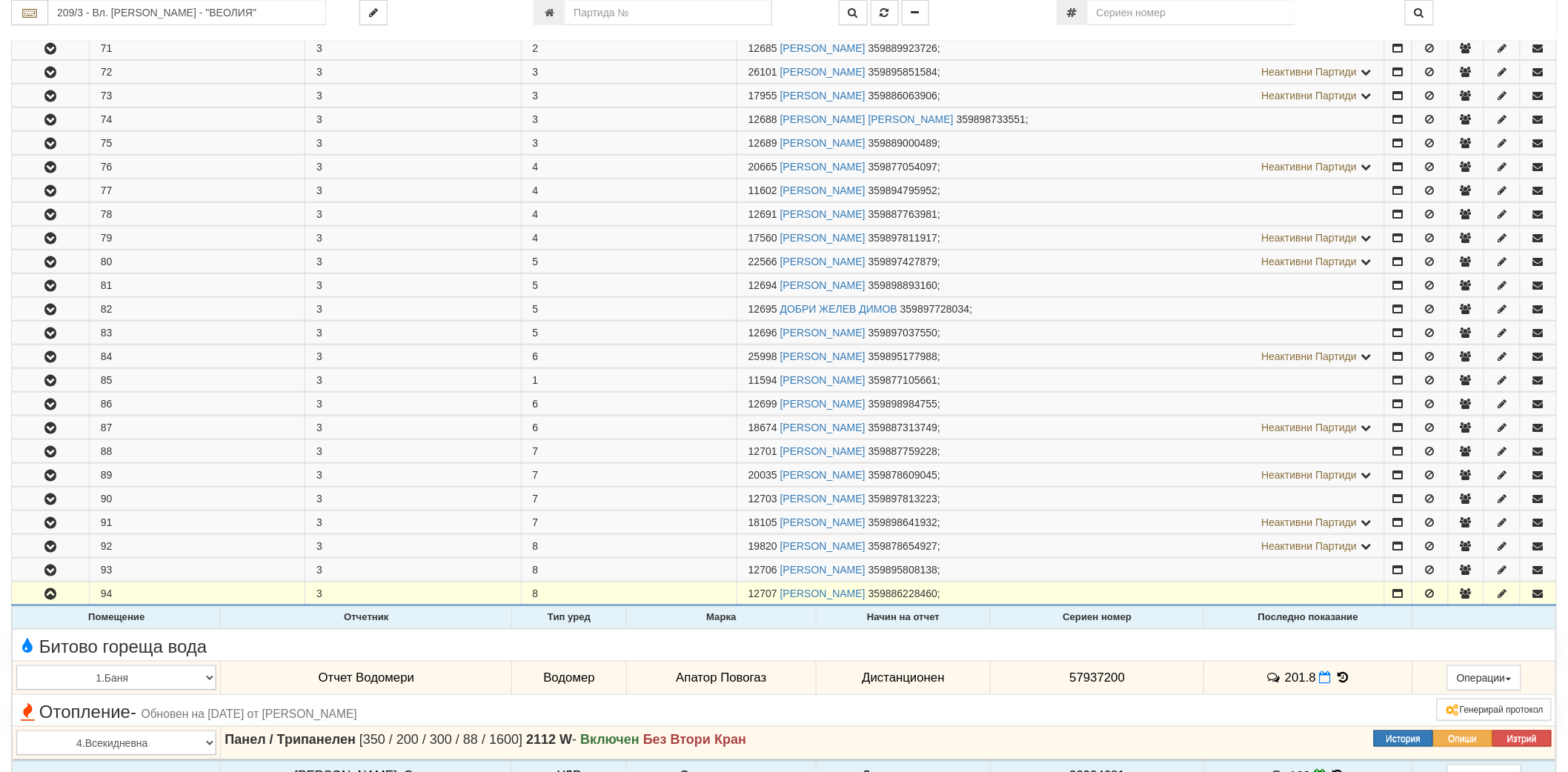
click at [1335, 675] on icon at bounding box center [1343, 677] width 16 height 13
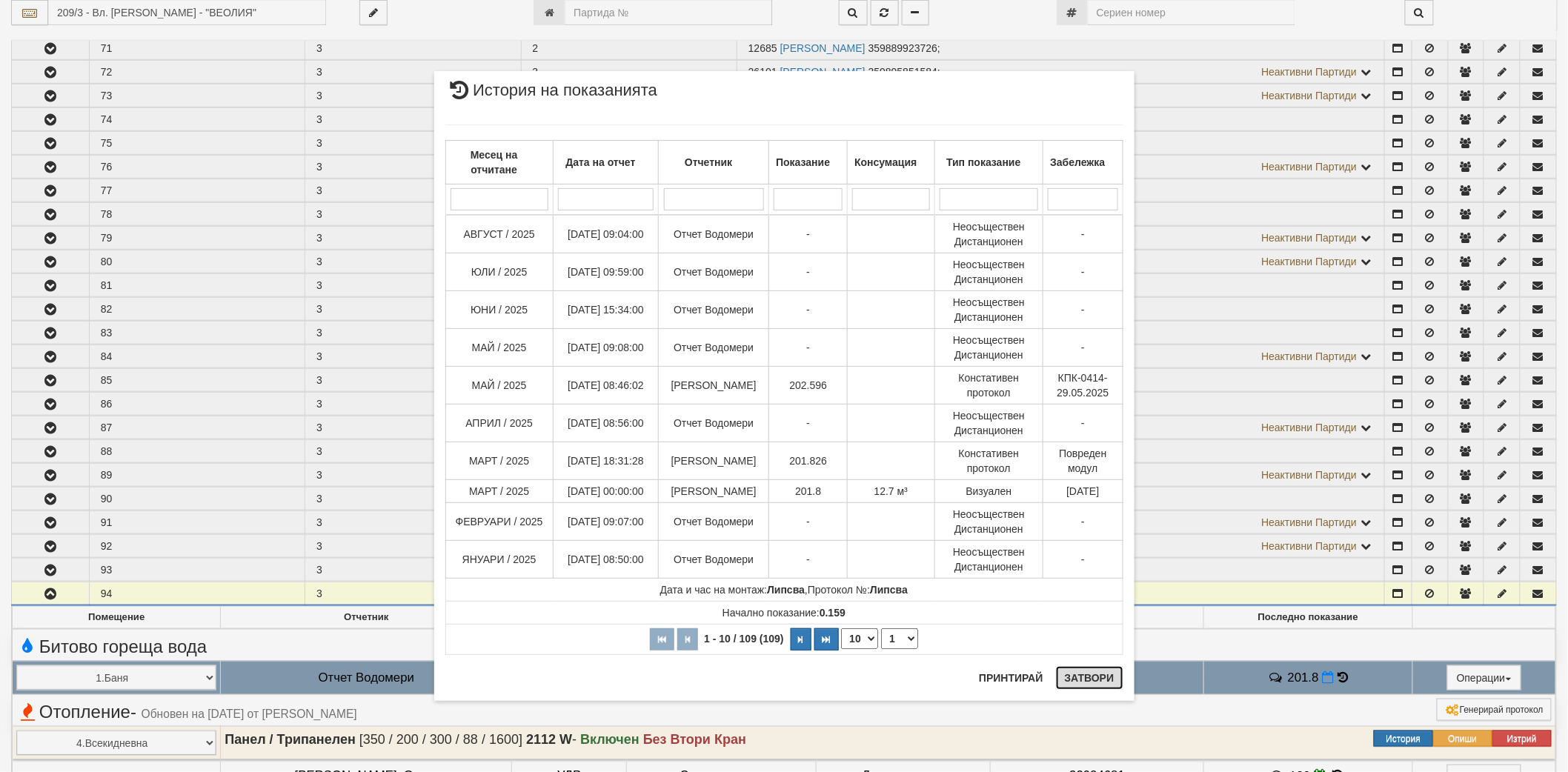
click at [1098, 686] on button "Затвори" at bounding box center [1089, 678] width 68 height 23
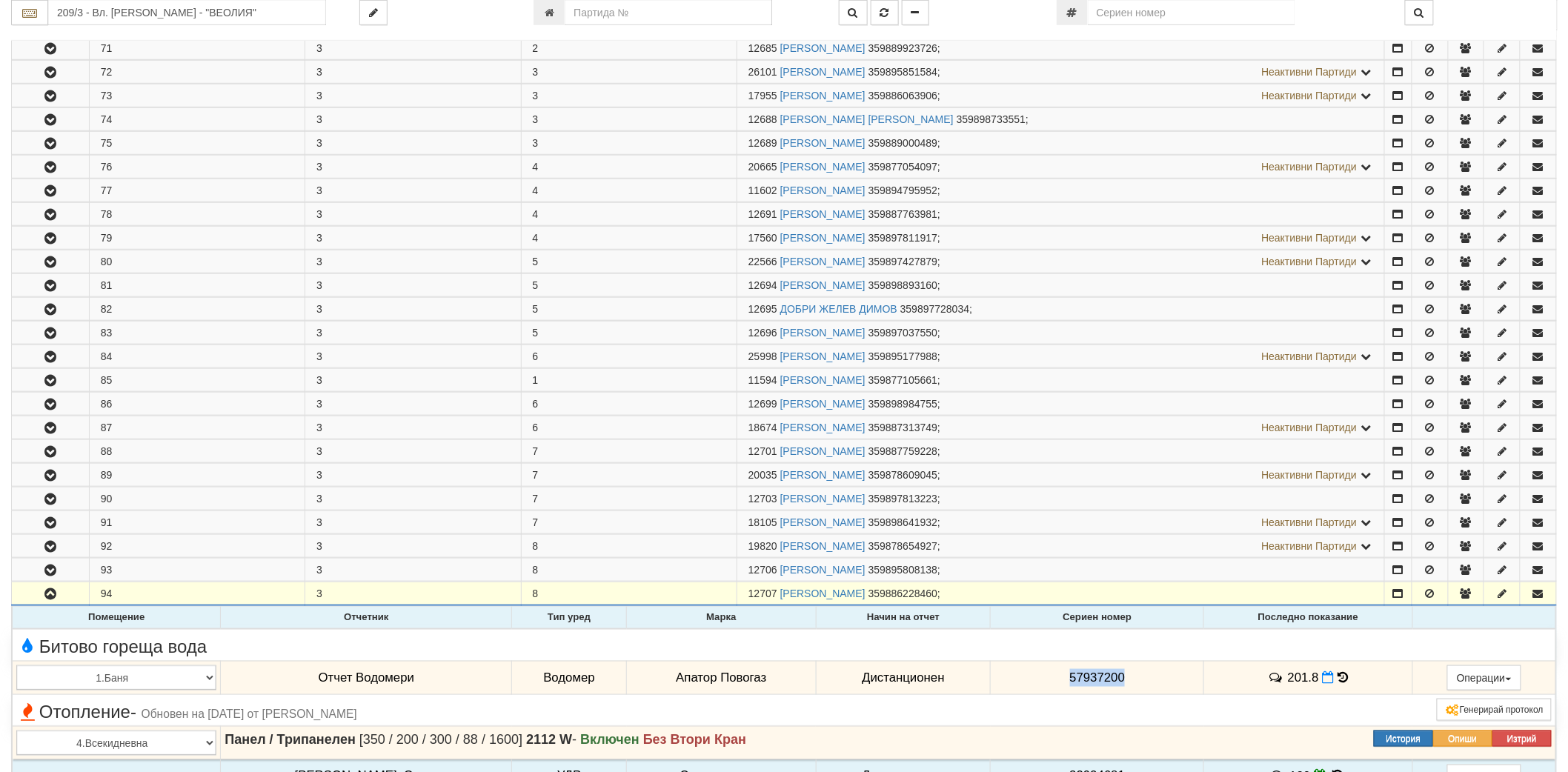
drag, startPoint x: 1106, startPoint y: 680, endPoint x: 1046, endPoint y: 690, distance: 60.8
click at [1046, 690] on td "57937200" at bounding box center [1097, 678] width 213 height 34
copy span "57937200"
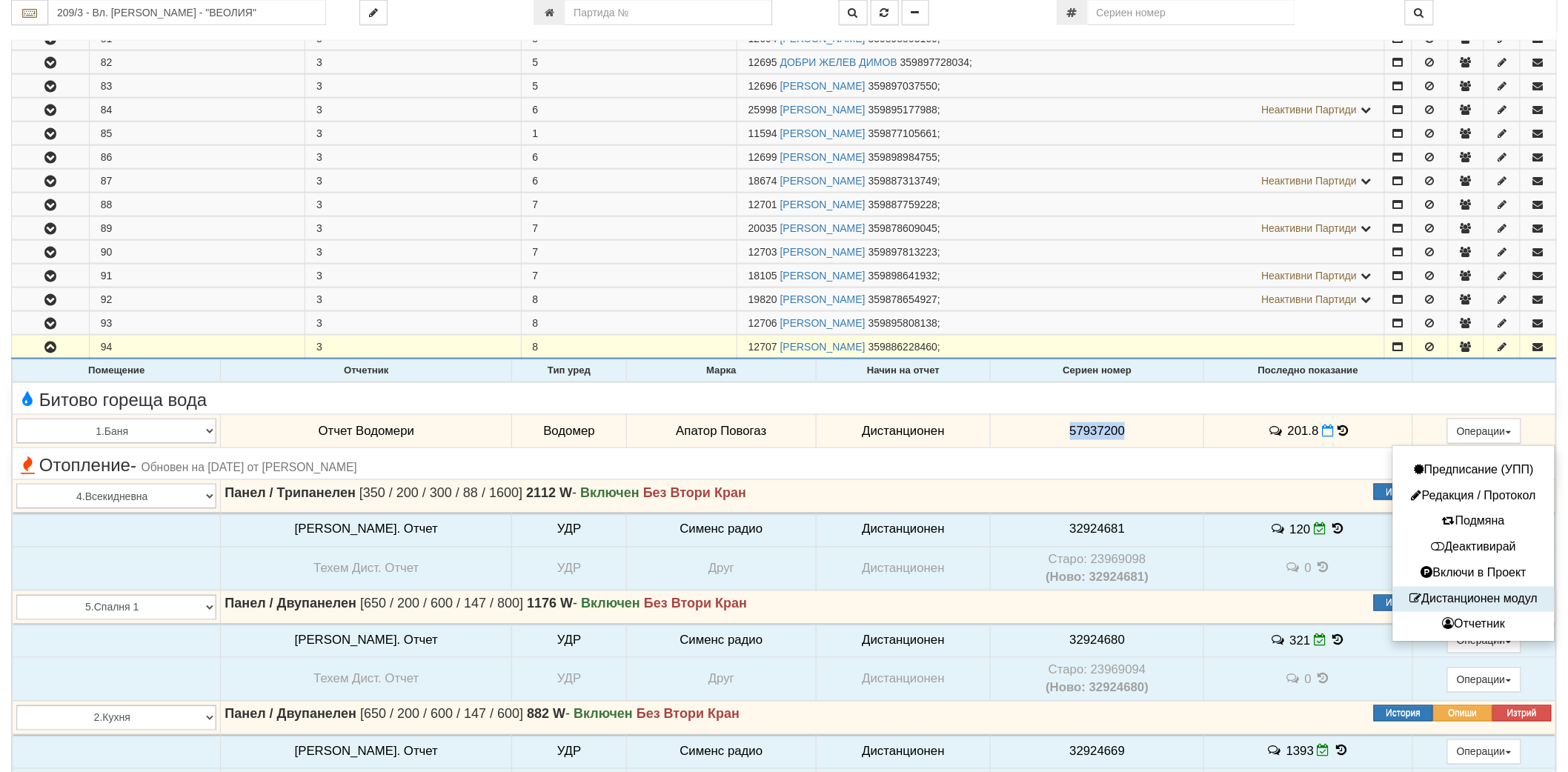
click at [1469, 602] on button "Дистанционен модул" at bounding box center [1473, 600] width 154 height 19
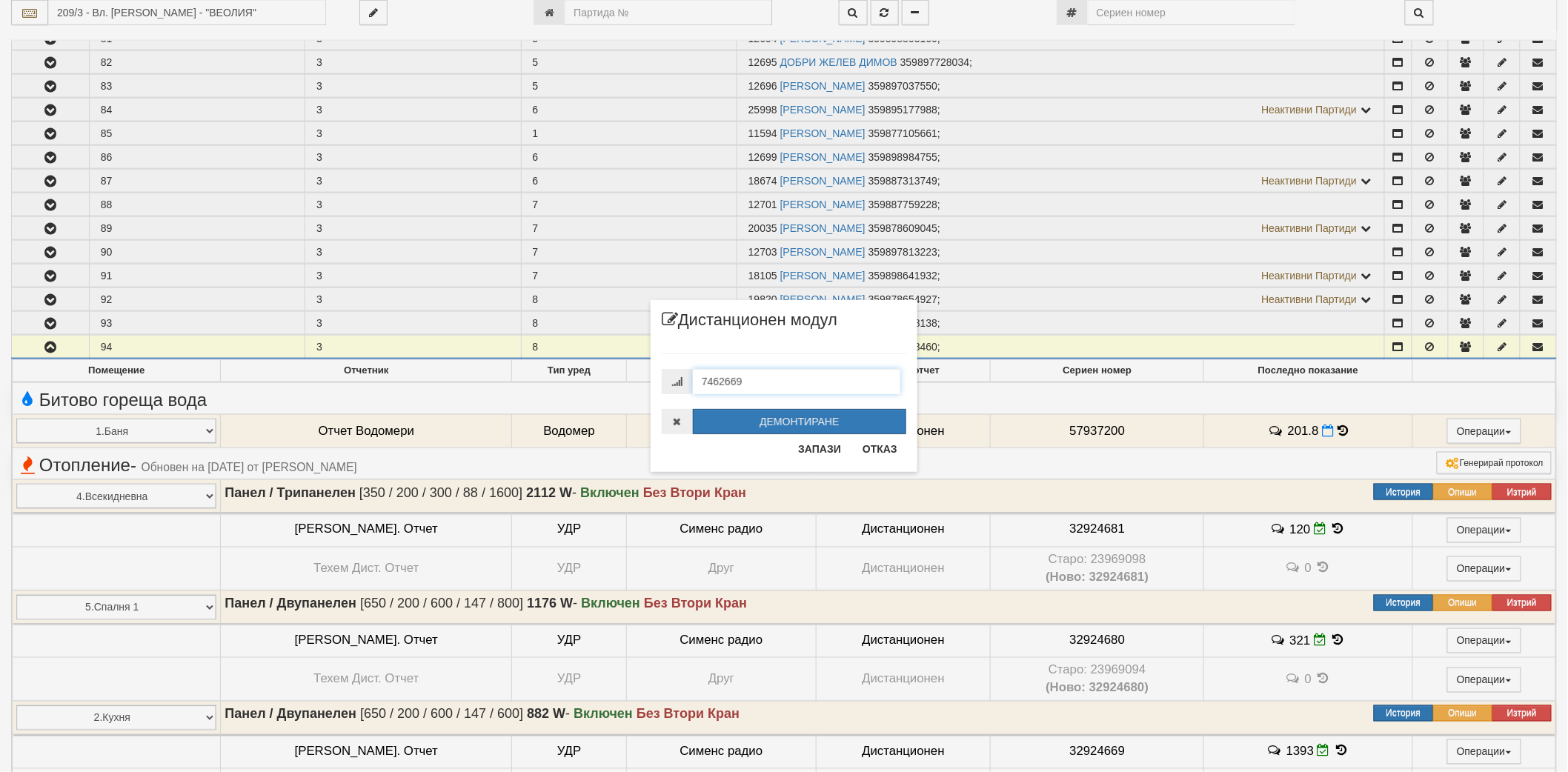
drag, startPoint x: 758, startPoint y: 386, endPoint x: 646, endPoint y: 389, distance: 112.0
click at [646, 389] on div "× Дистанционен модул 7462669 ДЕМОНТИРАНЕ Запази Отказ" at bounding box center [784, 236] width 289 height 472
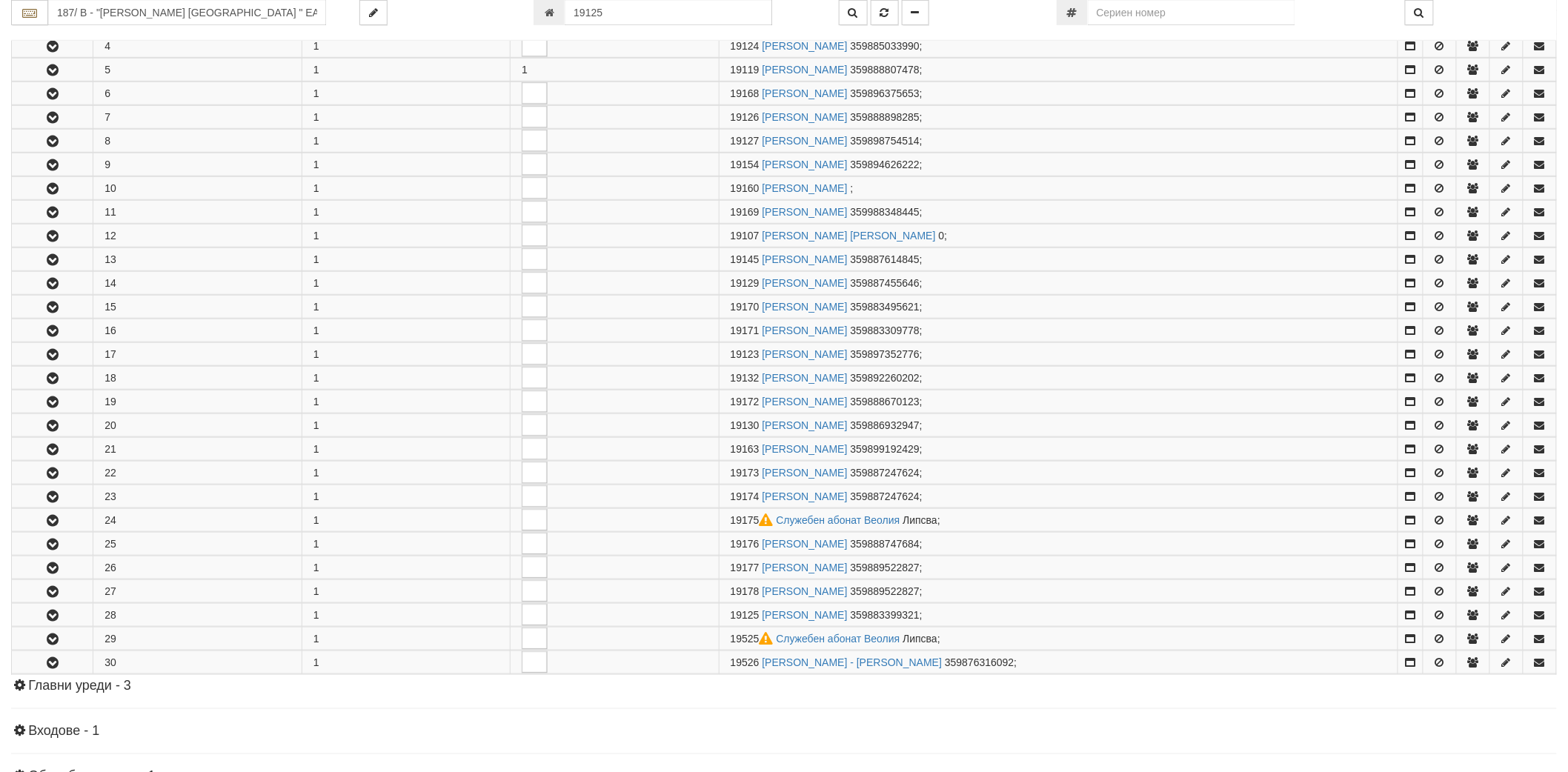
scroll to position [634, 0]
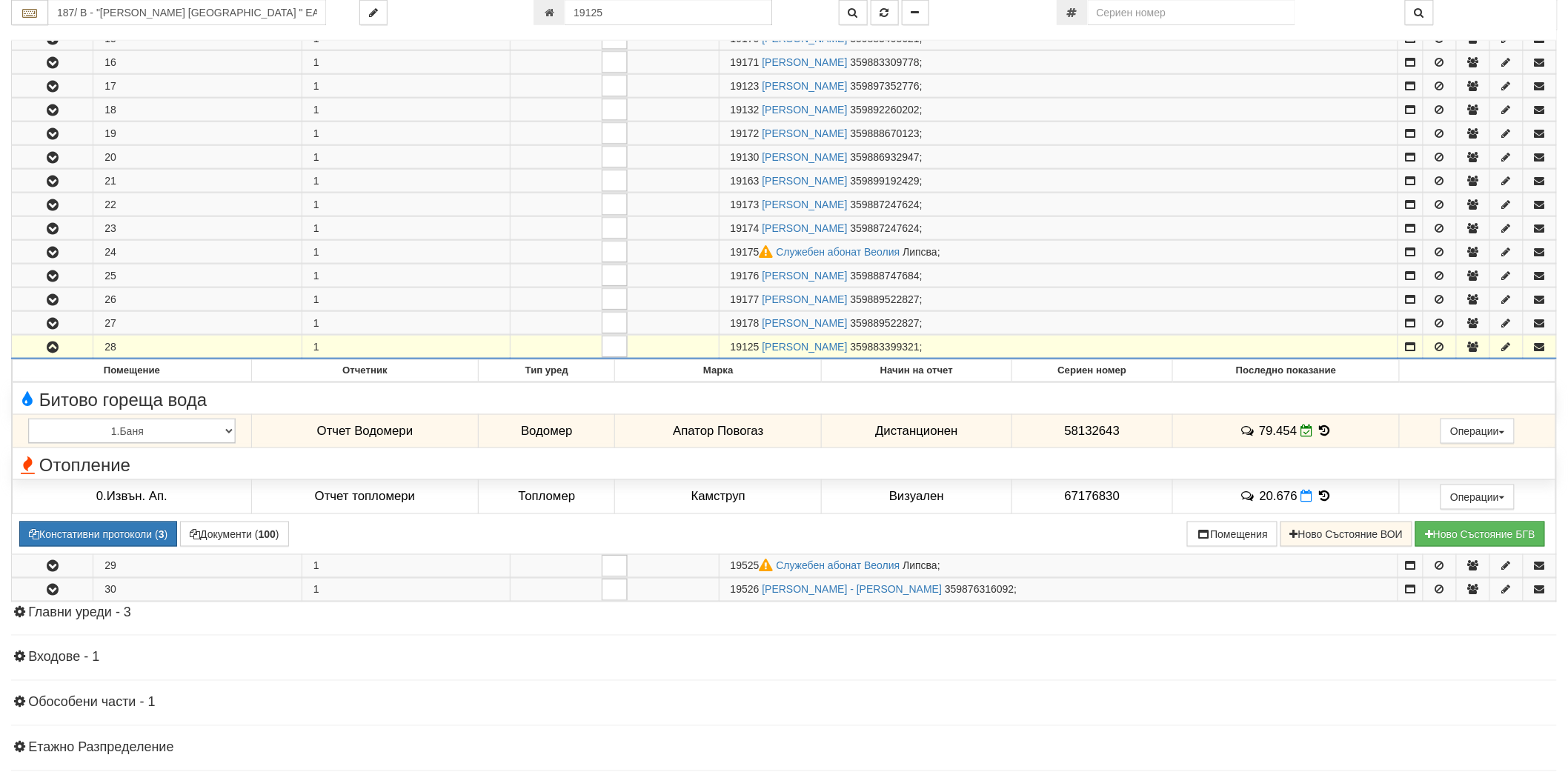
click at [746, 350] on span "19125" at bounding box center [745, 346] width 29 height 12
click at [746, 351] on span "19125" at bounding box center [745, 346] width 29 height 12
copy span "19125"
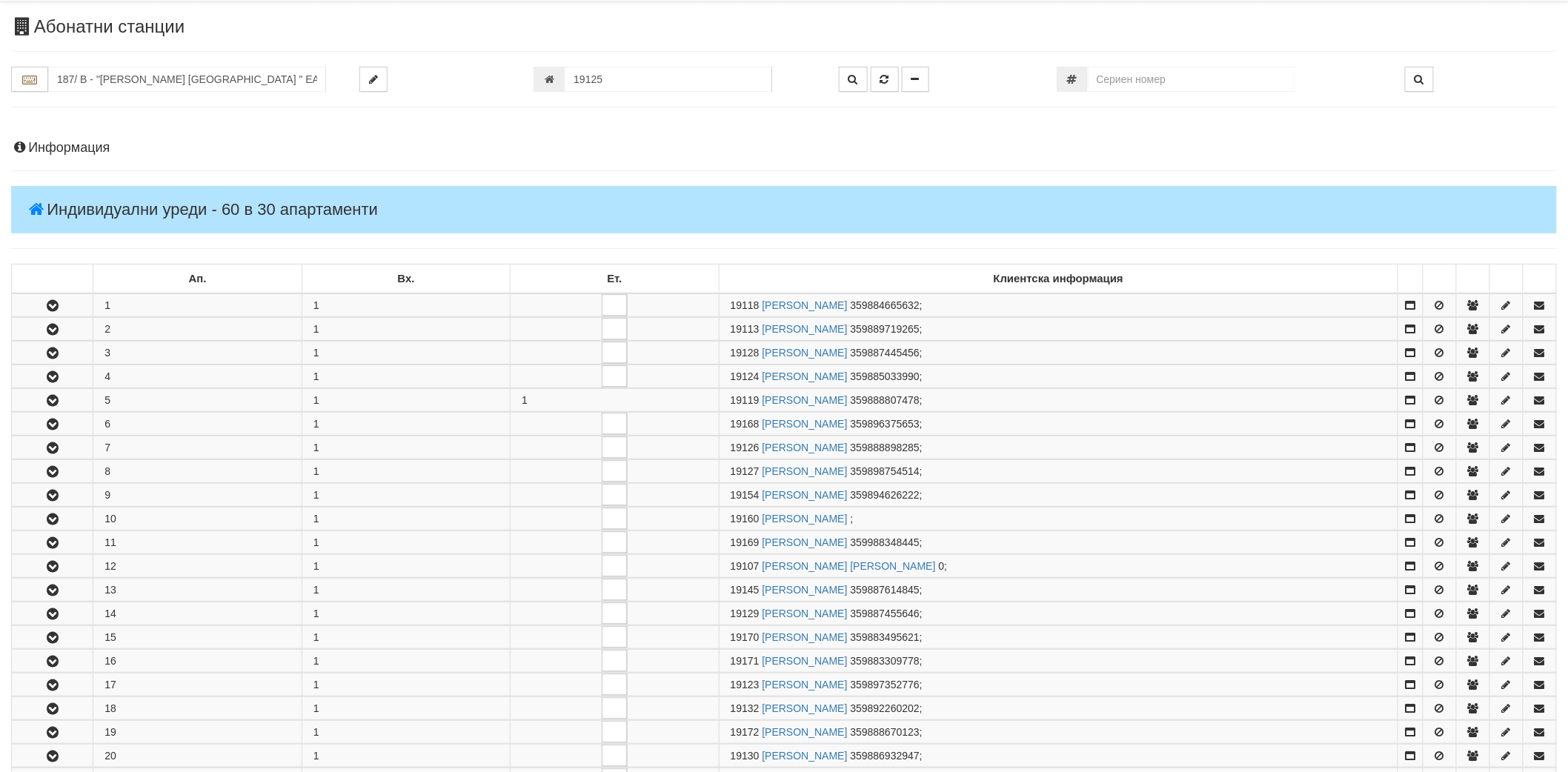
scroll to position [0, 0]
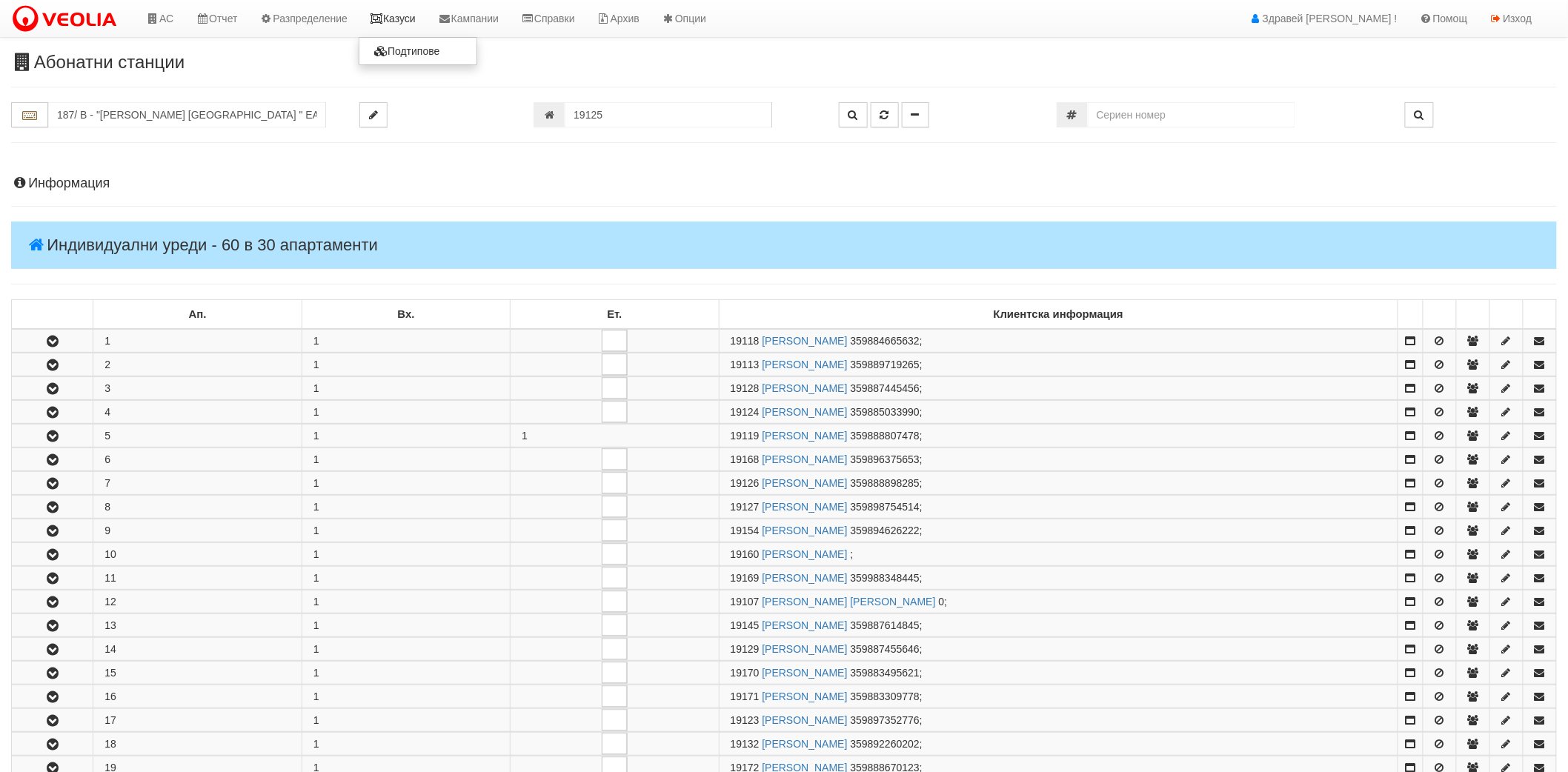
click at [417, 18] on link "Казуси" at bounding box center [393, 18] width 68 height 37
